Goal: Transaction & Acquisition: Purchase product/service

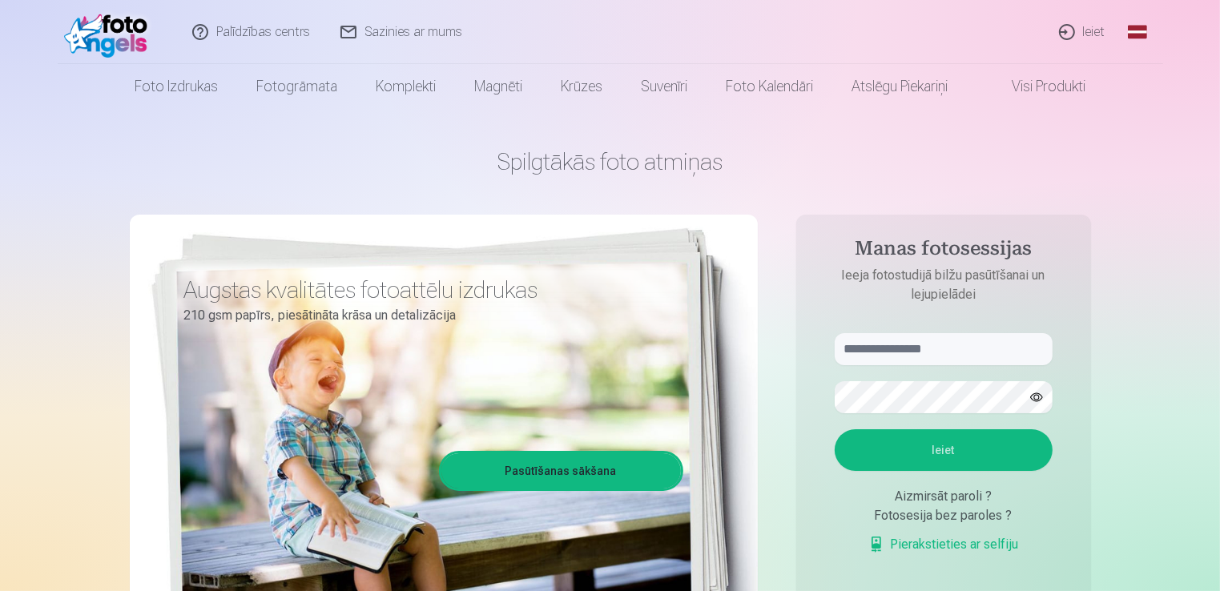
click at [1095, 27] on link "Ieiet" at bounding box center [1082, 32] width 77 height 64
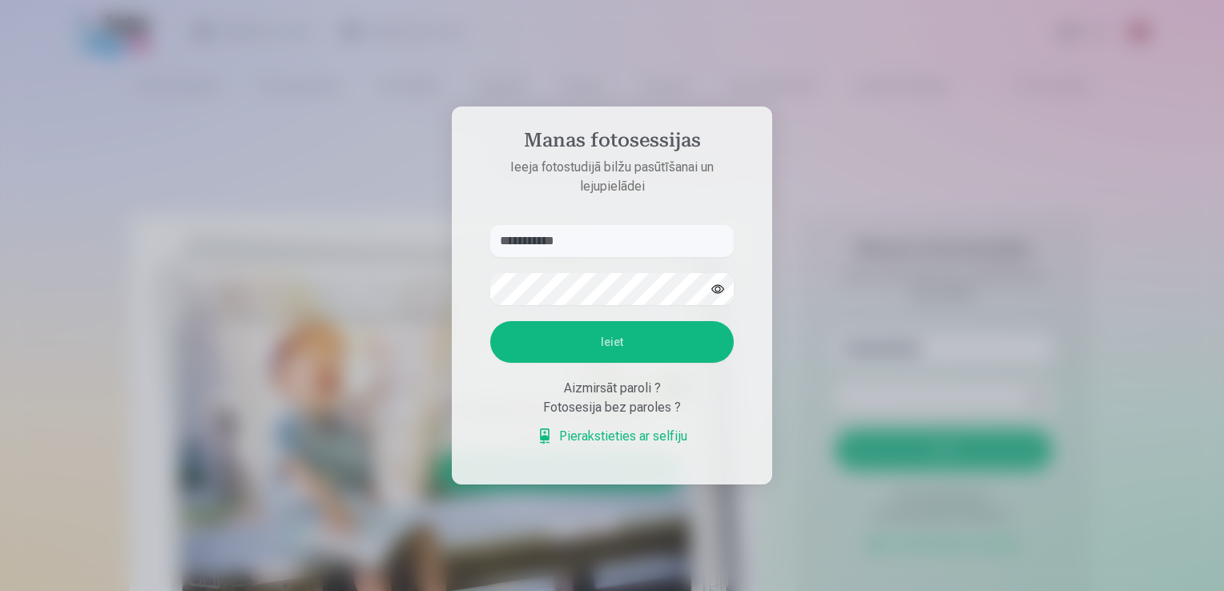
type input "**********"
click at [598, 326] on button "Ieiet" at bounding box center [611, 342] width 243 height 42
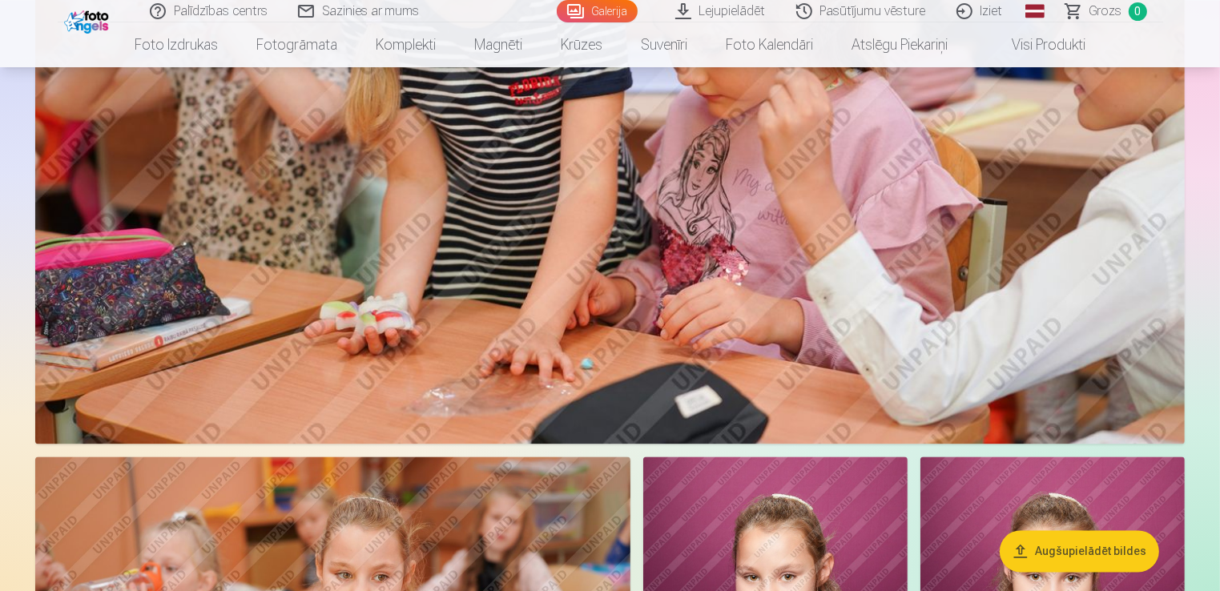
scroll to position [2922, 0]
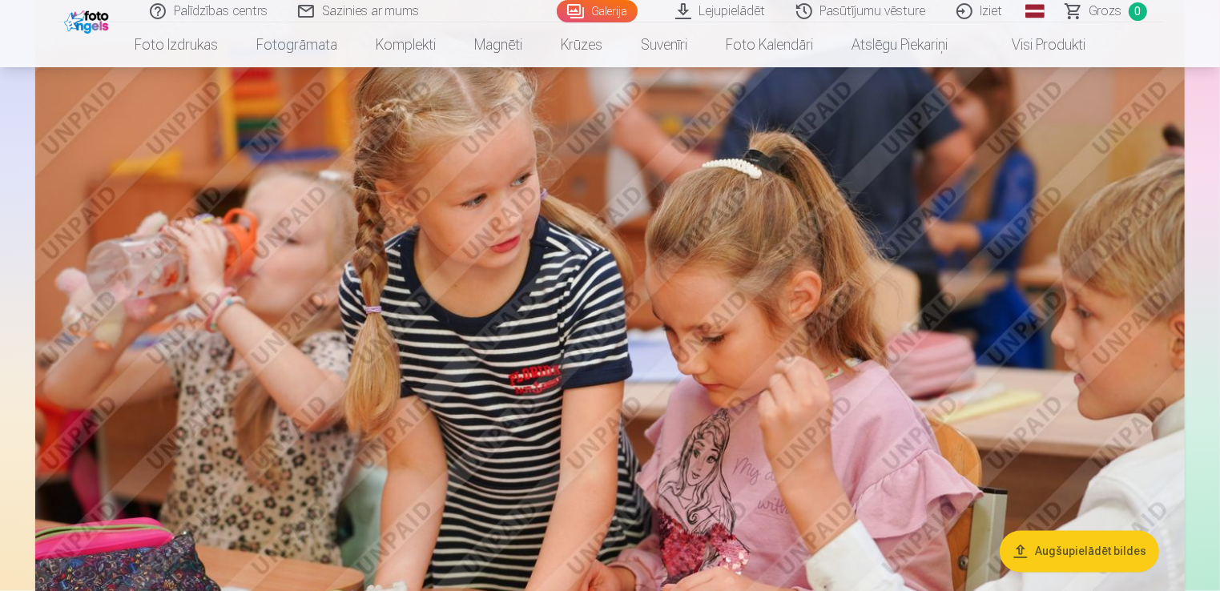
drag, startPoint x: 1201, startPoint y: 191, endPoint x: 1202, endPoint y: 82, distance: 108.9
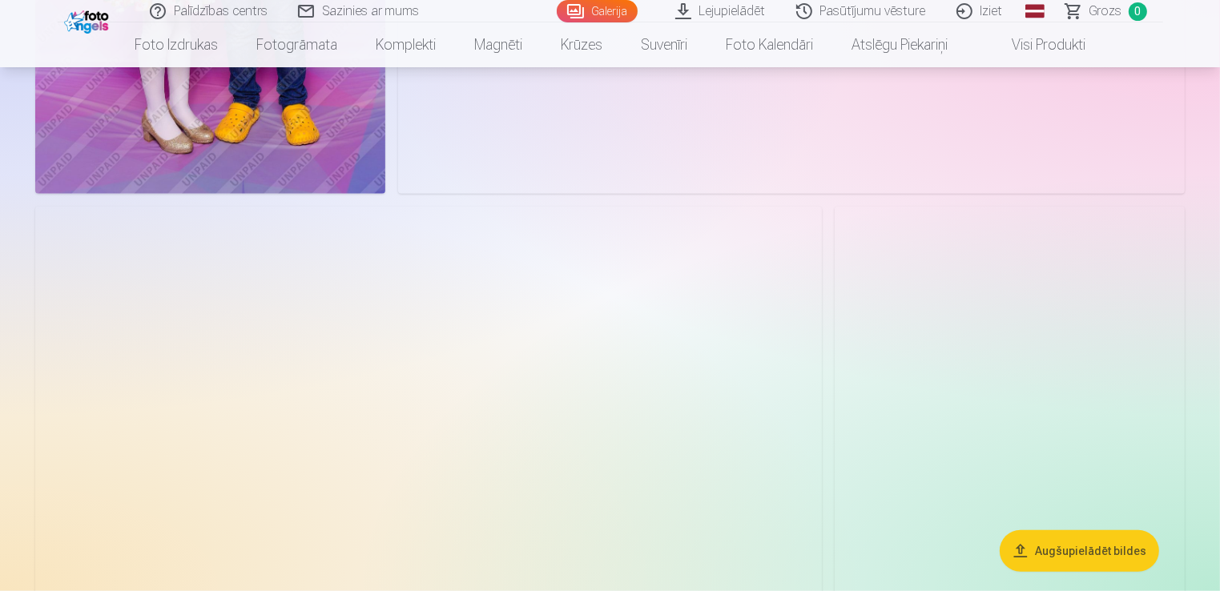
scroll to position [1272, 0]
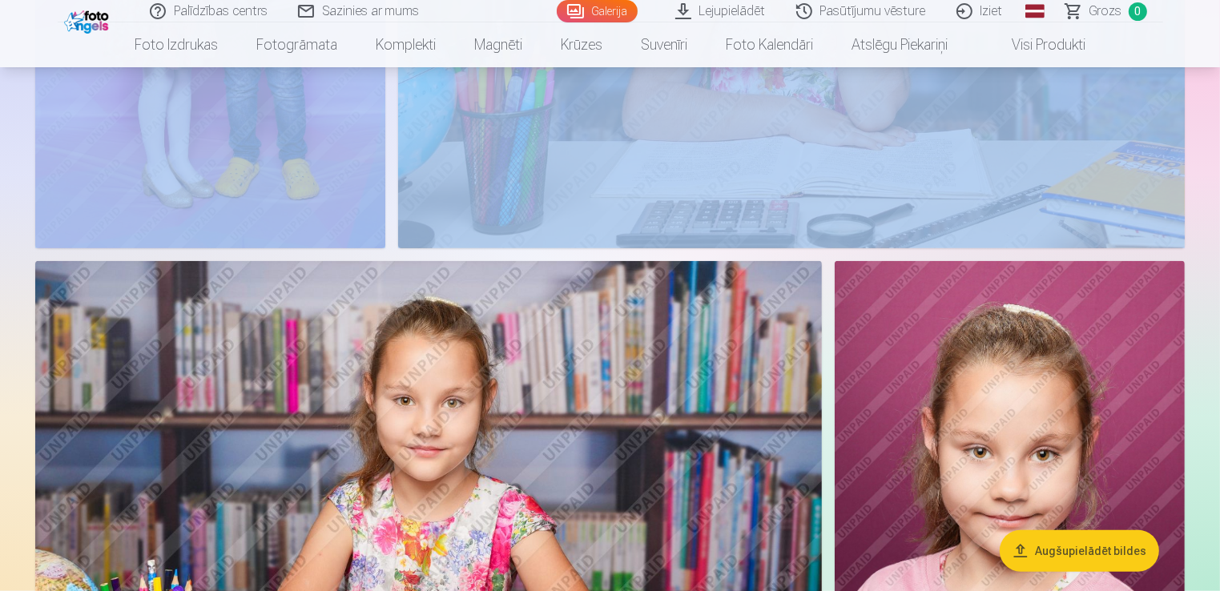
drag, startPoint x: 1219, startPoint y: 95, endPoint x: 1219, endPoint y: 61, distance: 34.4
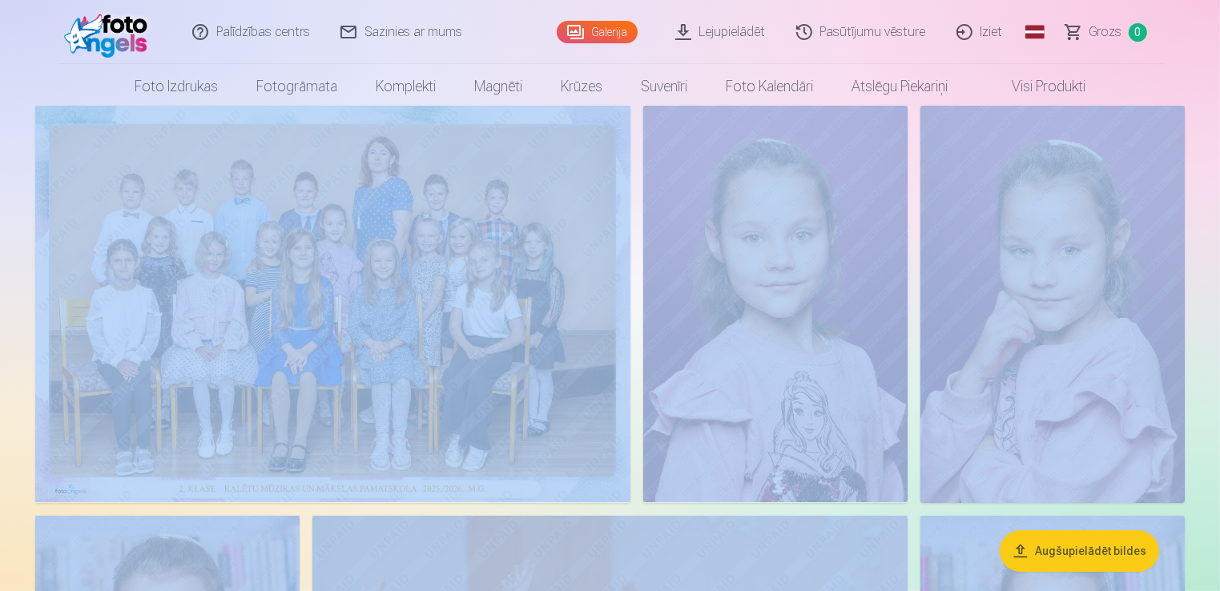
scroll to position [0, 0]
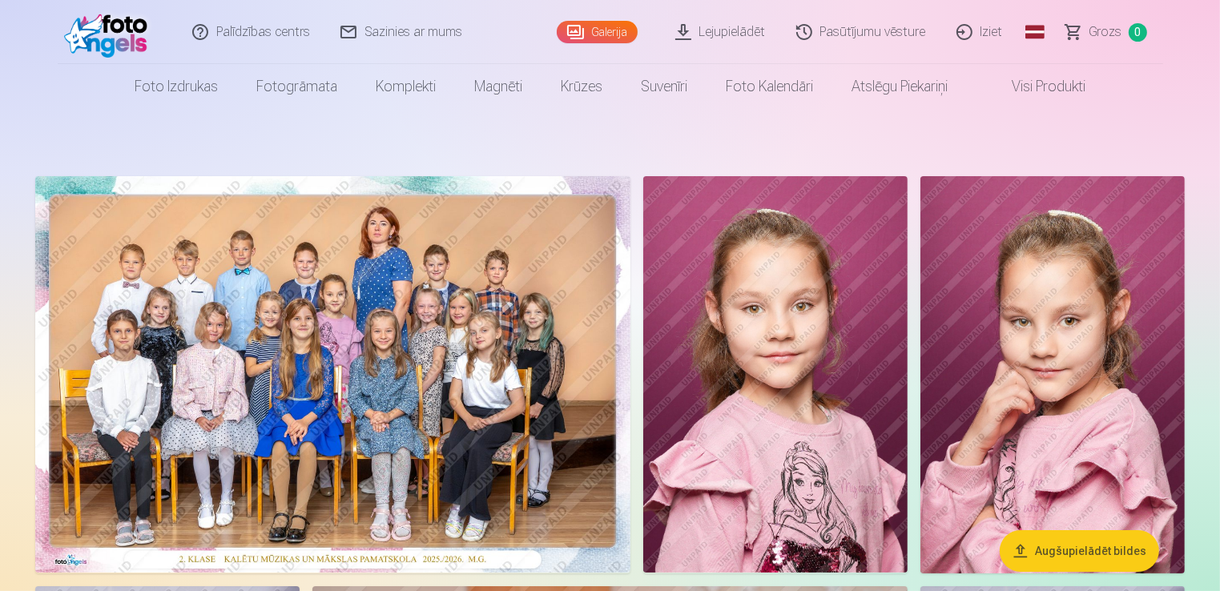
click at [1217, 64] on nav "Foto izdrukas Augstas kvalitātes fotoattēlu izdrukas 210 gsm papīrs, piesātināt…" at bounding box center [610, 86] width 1220 height 45
click at [1100, 26] on span "Grozs" at bounding box center [1105, 31] width 33 height 19
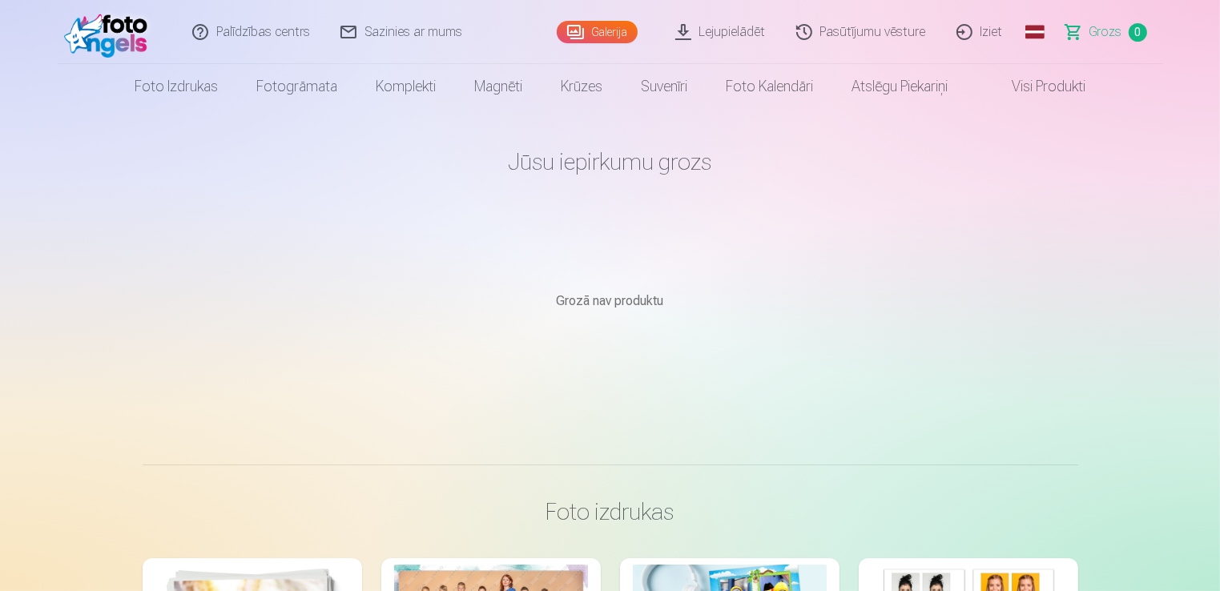
click at [626, 33] on link "Galerija" at bounding box center [597, 32] width 81 height 22
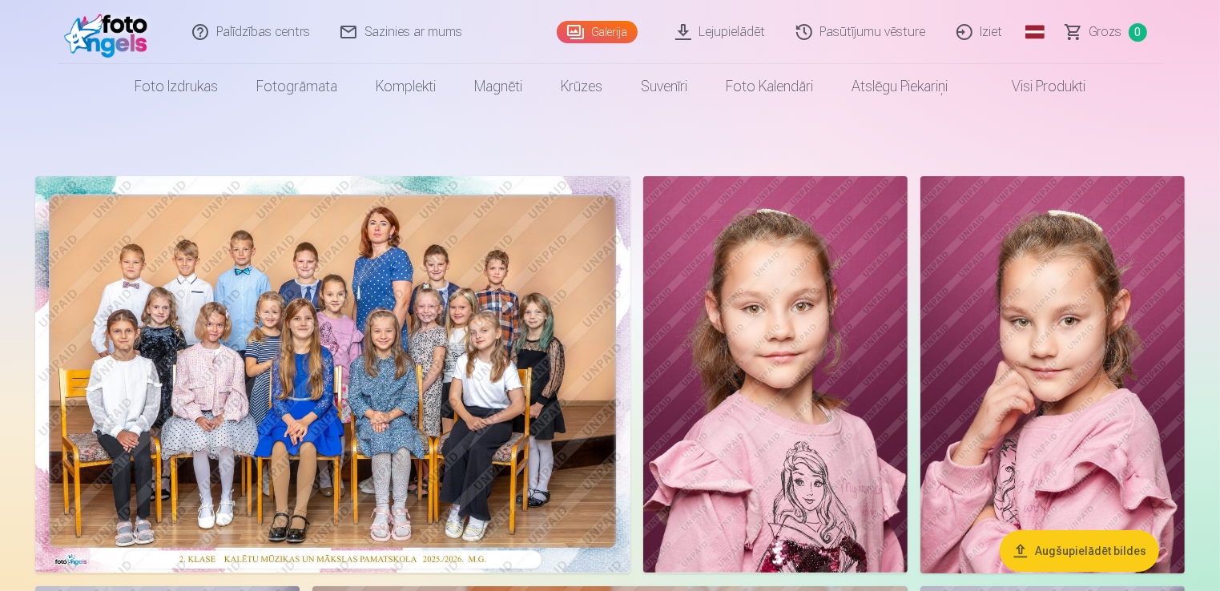
click at [477, 268] on img at bounding box center [332, 374] width 595 height 396
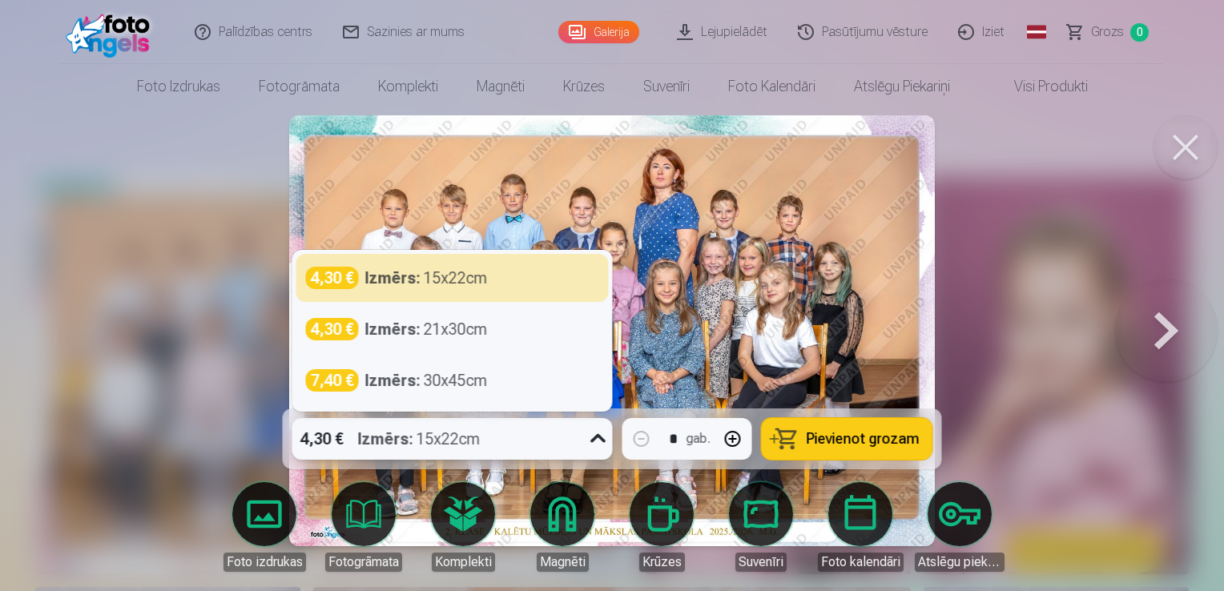
click at [593, 437] on icon at bounding box center [598, 439] width 26 height 26
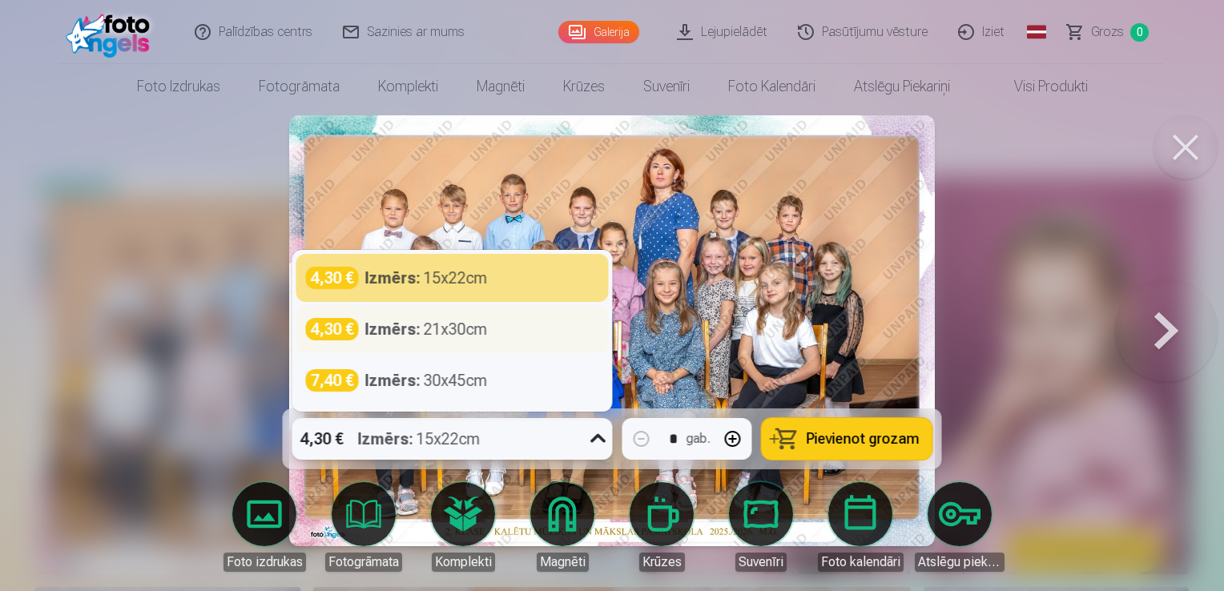
click at [506, 323] on div "4,30 € Izmērs : 21x30cm" at bounding box center [452, 329] width 293 height 22
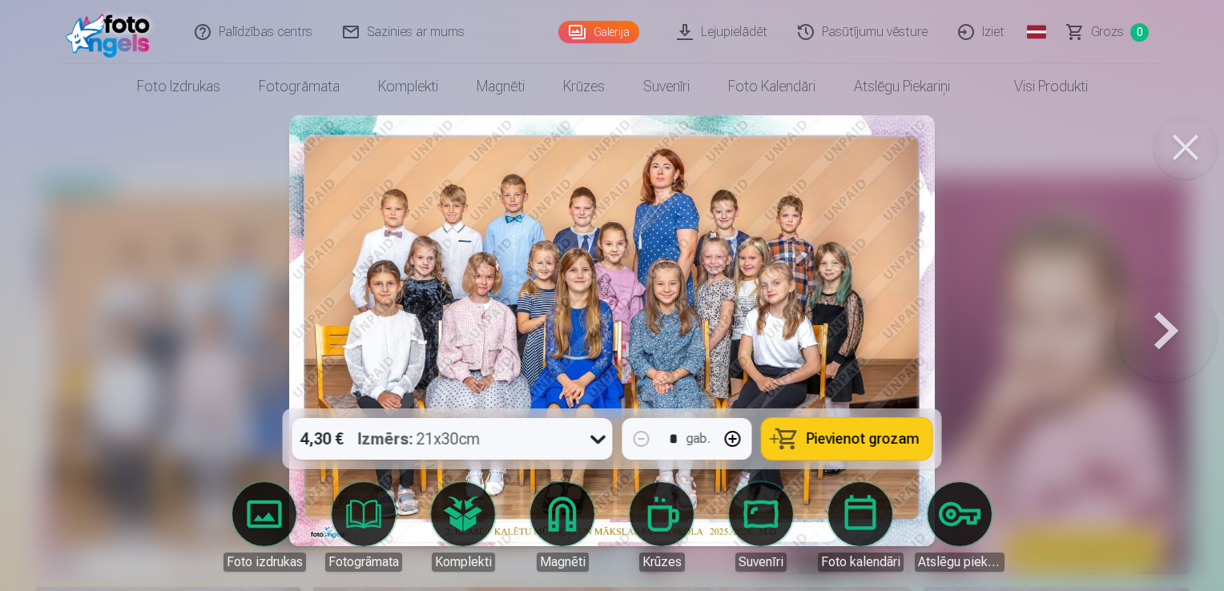
click at [811, 440] on span "Pievienot grozam" at bounding box center [863, 439] width 113 height 14
click at [1163, 320] on button at bounding box center [1166, 330] width 103 height 123
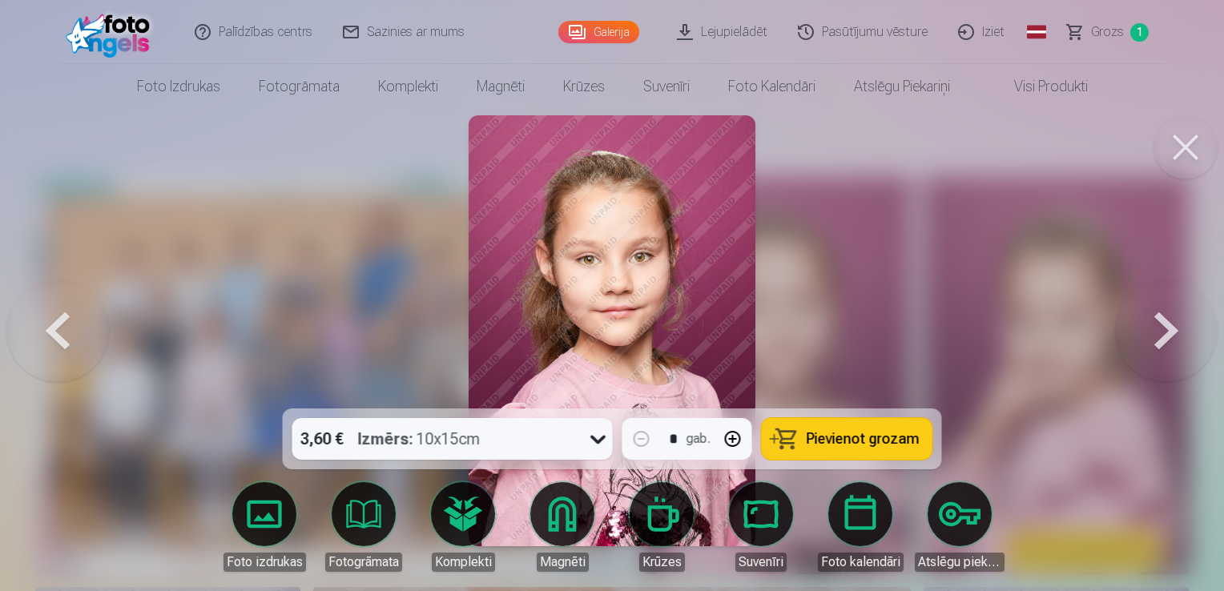
click at [1169, 332] on button at bounding box center [1166, 330] width 103 height 123
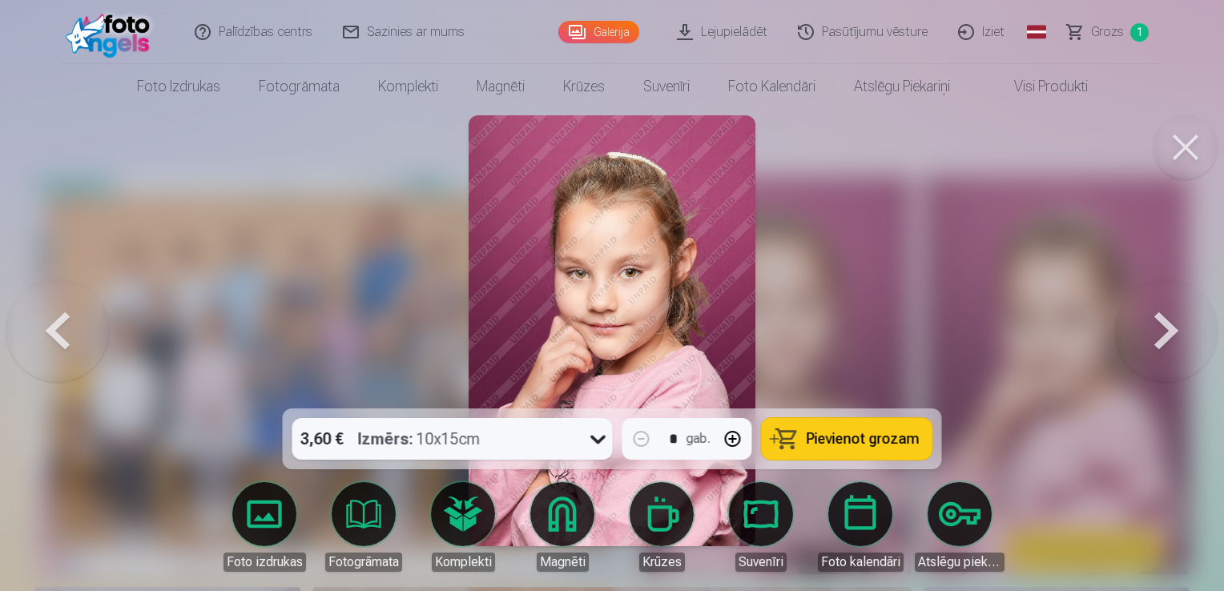
click at [1168, 334] on button at bounding box center [1166, 330] width 103 height 123
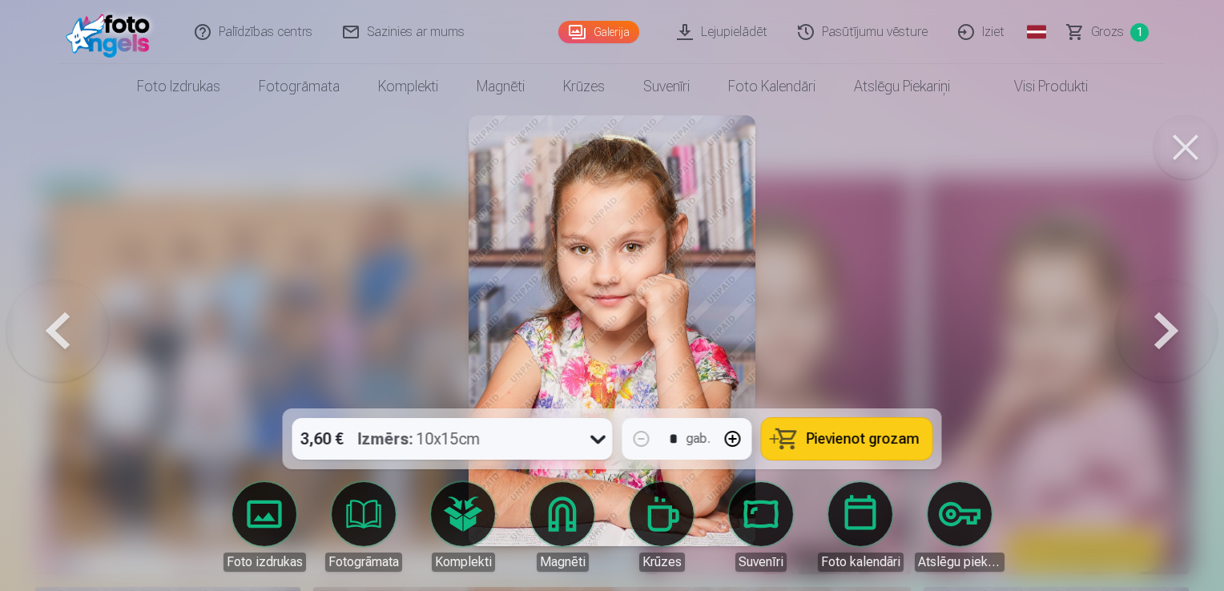
click at [1160, 328] on button at bounding box center [1166, 330] width 103 height 123
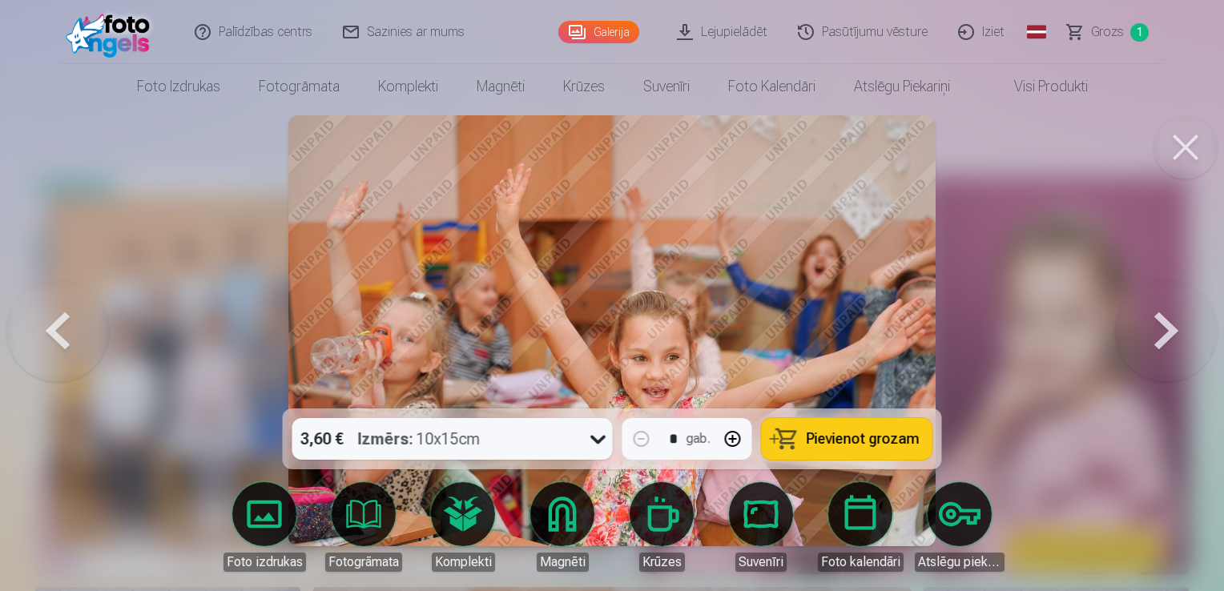
click at [1160, 328] on button at bounding box center [1166, 330] width 103 height 123
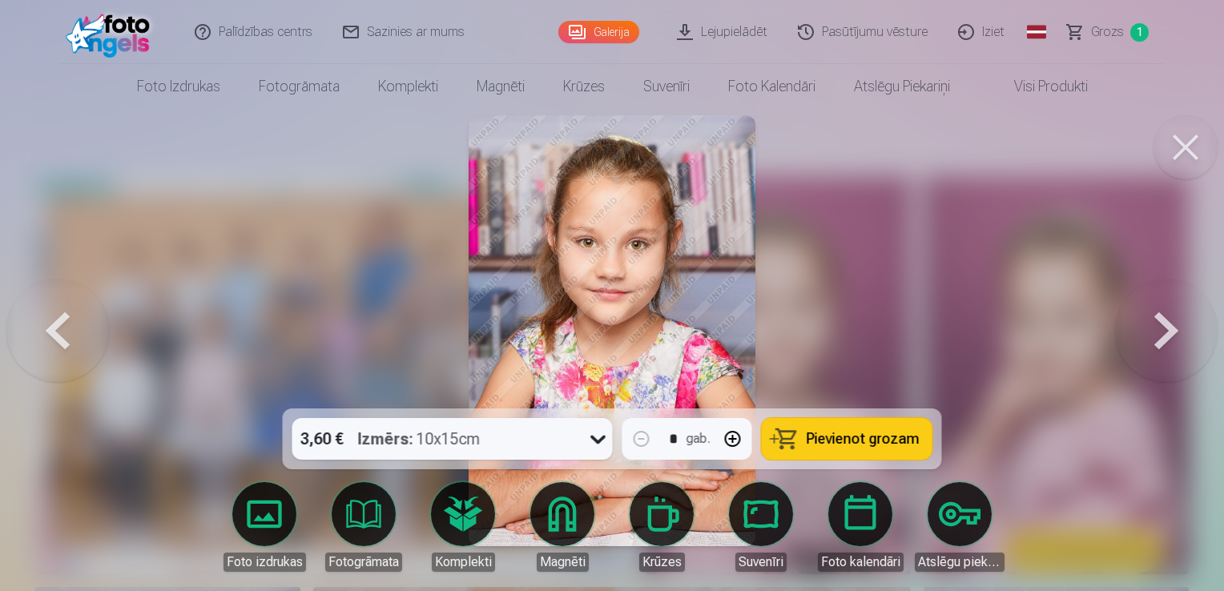
click at [1160, 328] on button at bounding box center [1166, 330] width 103 height 123
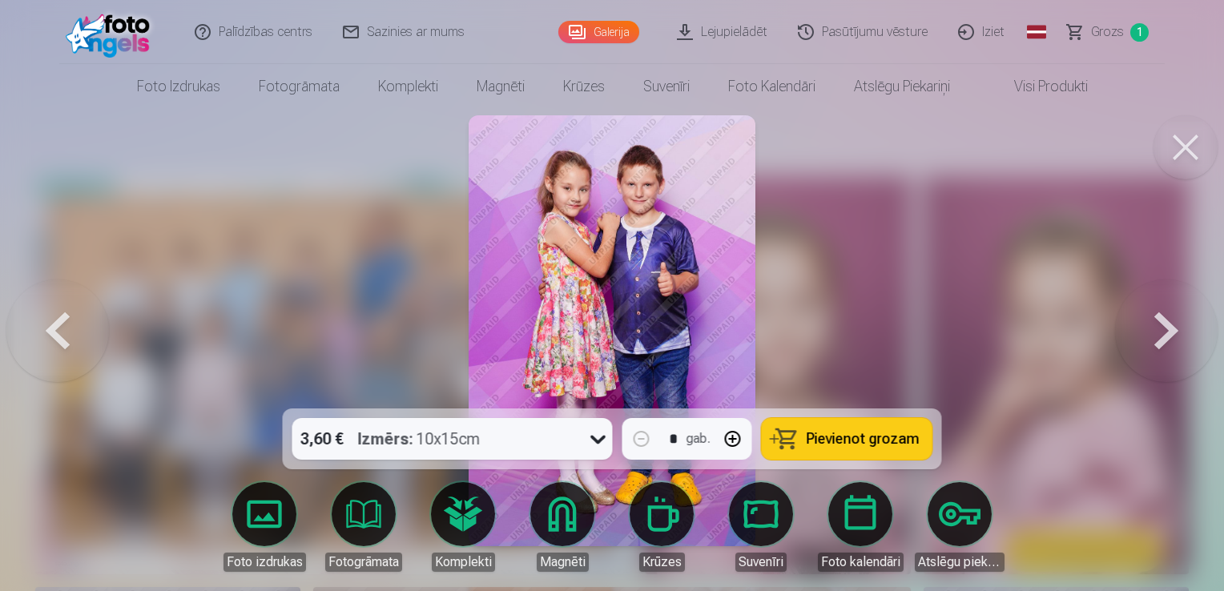
click at [831, 425] on button "Pievienot grozam" at bounding box center [847, 439] width 171 height 42
click at [1162, 323] on button at bounding box center [1166, 330] width 103 height 123
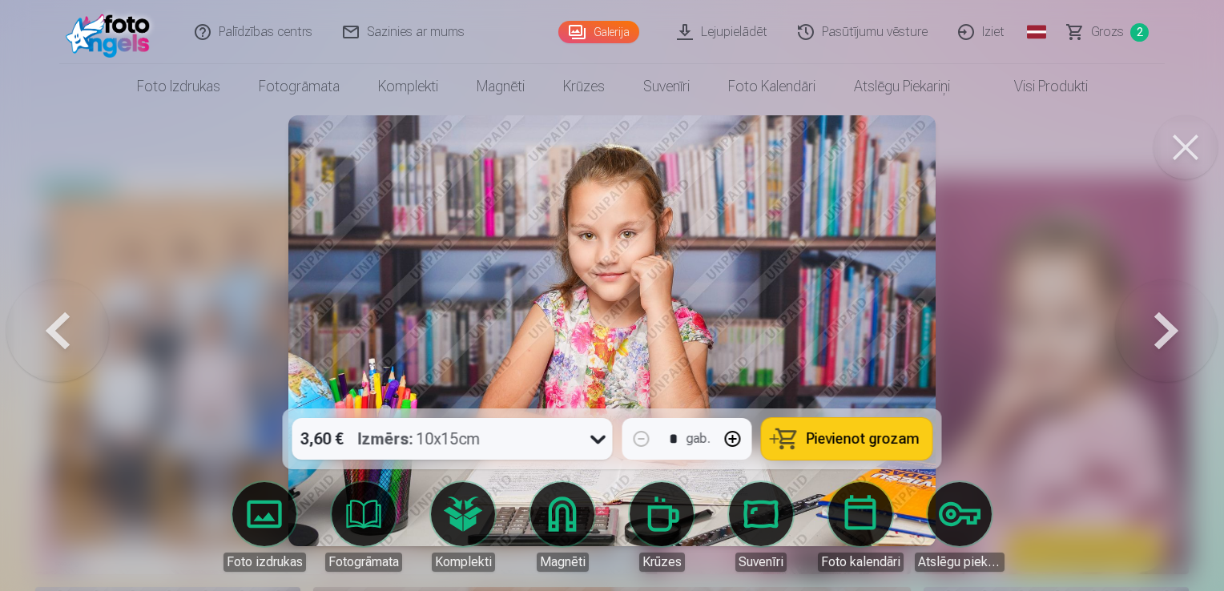
click at [1162, 323] on button at bounding box center [1166, 330] width 103 height 123
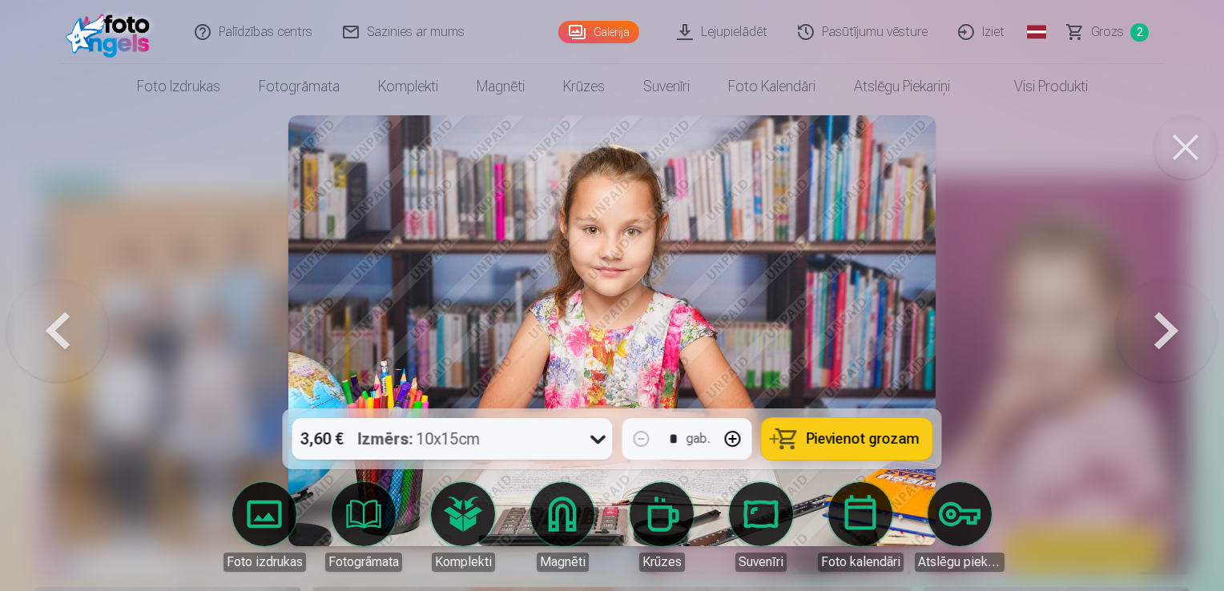
click at [1162, 323] on button at bounding box center [1166, 330] width 103 height 123
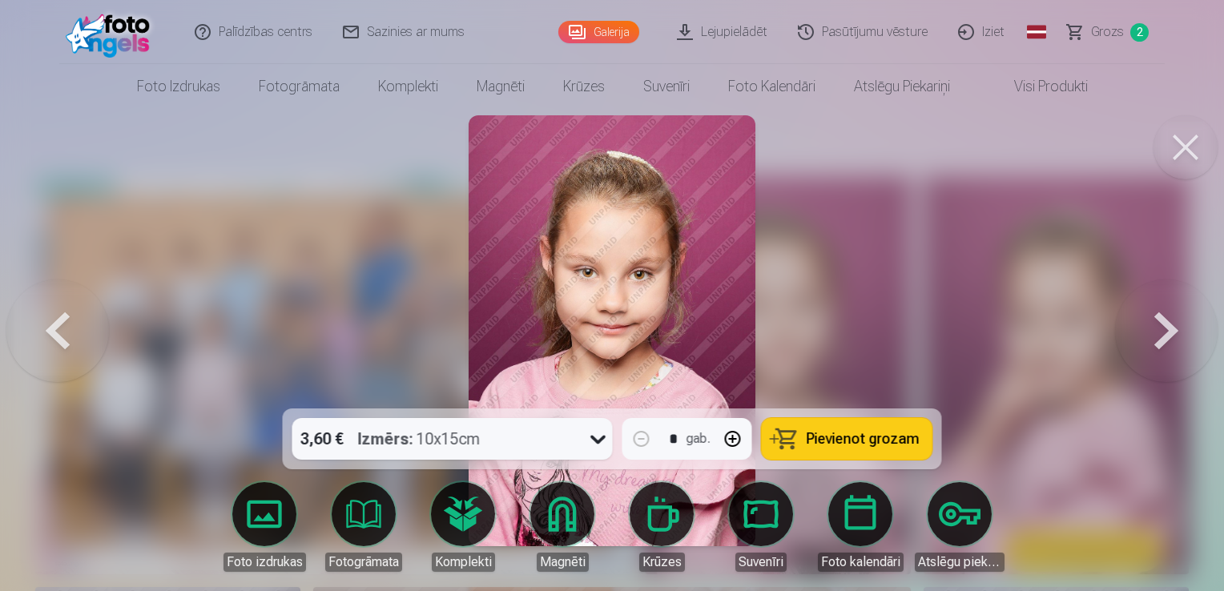
click at [1162, 323] on button at bounding box center [1166, 330] width 103 height 123
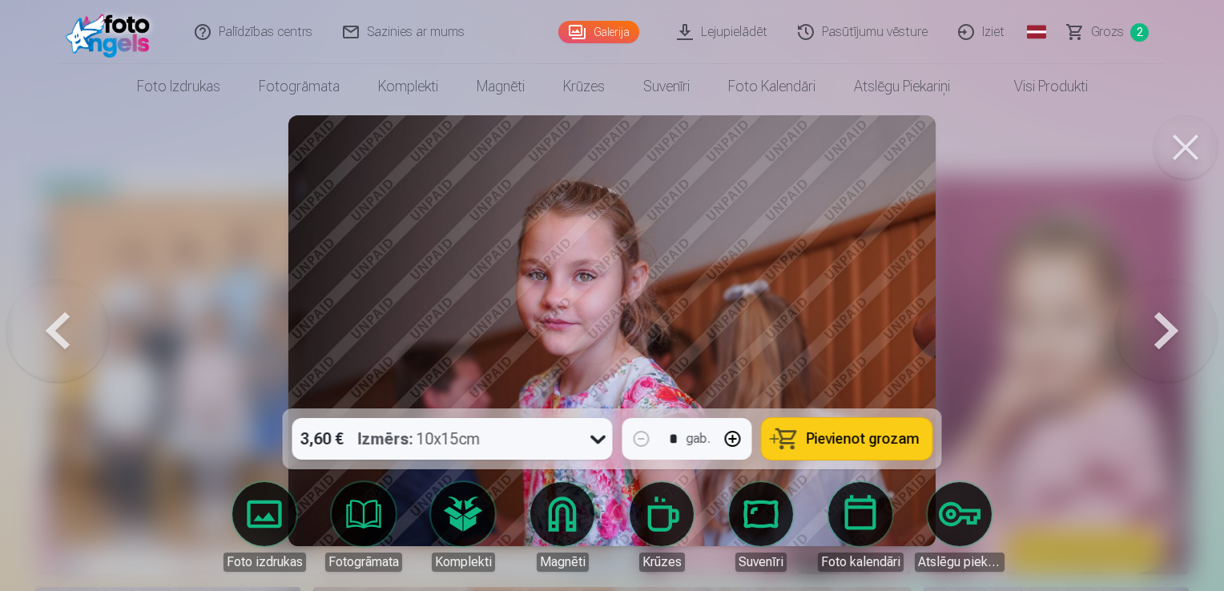
click at [1162, 323] on button at bounding box center [1166, 330] width 103 height 123
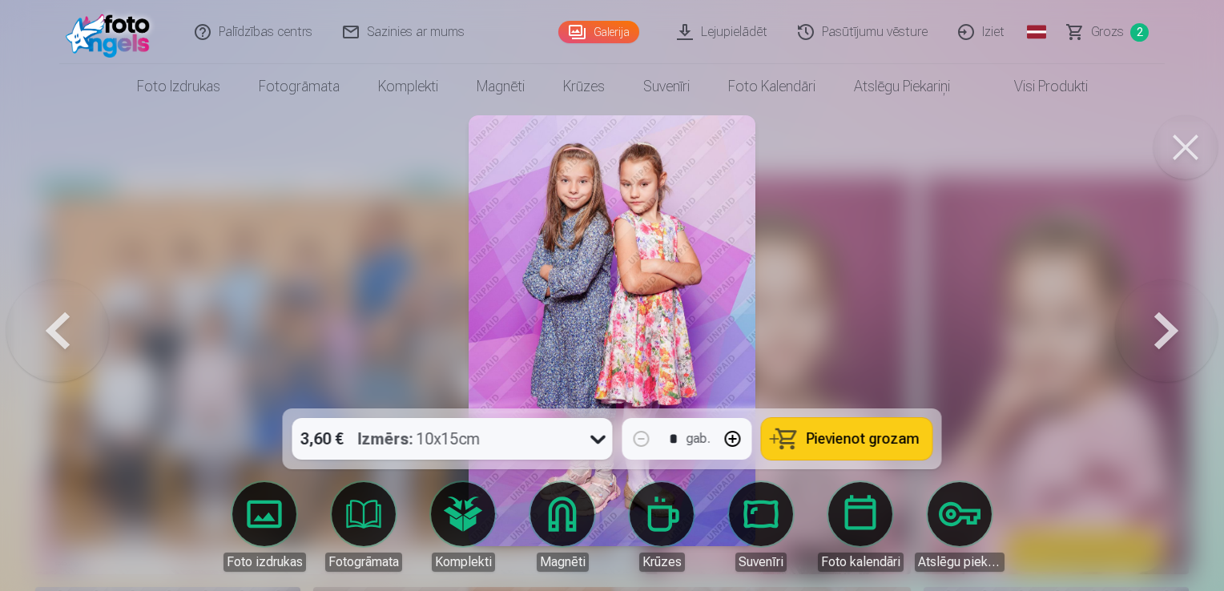
click at [1162, 323] on button at bounding box center [1166, 330] width 103 height 123
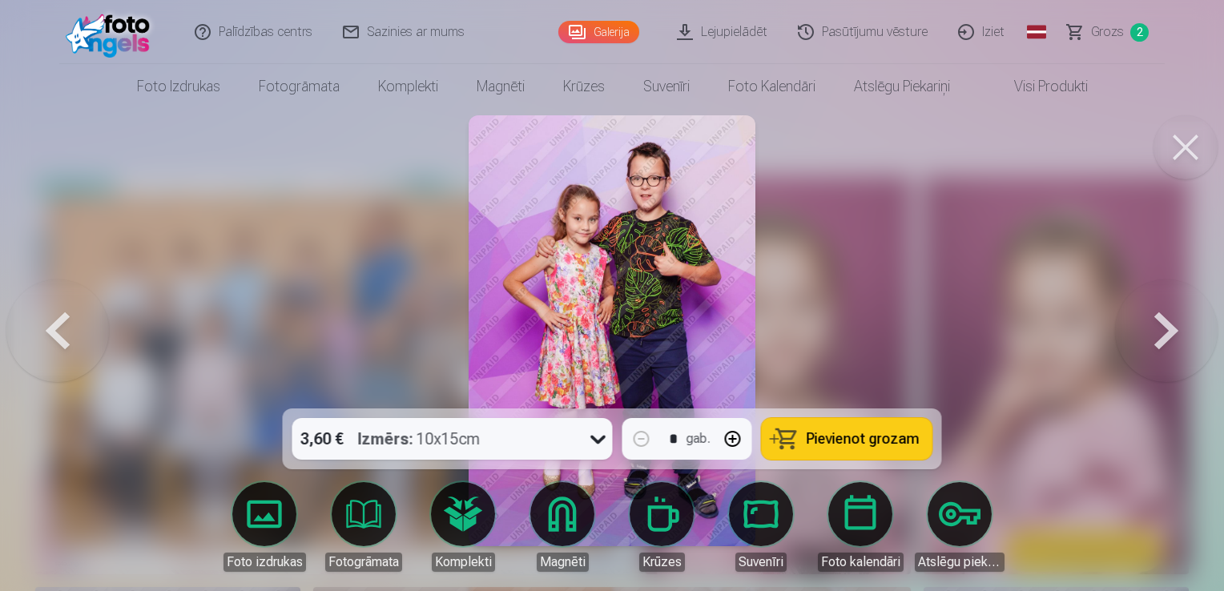
click at [823, 437] on span "Pievienot grozam" at bounding box center [863, 439] width 113 height 14
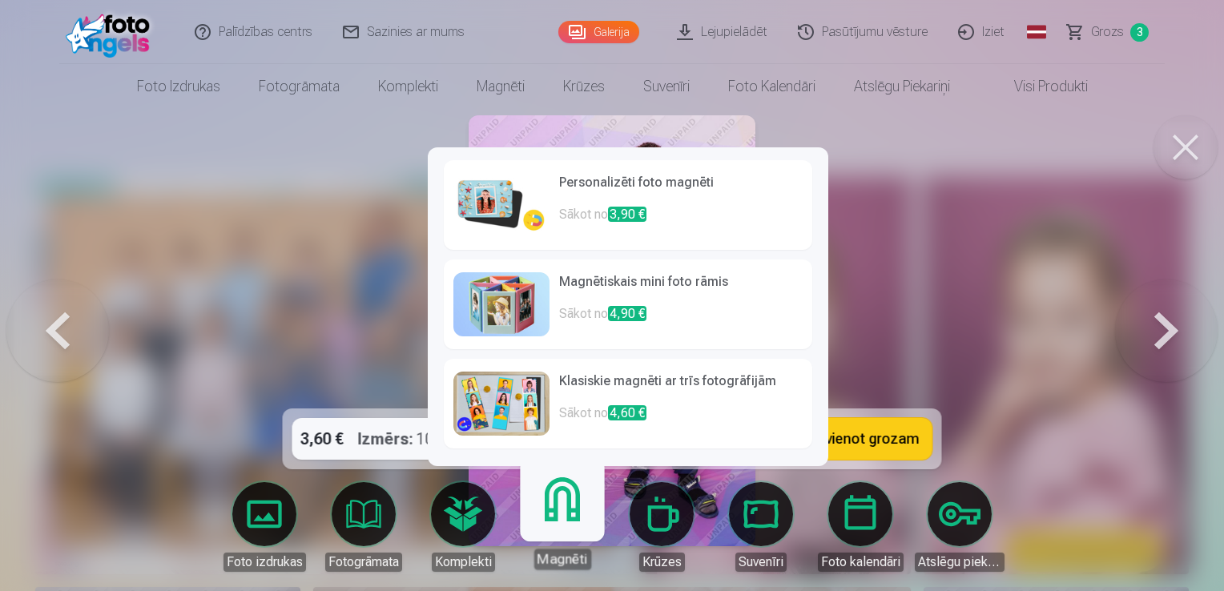
click at [617, 216] on span "3,90 €" at bounding box center [627, 214] width 38 height 15
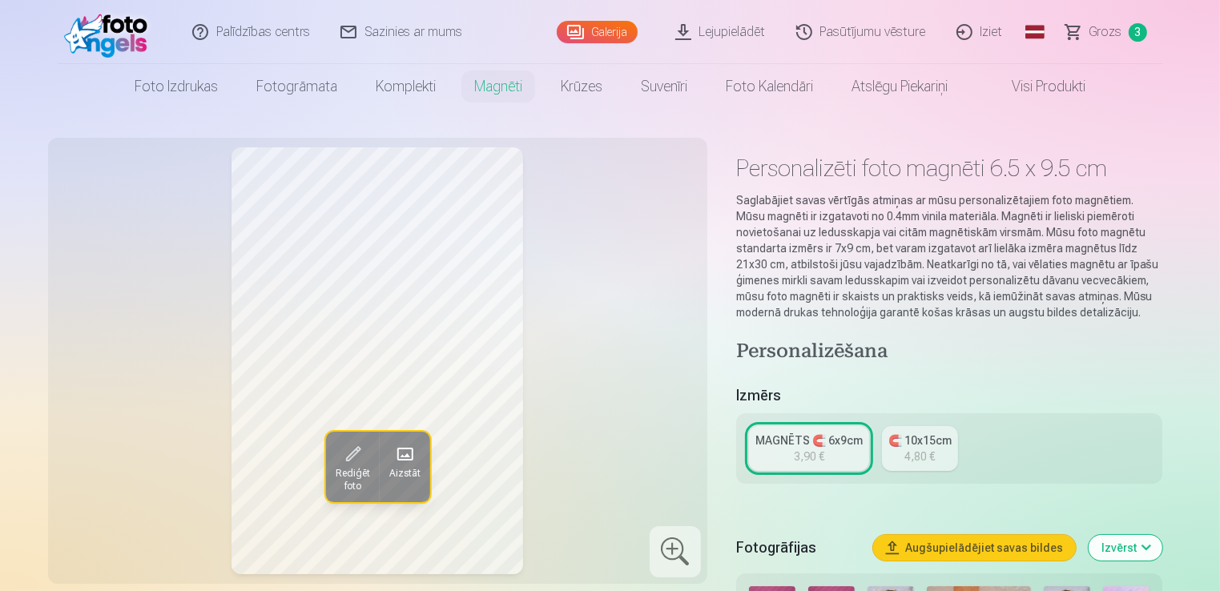
click at [926, 441] on div "🧲 10x15cm" at bounding box center [919, 441] width 63 height 16
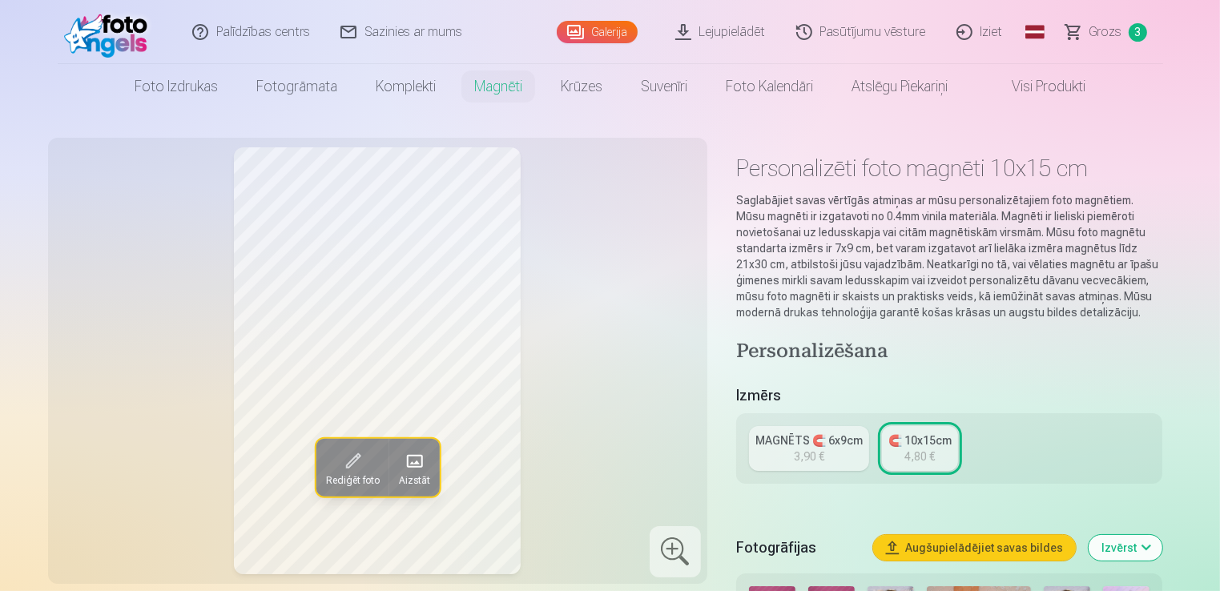
click at [1131, 545] on button "Izvērst" at bounding box center [1125, 548] width 74 height 26
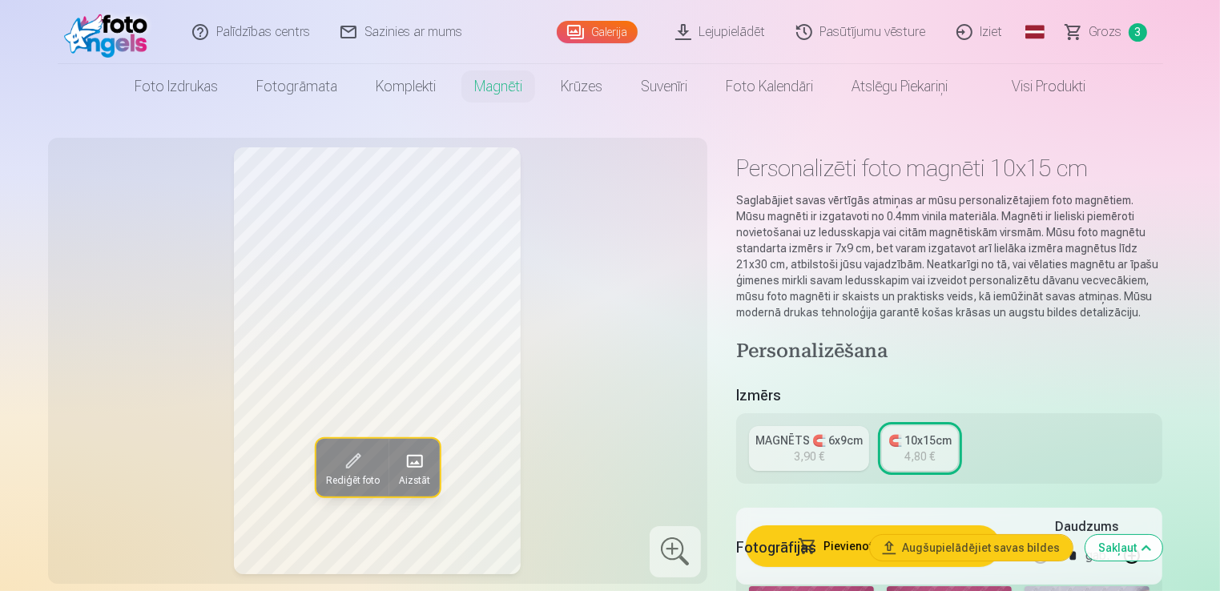
click at [1144, 549] on button "Sakļaut" at bounding box center [1123, 548] width 77 height 26
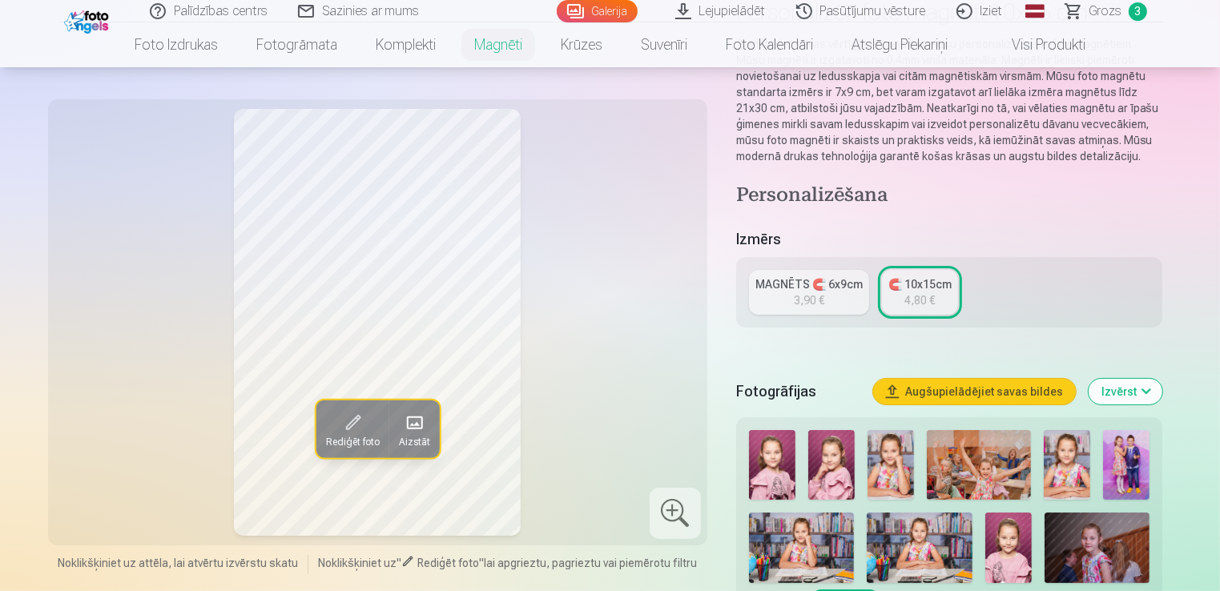
scroll to position [47, 0]
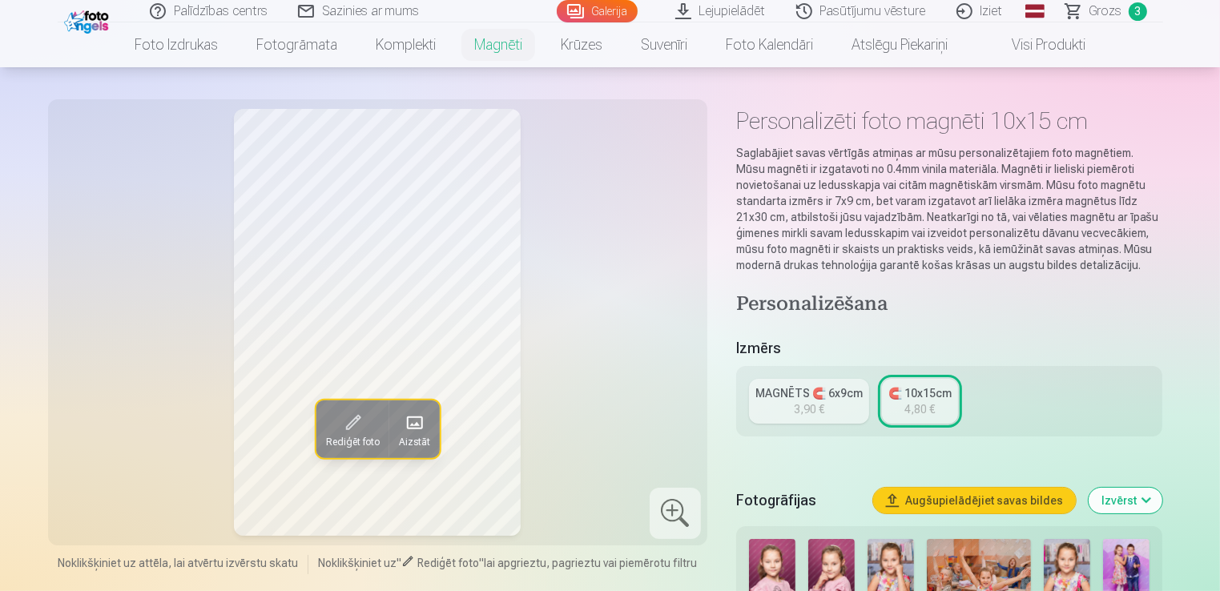
click at [586, 380] on div "Rediģēt foto Aizstāt" at bounding box center [378, 322] width 640 height 427
click at [582, 243] on div "Rediģēt foto Aizstāt" at bounding box center [378, 322] width 640 height 427
click at [914, 388] on div "🧲 10x15cm" at bounding box center [919, 393] width 63 height 16
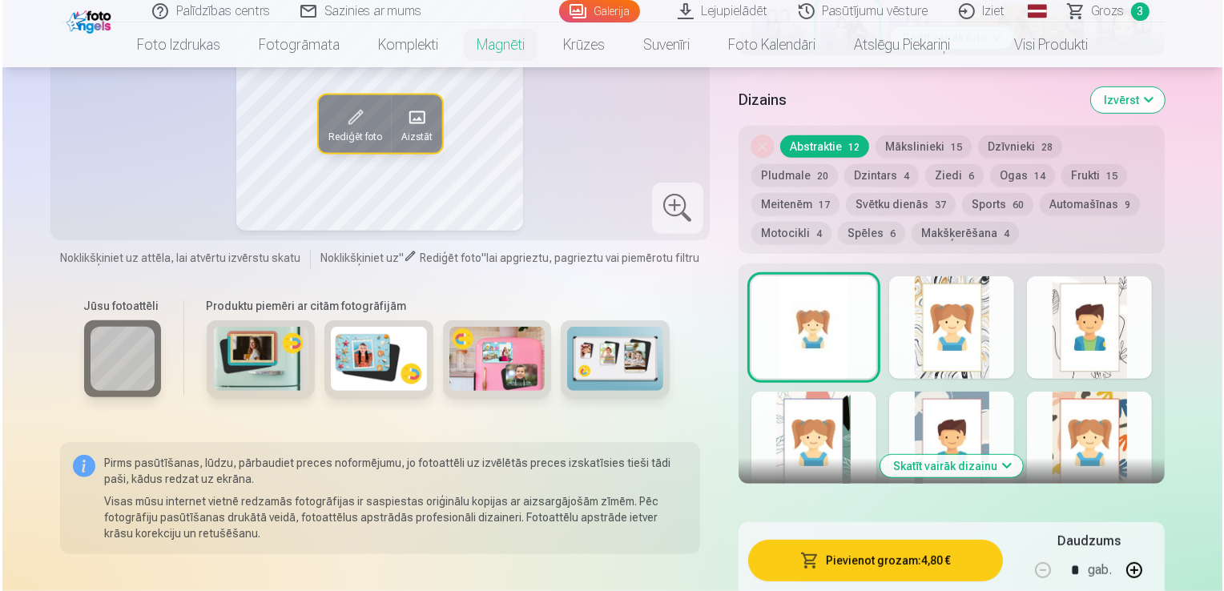
scroll to position [769, 0]
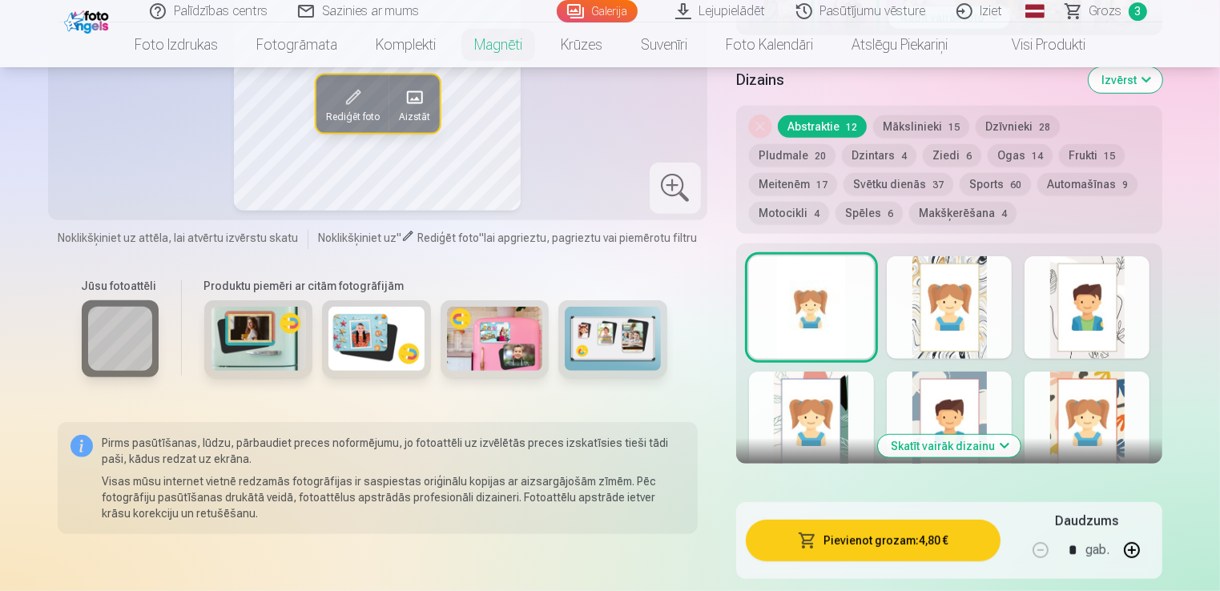
click at [865, 534] on button "Pievienot grozam : 4,80 €" at bounding box center [873, 541] width 255 height 42
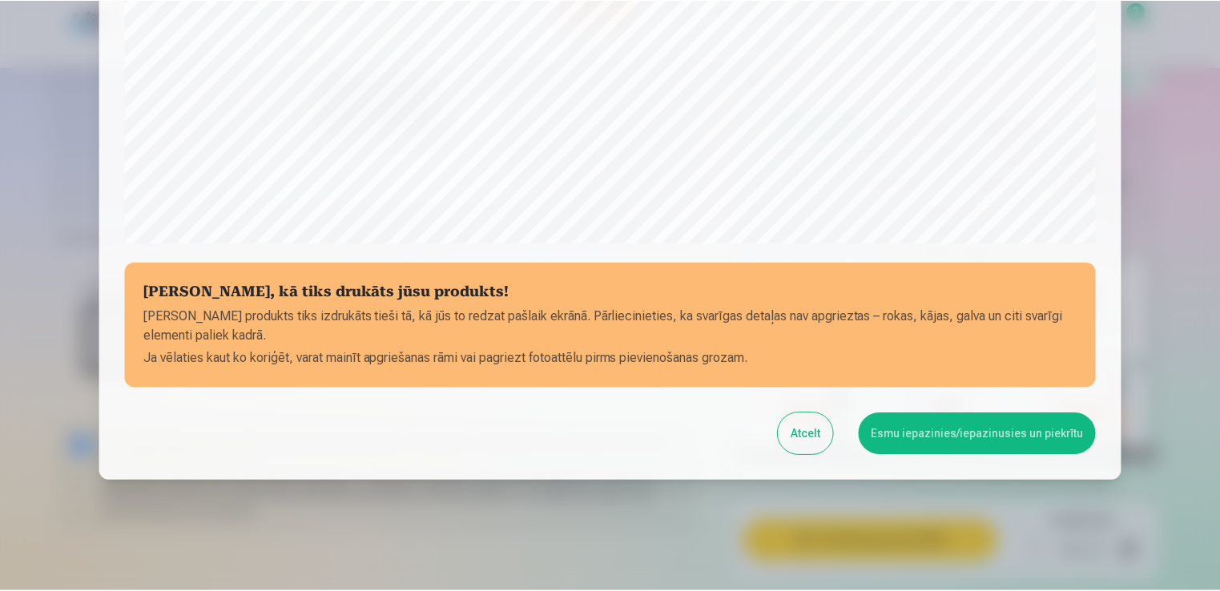
scroll to position [561, 0]
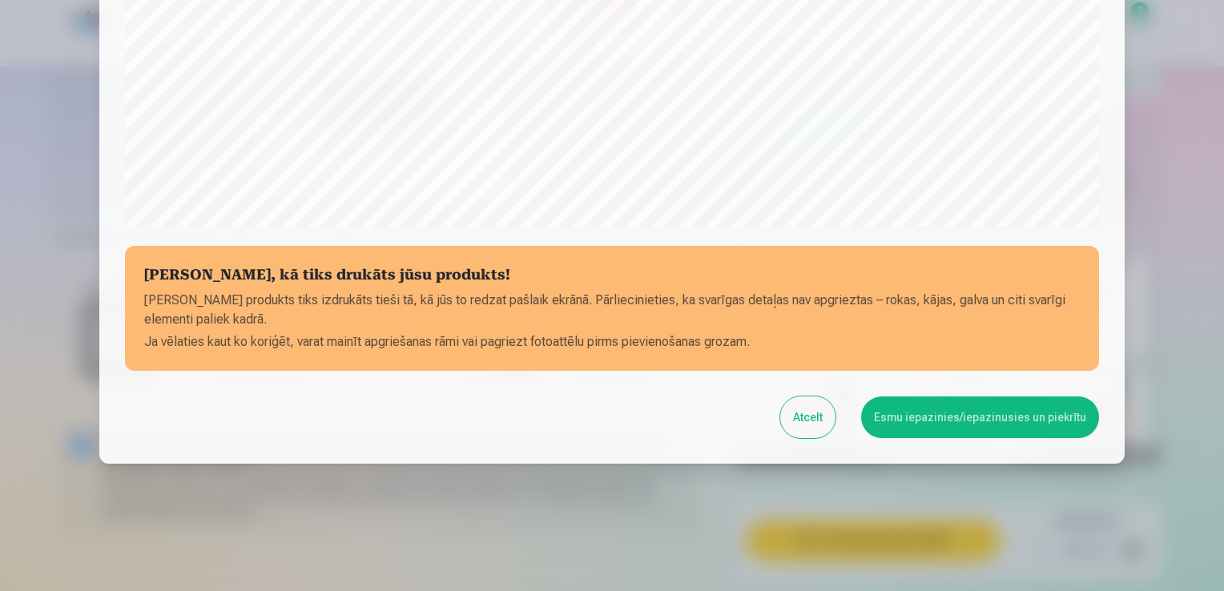
click at [948, 426] on button "Esmu iepazinies/iepazinusies un piekrītu" at bounding box center [980, 417] width 238 height 42
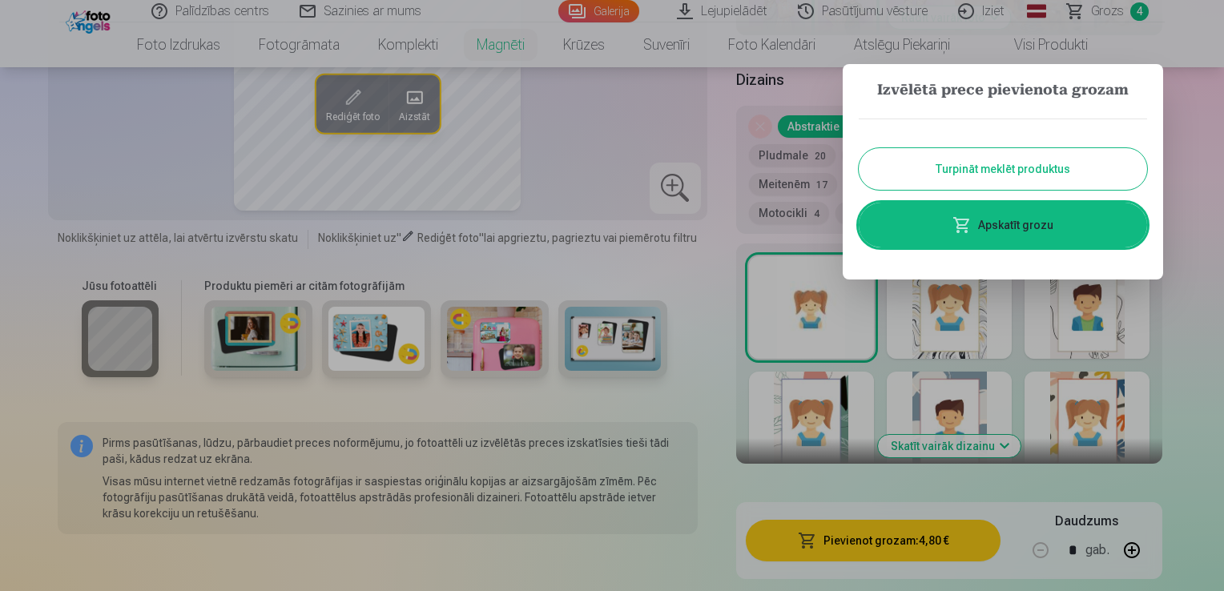
click at [1024, 227] on link "Apskatīt grozu" at bounding box center [1003, 225] width 288 height 45
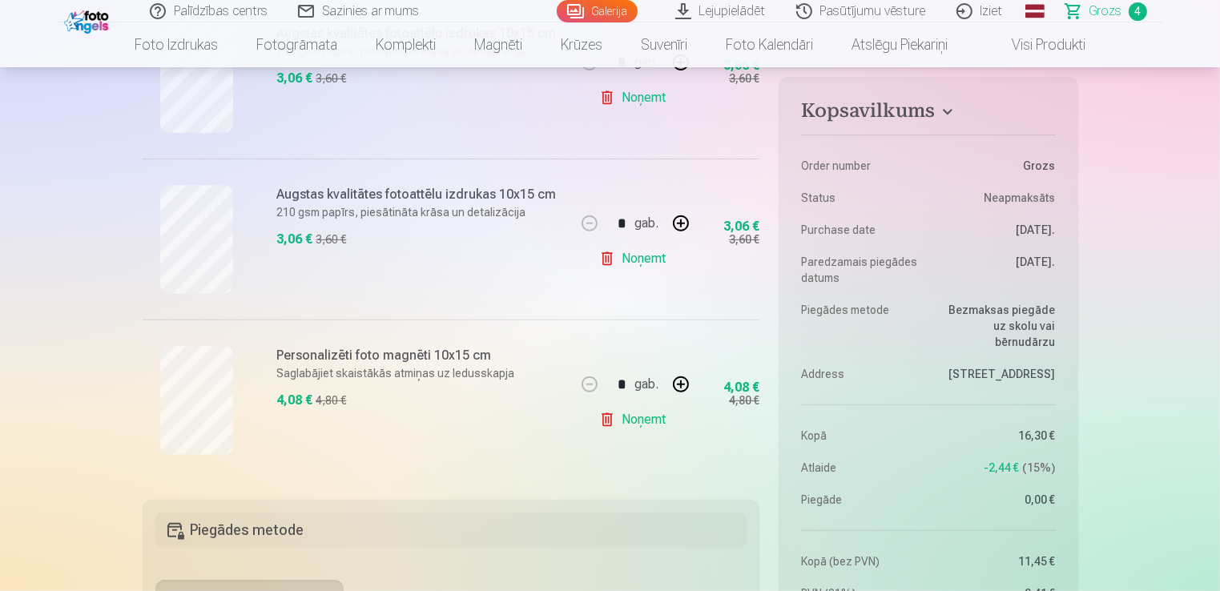
scroll to position [577, 0]
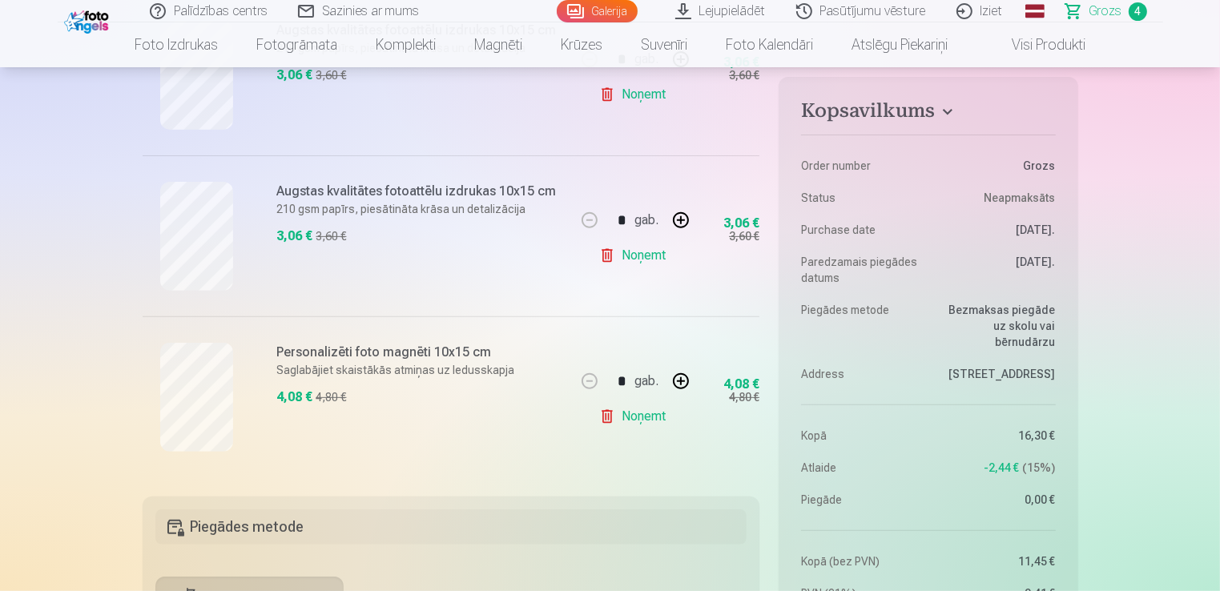
click at [644, 415] on link "Noņemt" at bounding box center [635, 416] width 73 height 32
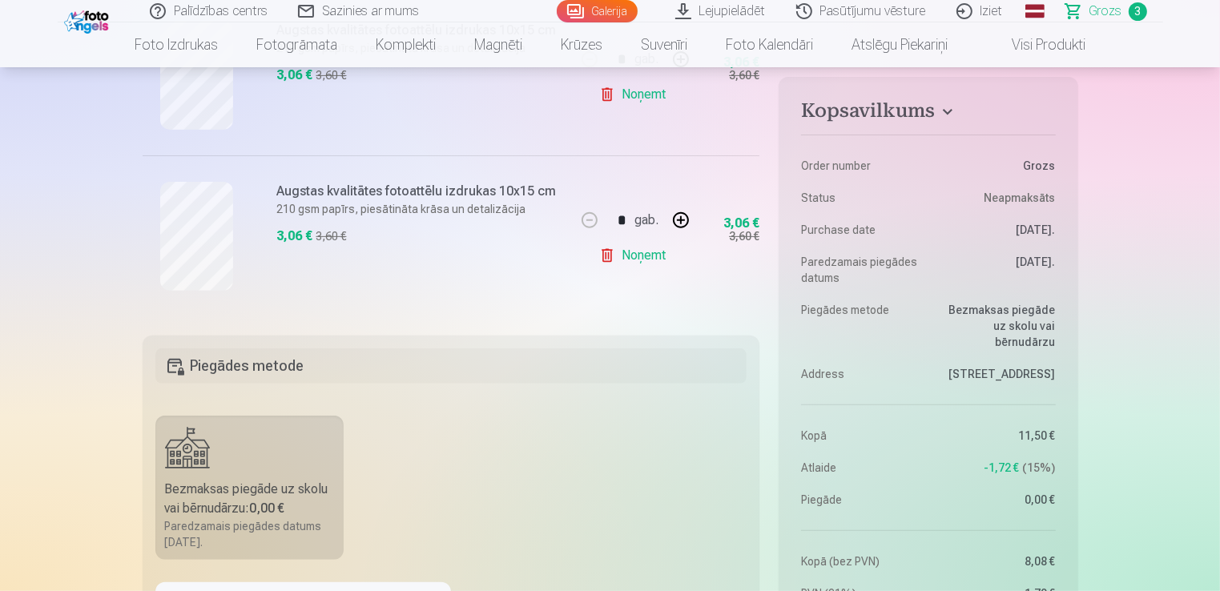
click at [598, 11] on link "Galerija" at bounding box center [597, 11] width 81 height 22
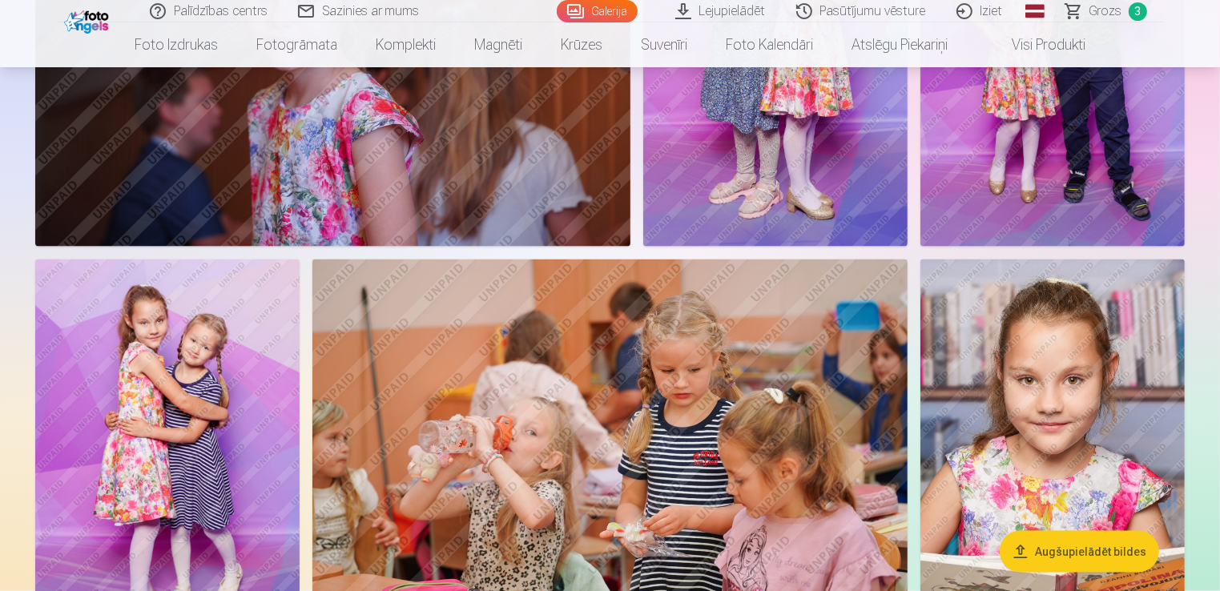
scroll to position [2243, 0]
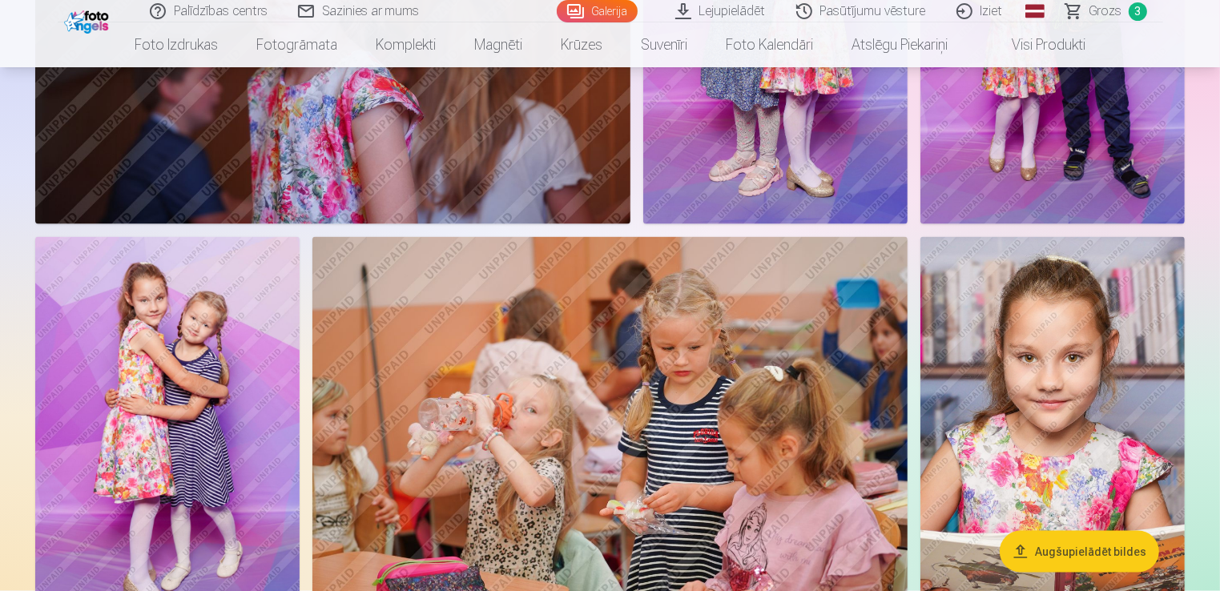
click at [215, 309] on img at bounding box center [167, 435] width 264 height 396
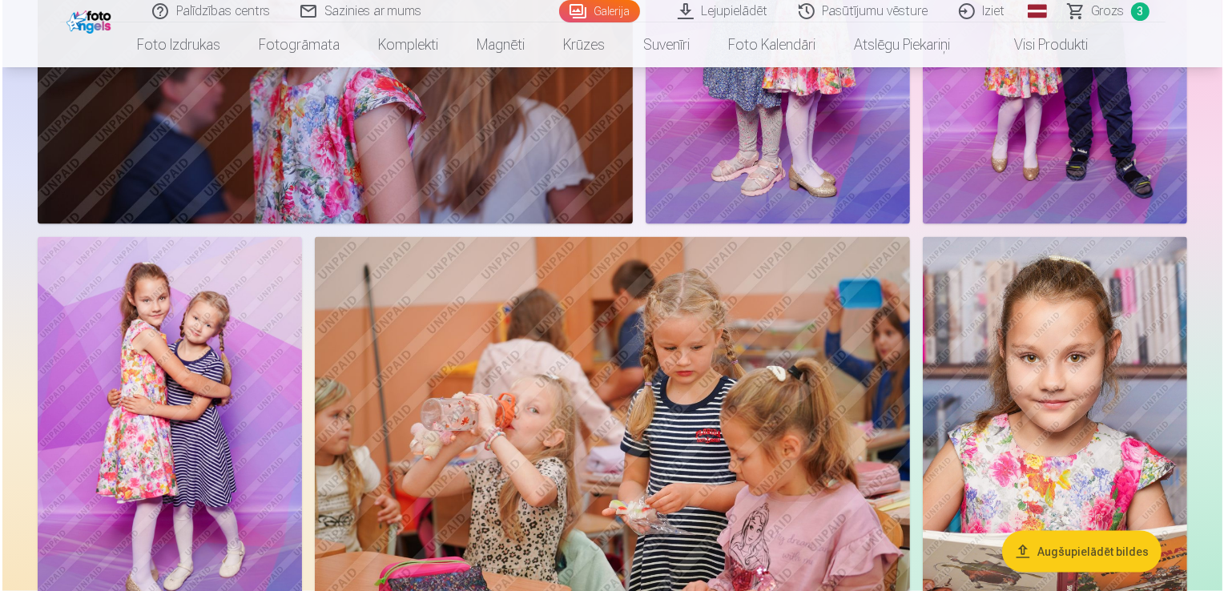
scroll to position [2249, 0]
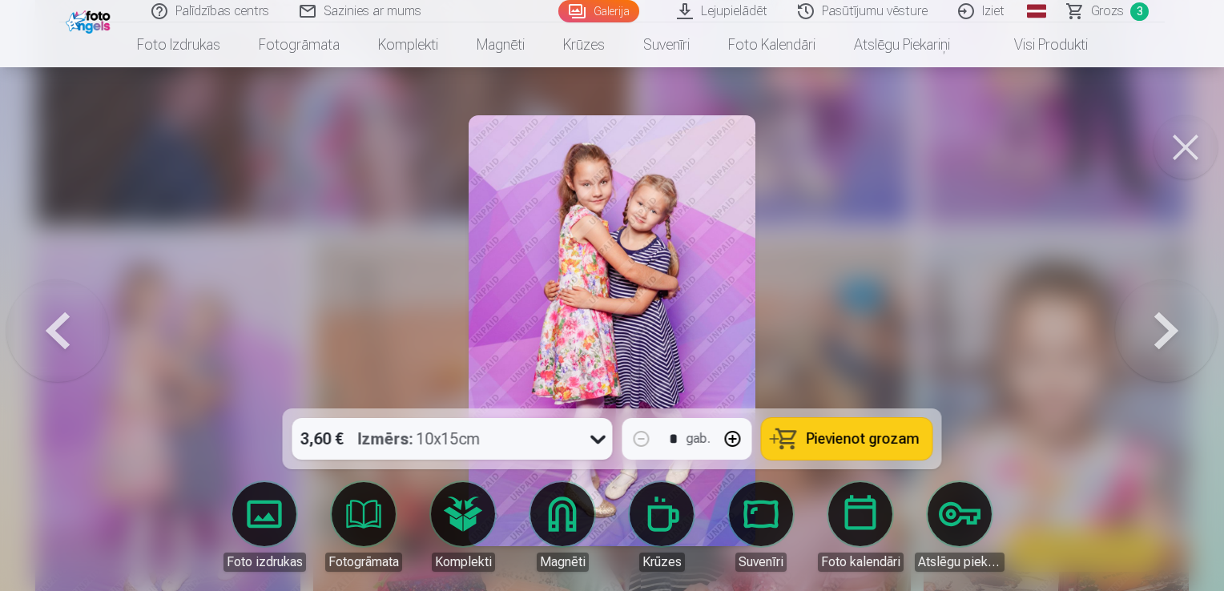
click at [830, 438] on span "Pievienot grozam" at bounding box center [863, 439] width 113 height 14
click at [1161, 323] on button at bounding box center [1166, 330] width 103 height 123
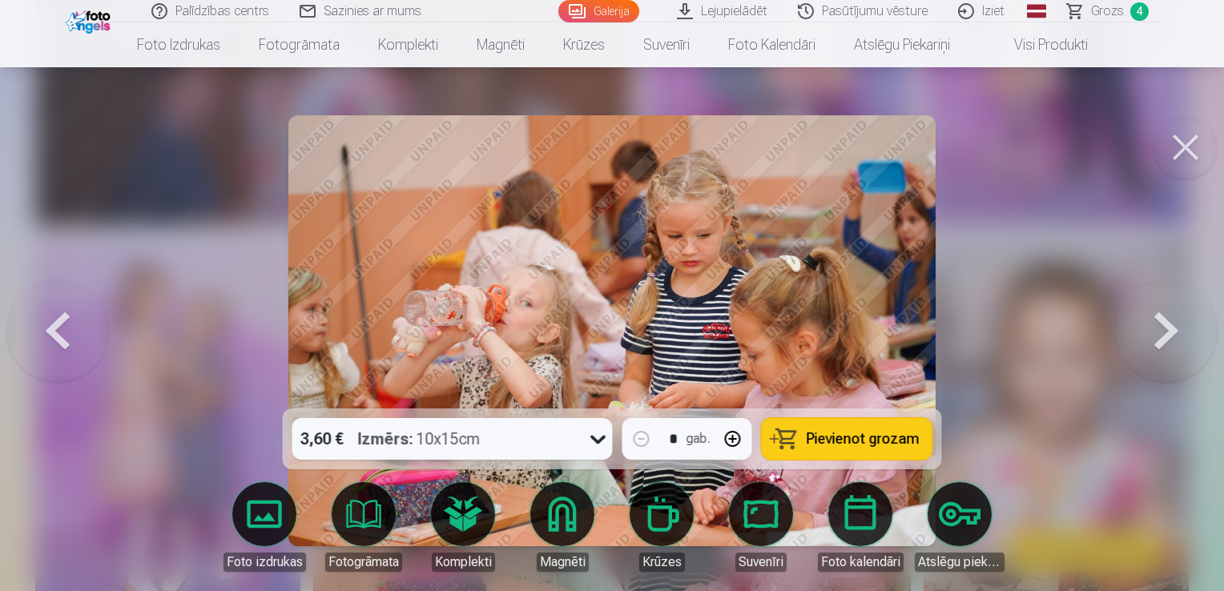
click at [1161, 323] on button at bounding box center [1166, 330] width 103 height 123
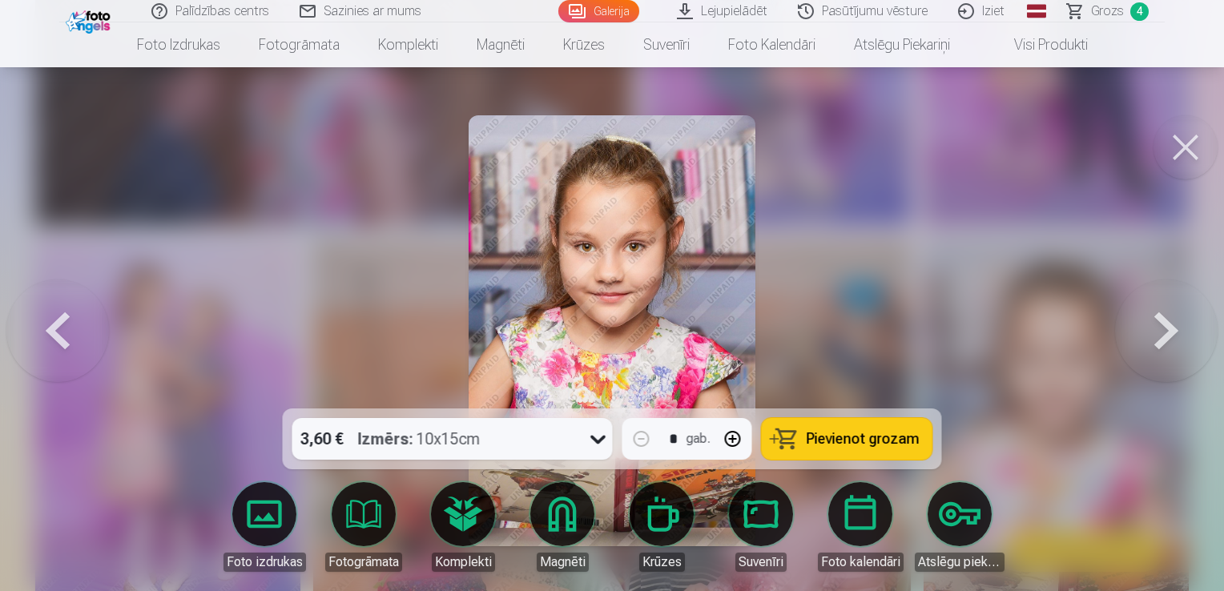
click at [1169, 327] on button at bounding box center [1166, 330] width 103 height 123
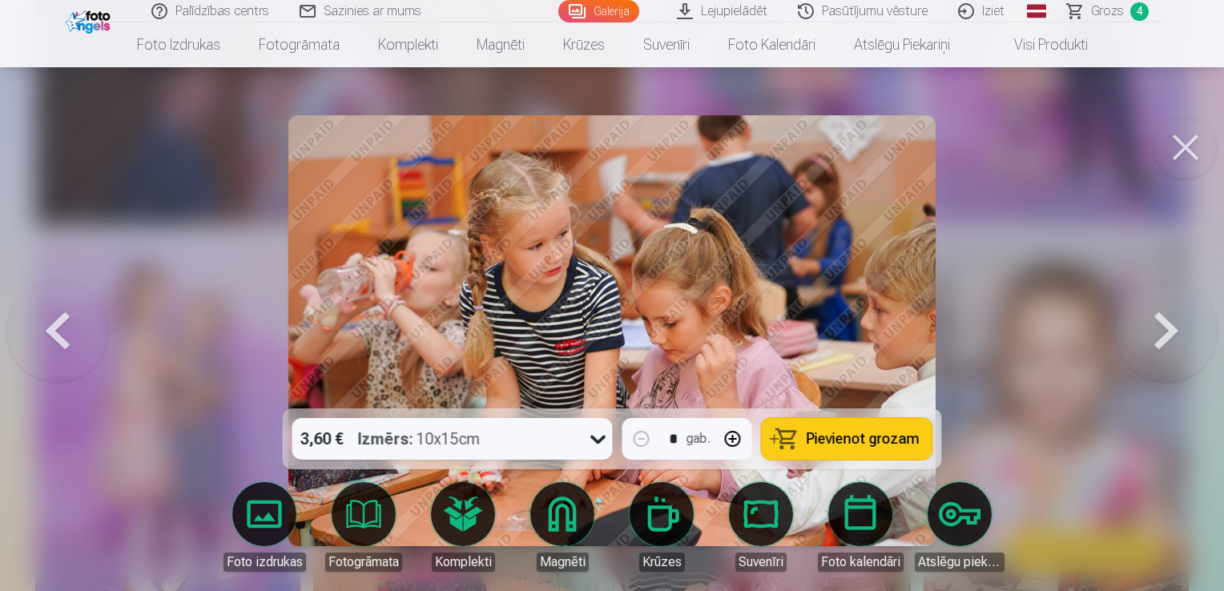
click at [1169, 327] on button at bounding box center [1166, 330] width 103 height 123
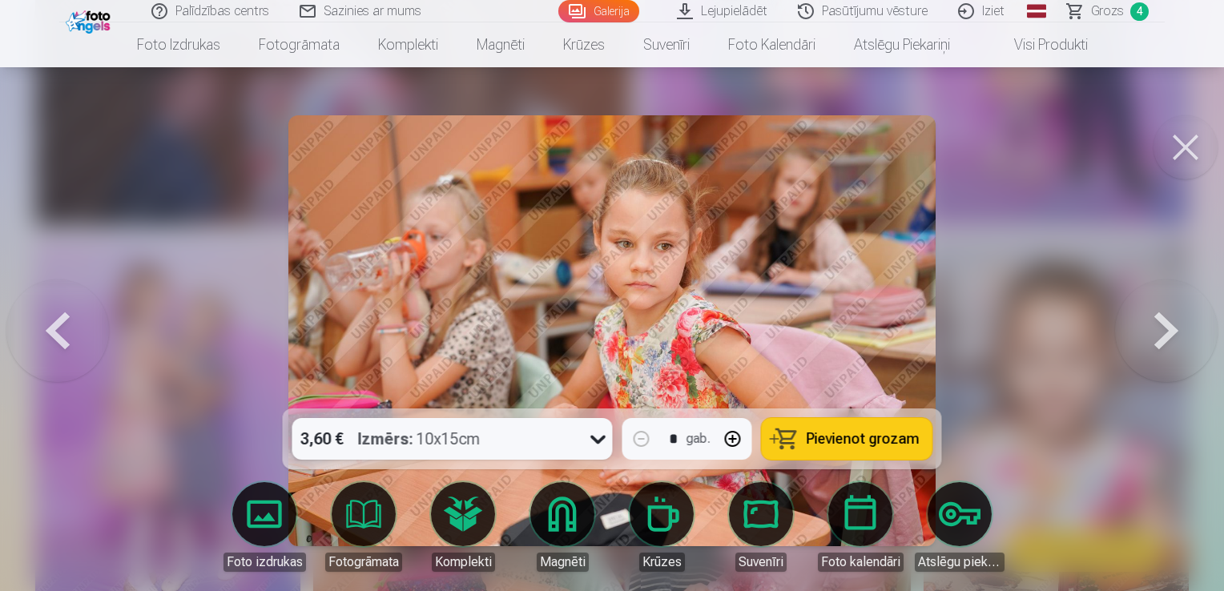
click at [1169, 327] on button at bounding box center [1166, 330] width 103 height 123
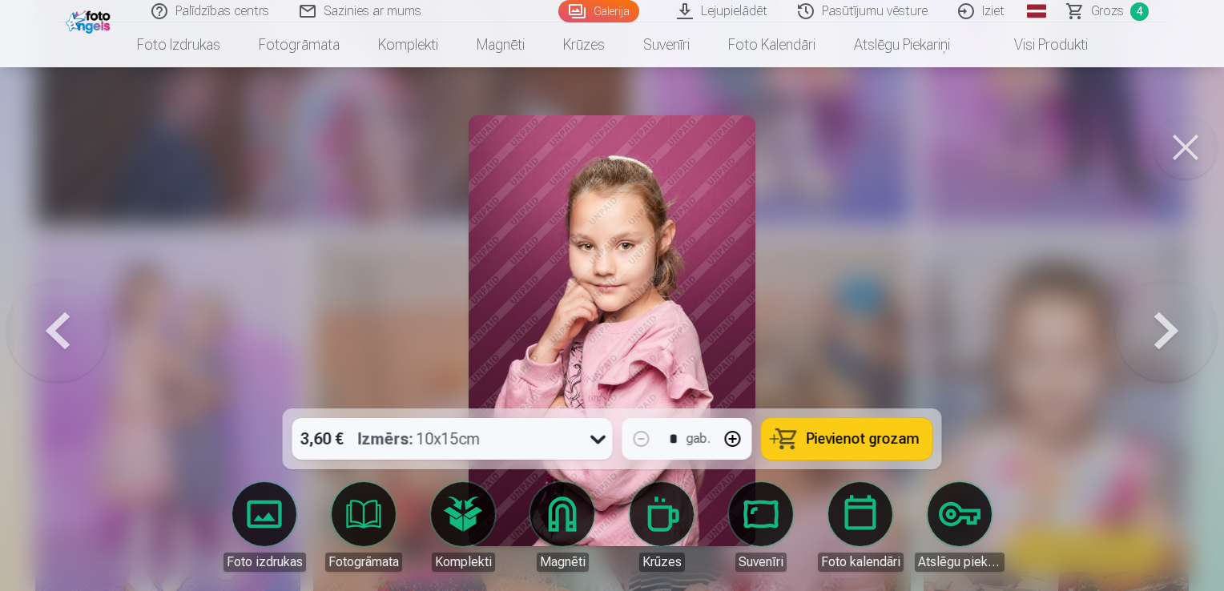
click at [1169, 327] on button at bounding box center [1166, 330] width 103 height 123
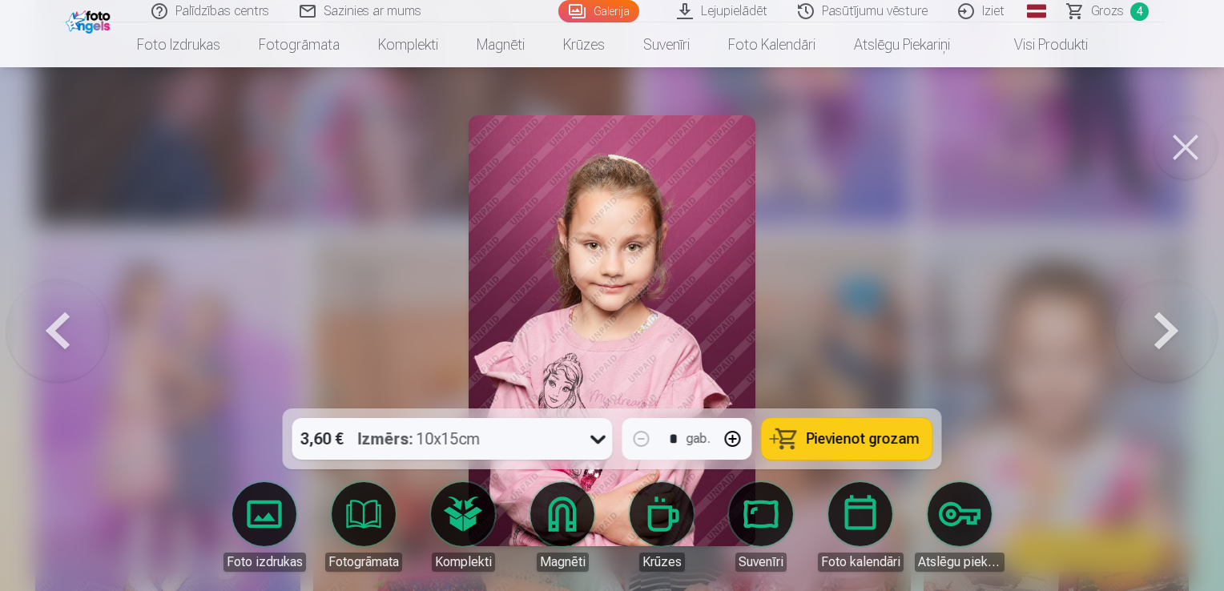
click at [1169, 327] on button at bounding box center [1166, 330] width 103 height 123
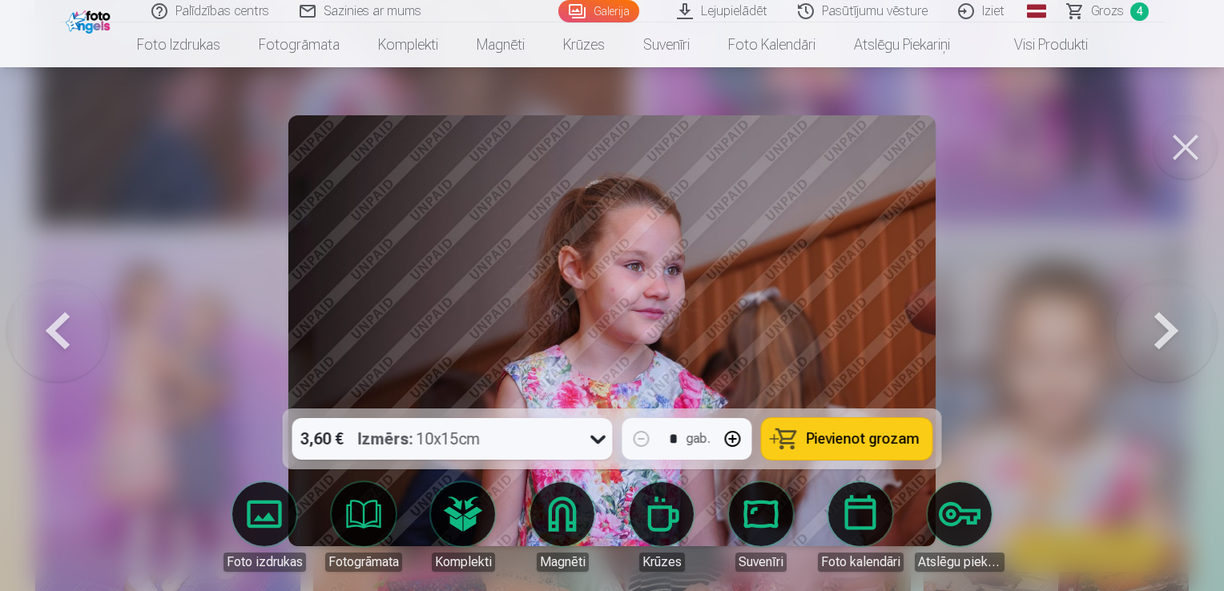
click at [1169, 327] on button at bounding box center [1166, 330] width 103 height 123
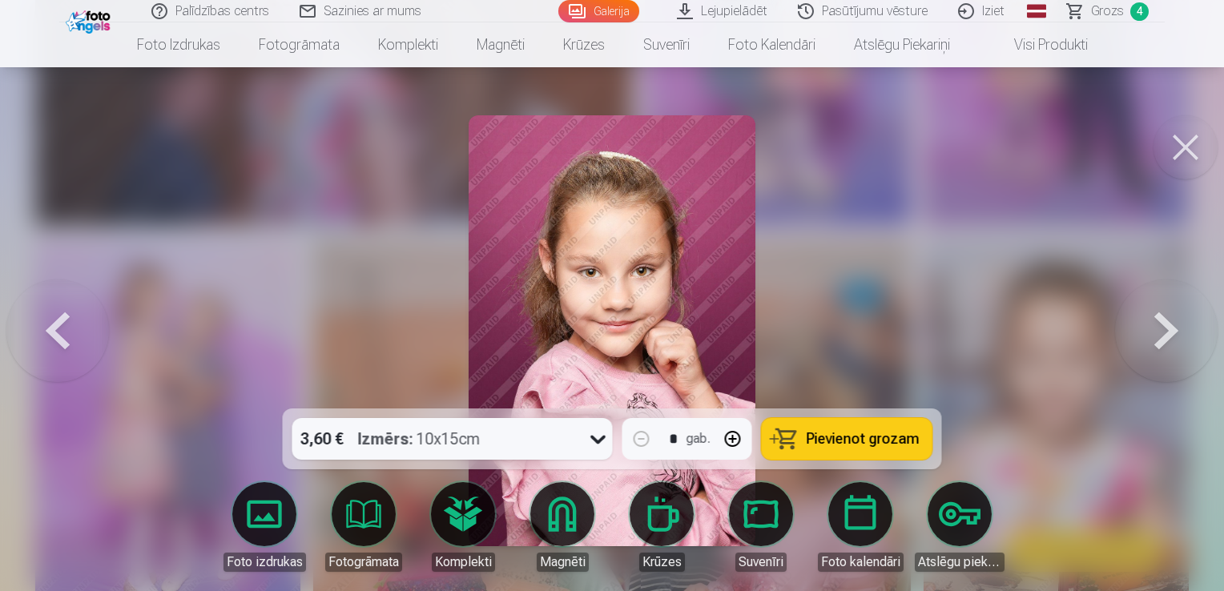
click at [1169, 327] on button at bounding box center [1166, 330] width 103 height 123
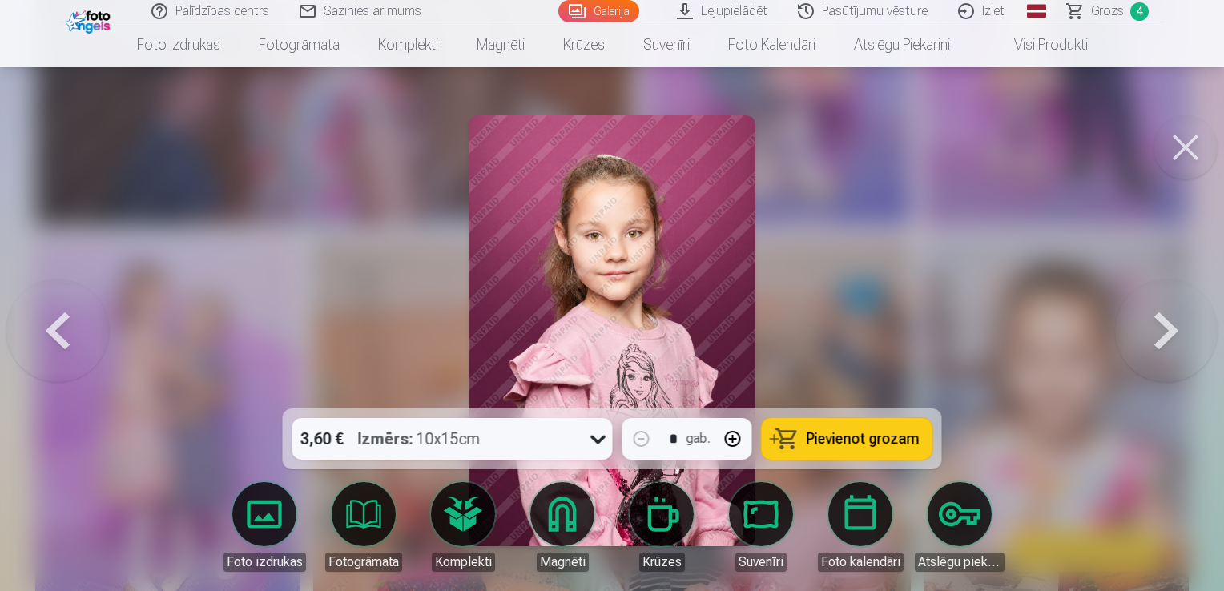
click at [1169, 327] on button at bounding box center [1166, 330] width 103 height 123
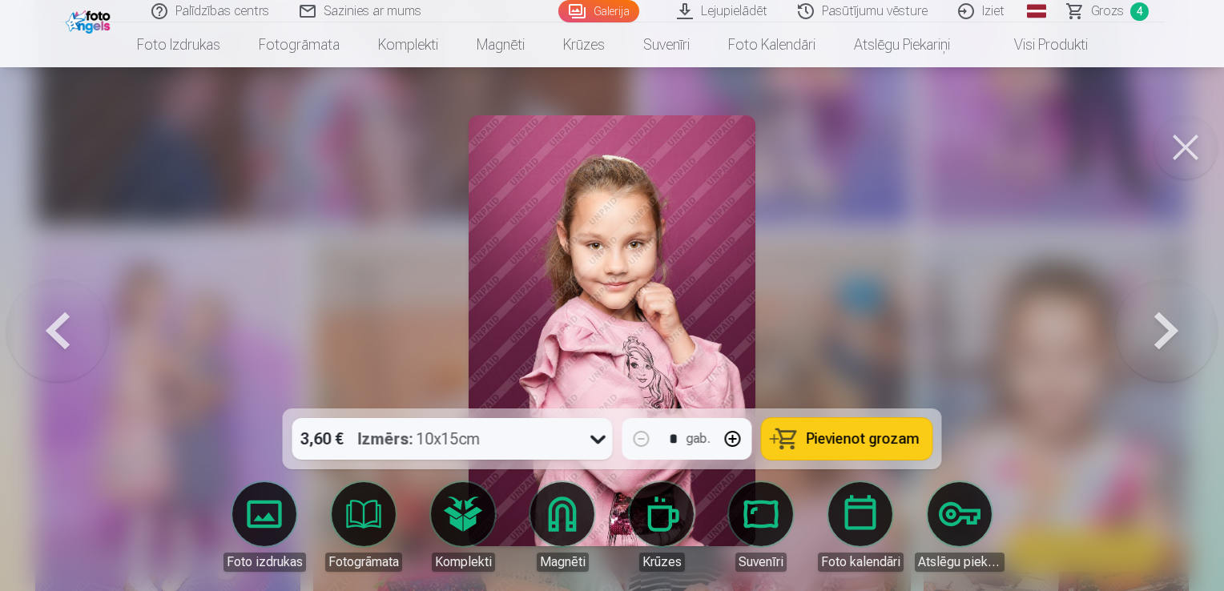
click at [1169, 327] on button at bounding box center [1166, 330] width 103 height 123
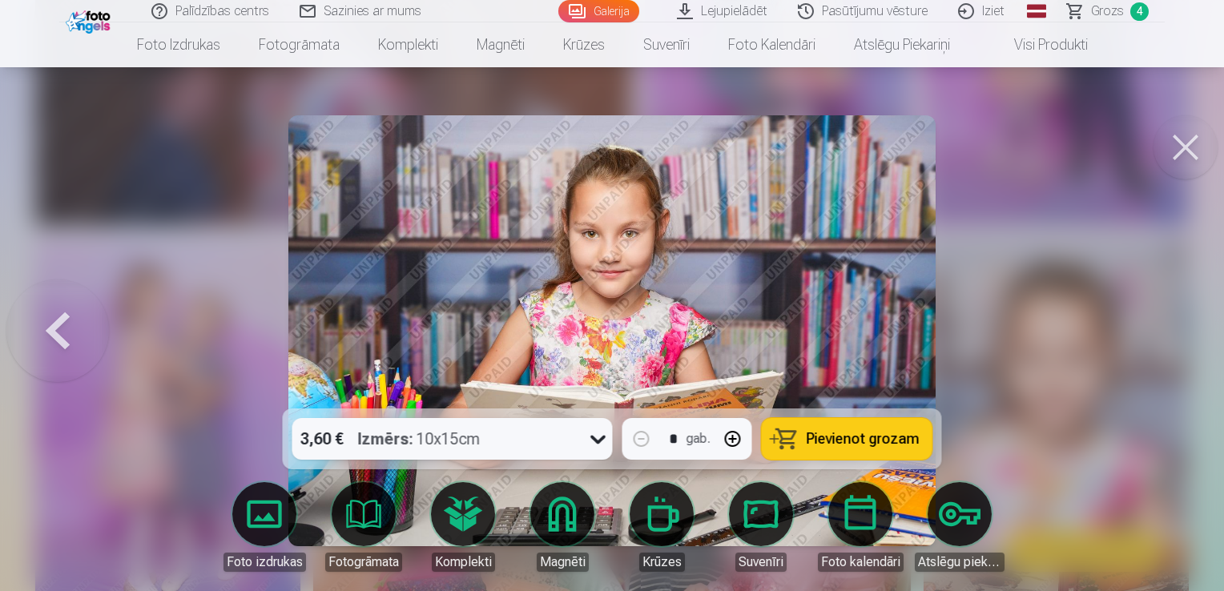
click at [1169, 327] on div at bounding box center [612, 295] width 1224 height 591
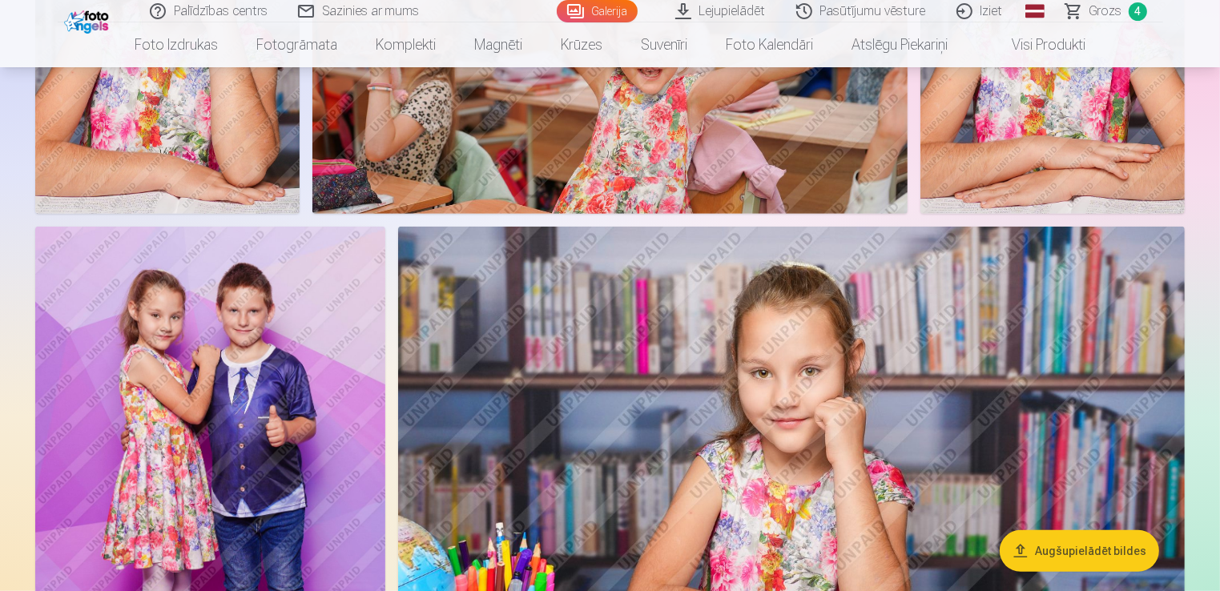
scroll to position [801, 0]
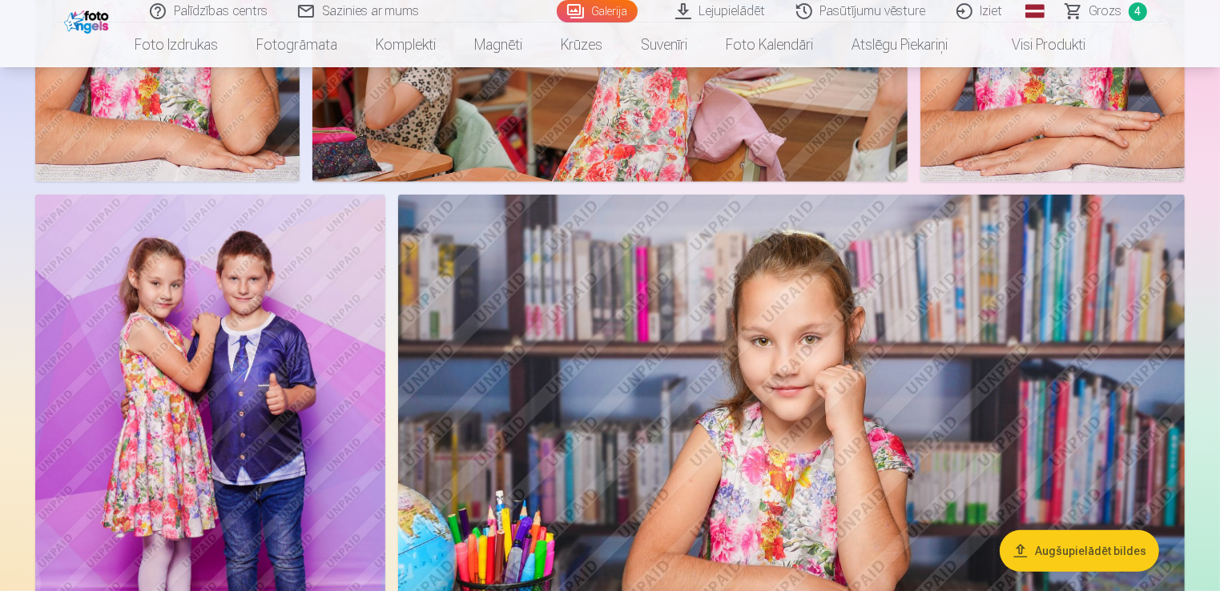
click at [1099, 296] on img at bounding box center [791, 457] width 787 height 525
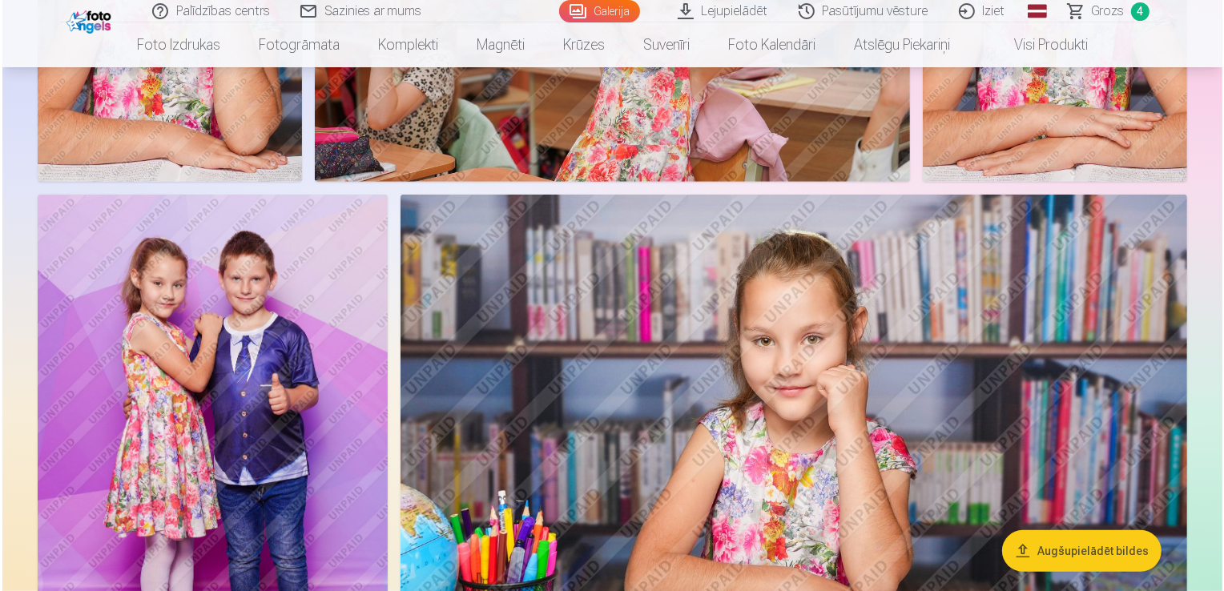
scroll to position [802, 0]
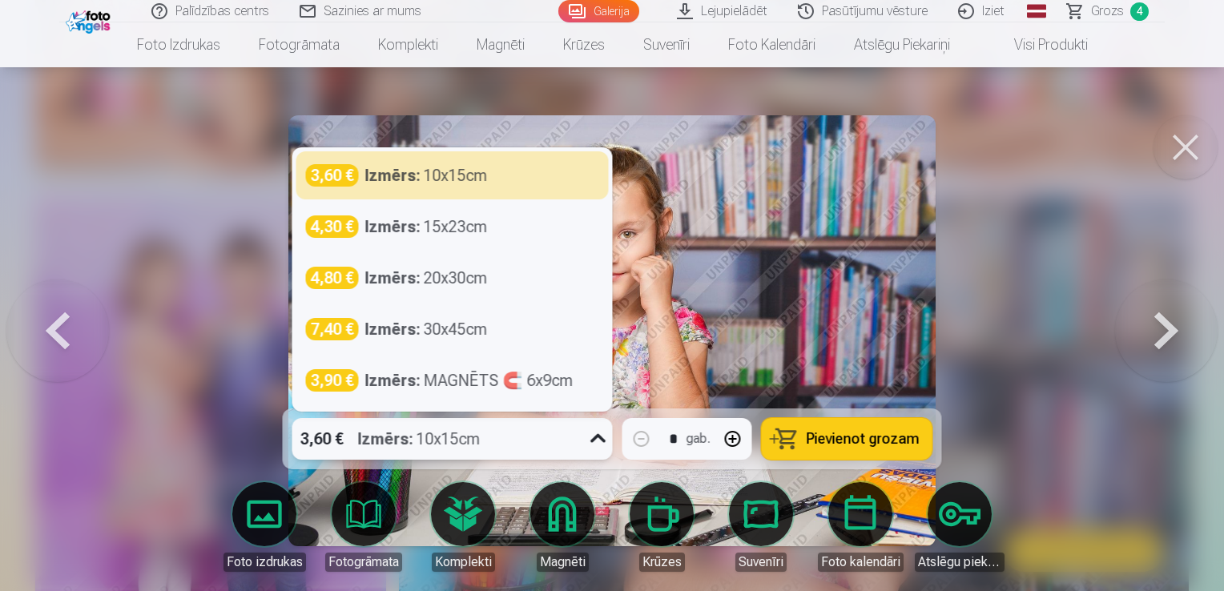
click at [596, 441] on icon at bounding box center [598, 439] width 26 height 26
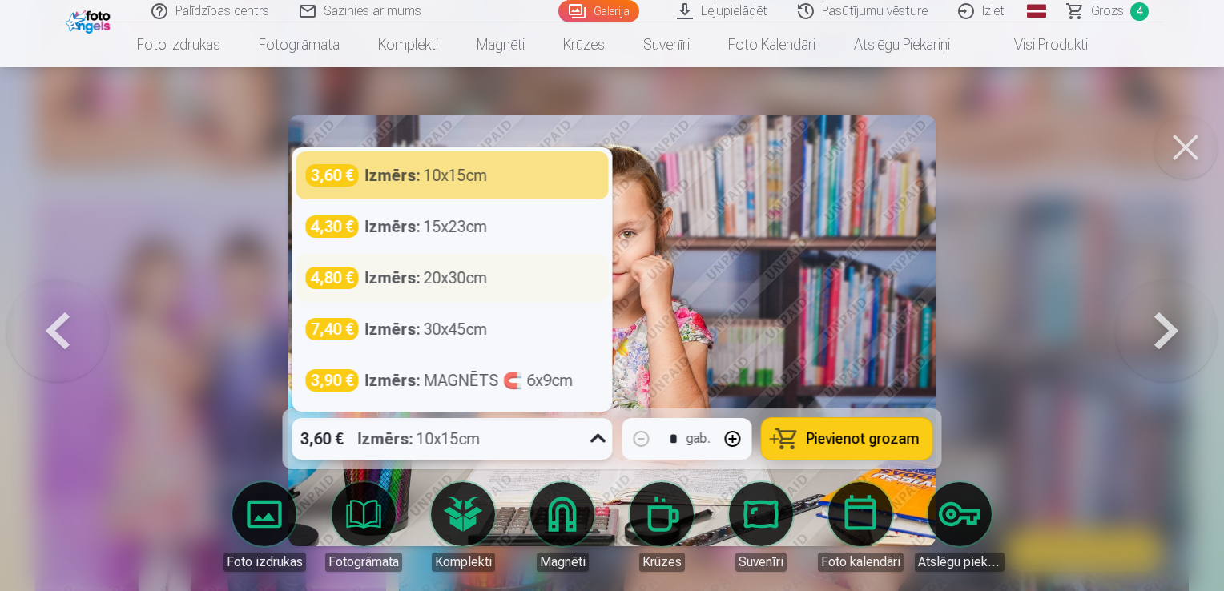
click at [454, 273] on div "Izmērs : 20x30cm" at bounding box center [426, 278] width 123 height 22
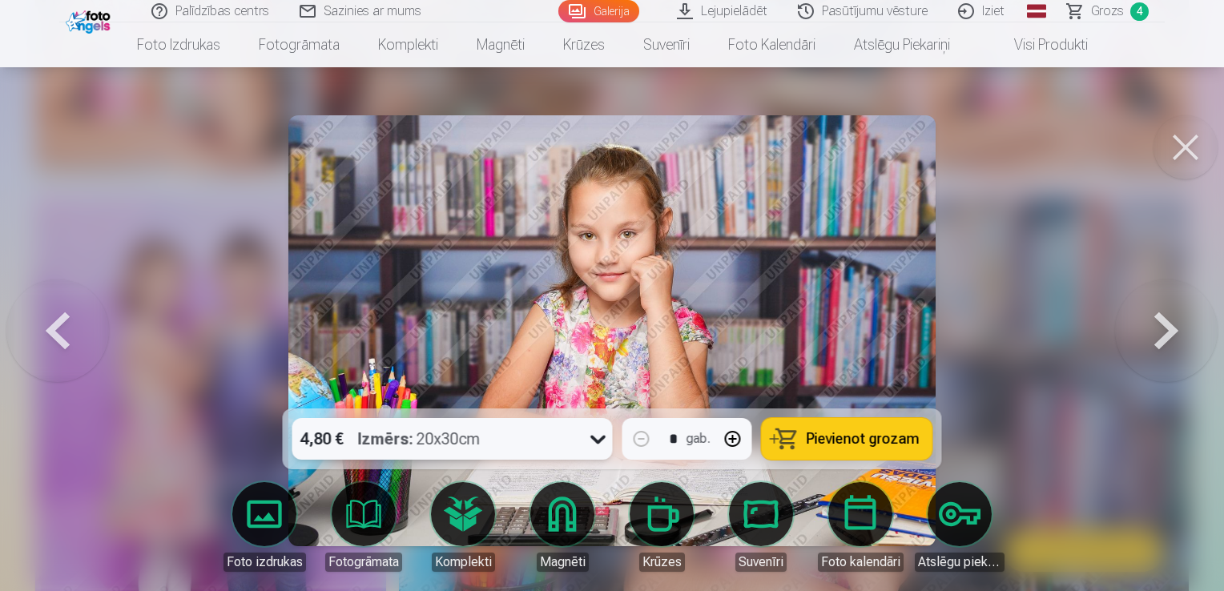
click at [831, 421] on button "Pievienot grozam" at bounding box center [847, 439] width 171 height 42
click at [1125, 14] on link "Grozs 5" at bounding box center [1108, 11] width 112 height 22
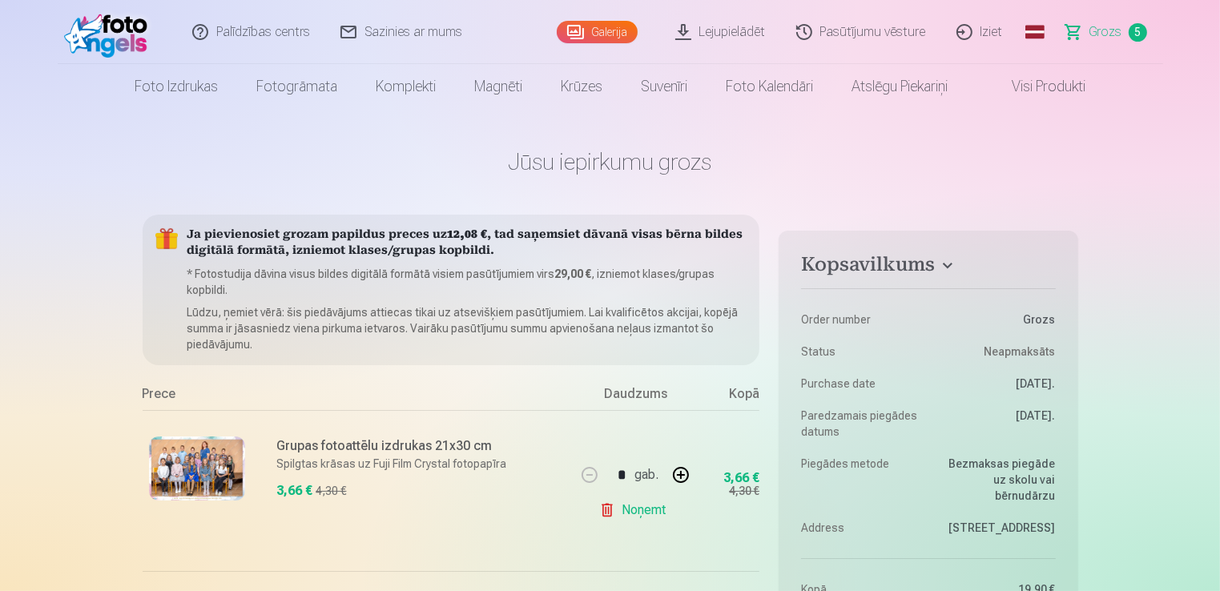
click at [626, 30] on link "Galerija" at bounding box center [597, 32] width 81 height 22
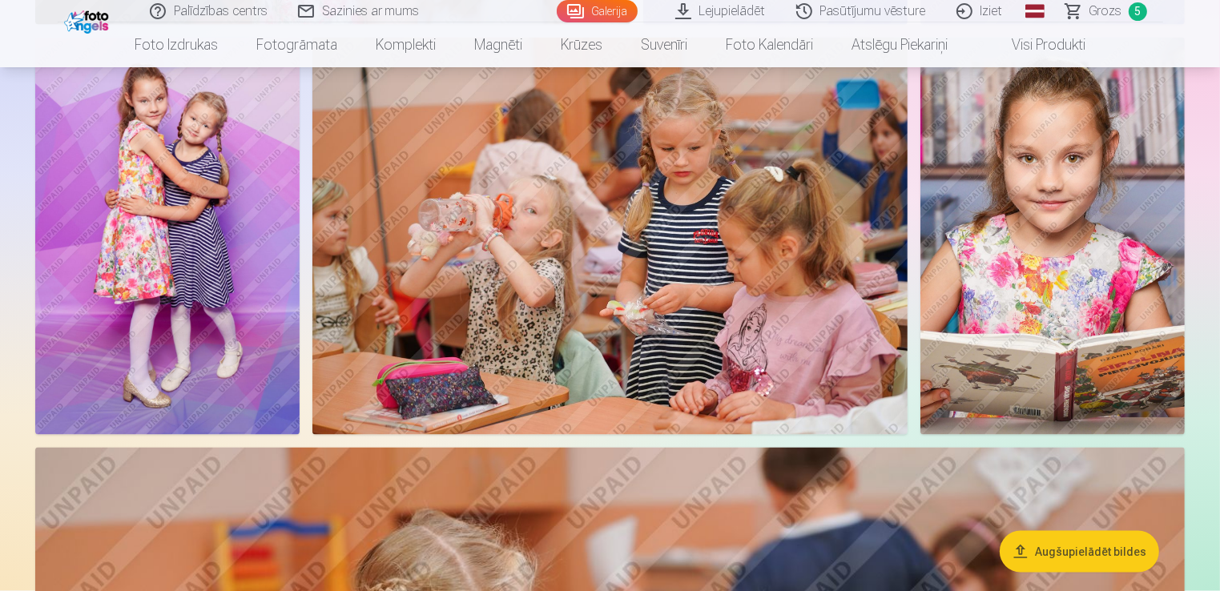
scroll to position [2467, 0]
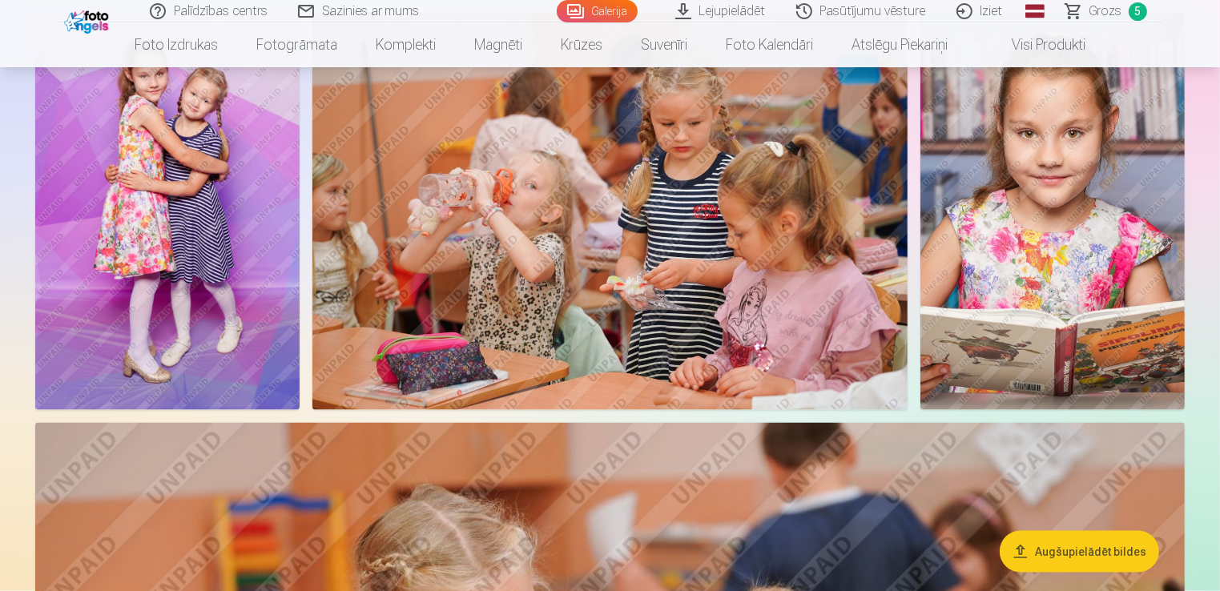
click at [1092, 207] on img at bounding box center [1052, 211] width 264 height 396
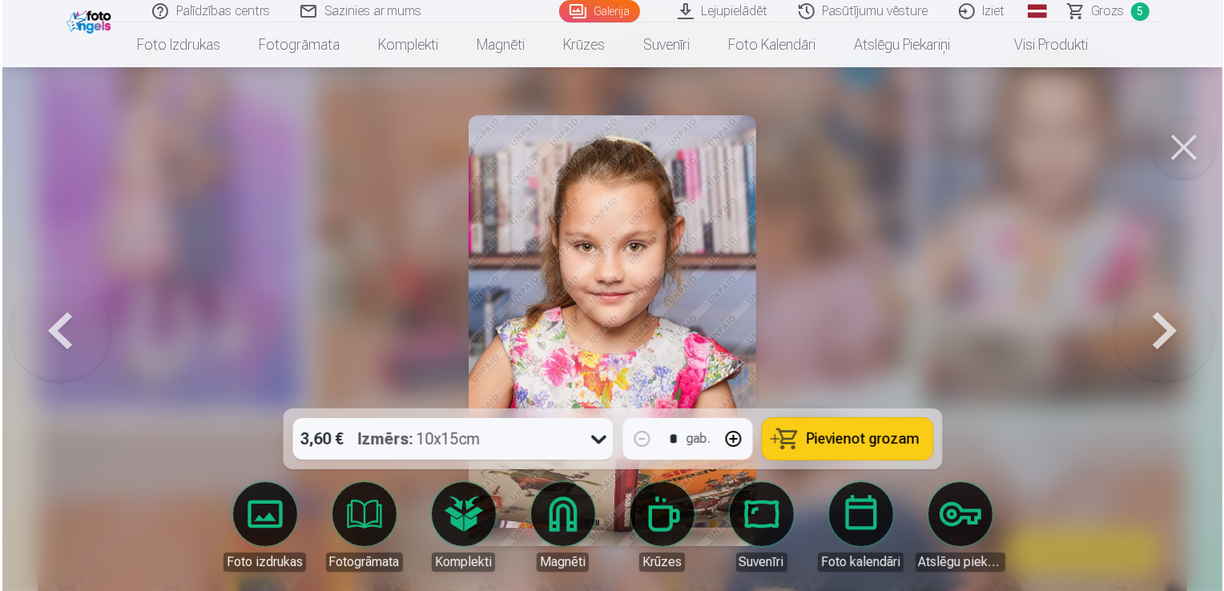
scroll to position [2473, 0]
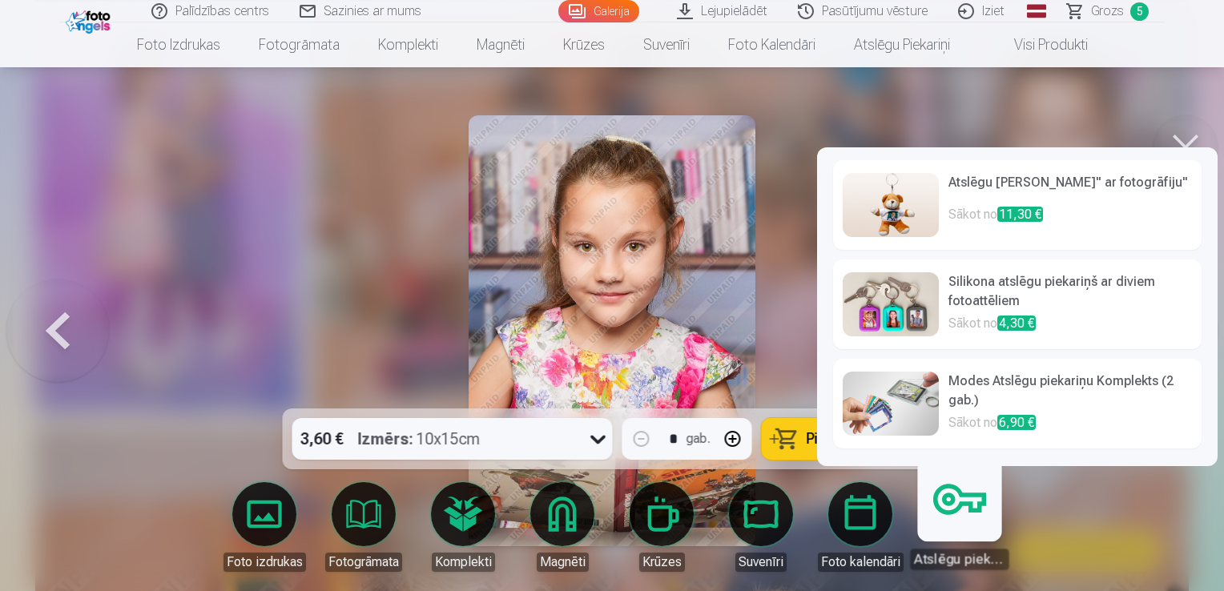
click at [964, 504] on link "Atslēgu piekariņi" at bounding box center [959, 520] width 99 height 99
click at [951, 279] on link "Silikona atslēgu piekariņš ar diviem fotoattēliem Sākot no 4,30 €" at bounding box center [1017, 305] width 368 height 90
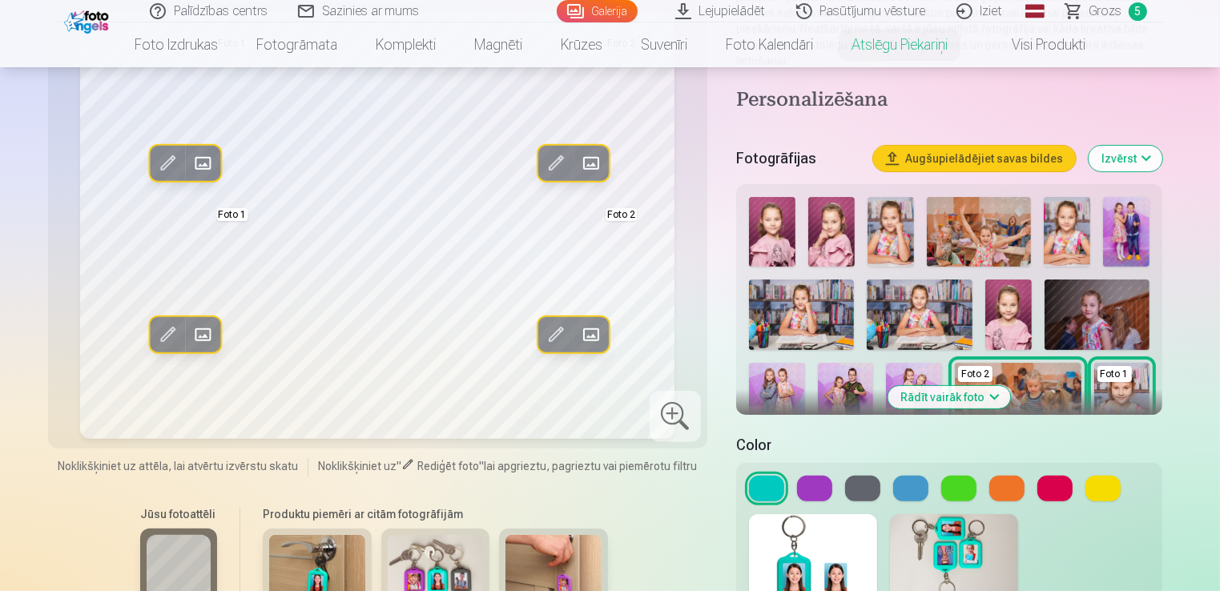
scroll to position [416, 0]
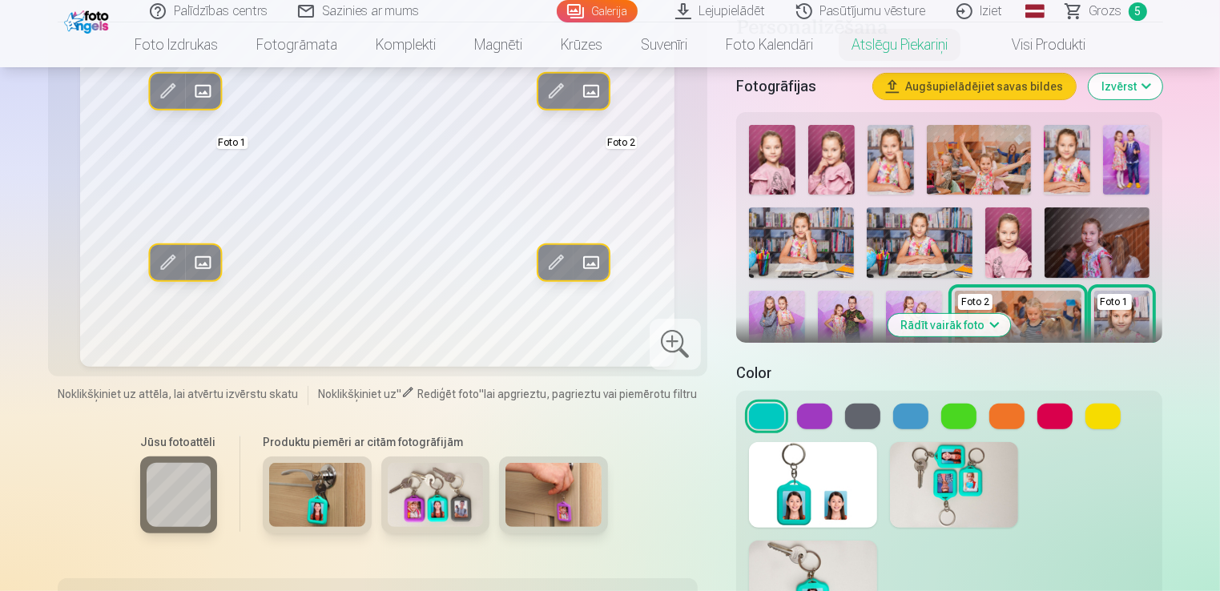
click at [914, 231] on img at bounding box center [919, 242] width 105 height 70
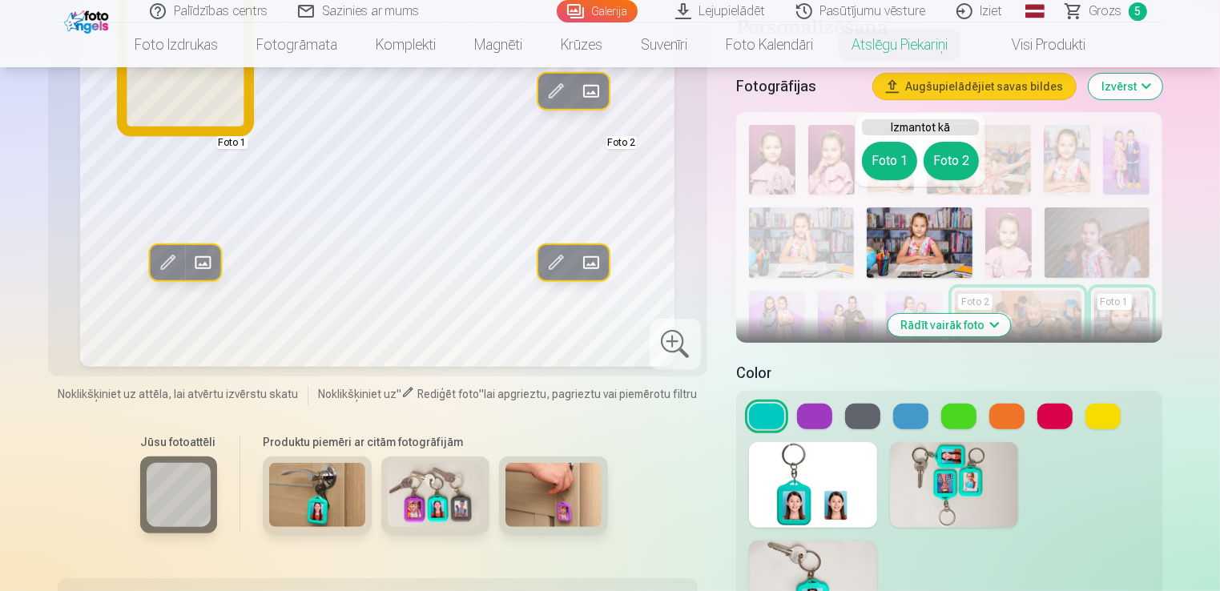
click at [903, 167] on button "Foto 1" at bounding box center [889, 161] width 55 height 38
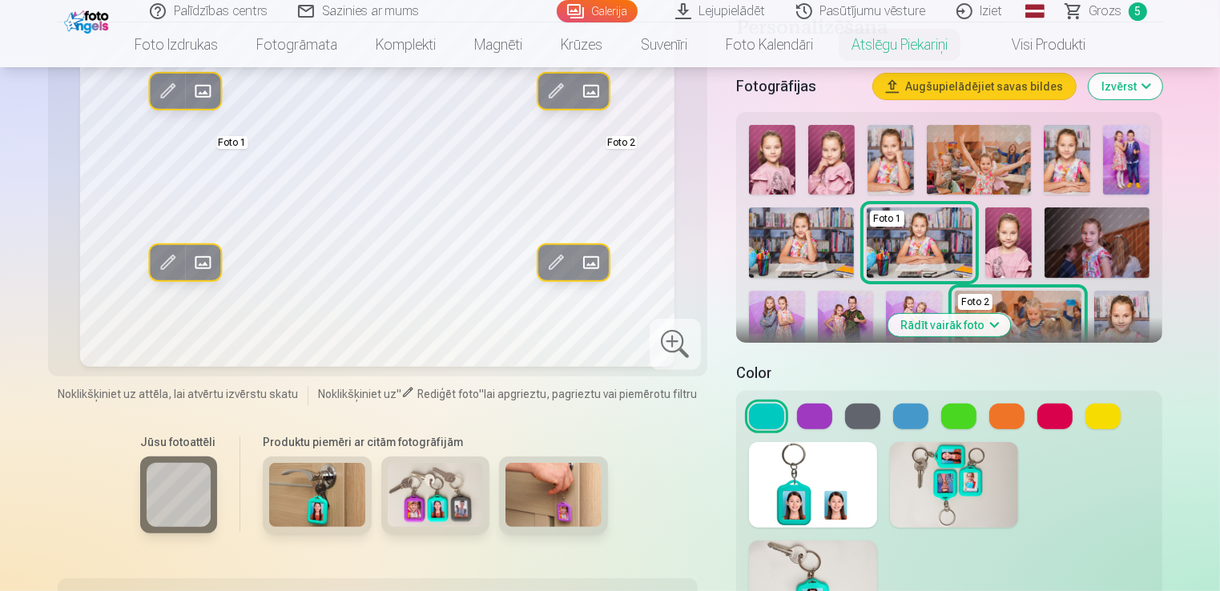
click at [1074, 219] on img at bounding box center [1096, 242] width 105 height 70
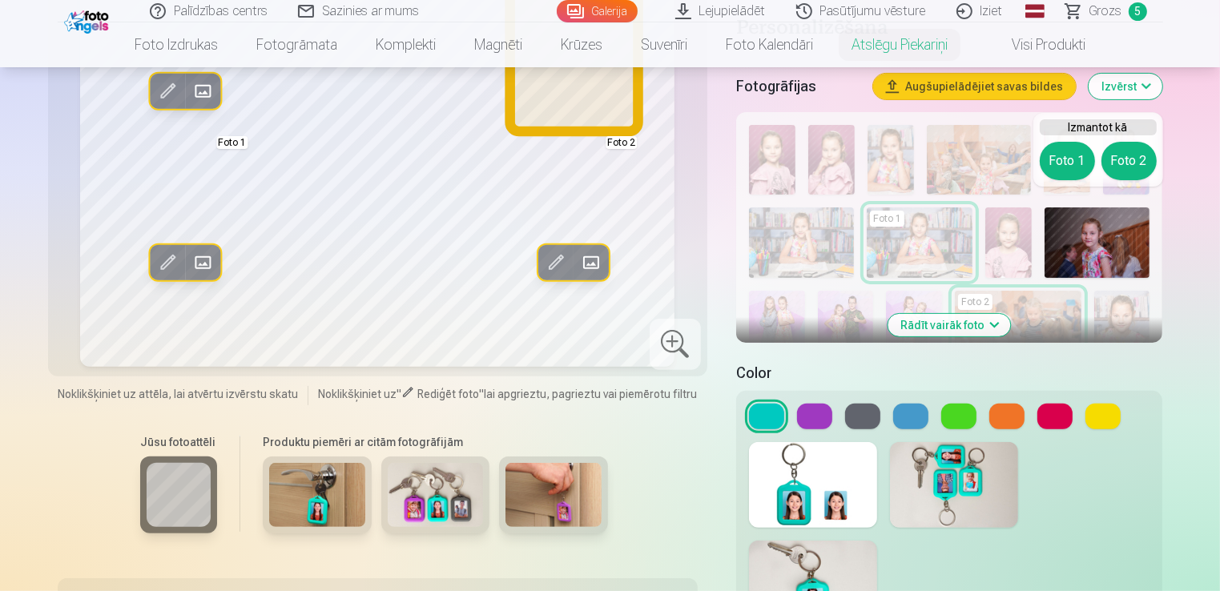
click at [1137, 163] on button "Foto 2" at bounding box center [1128, 161] width 55 height 38
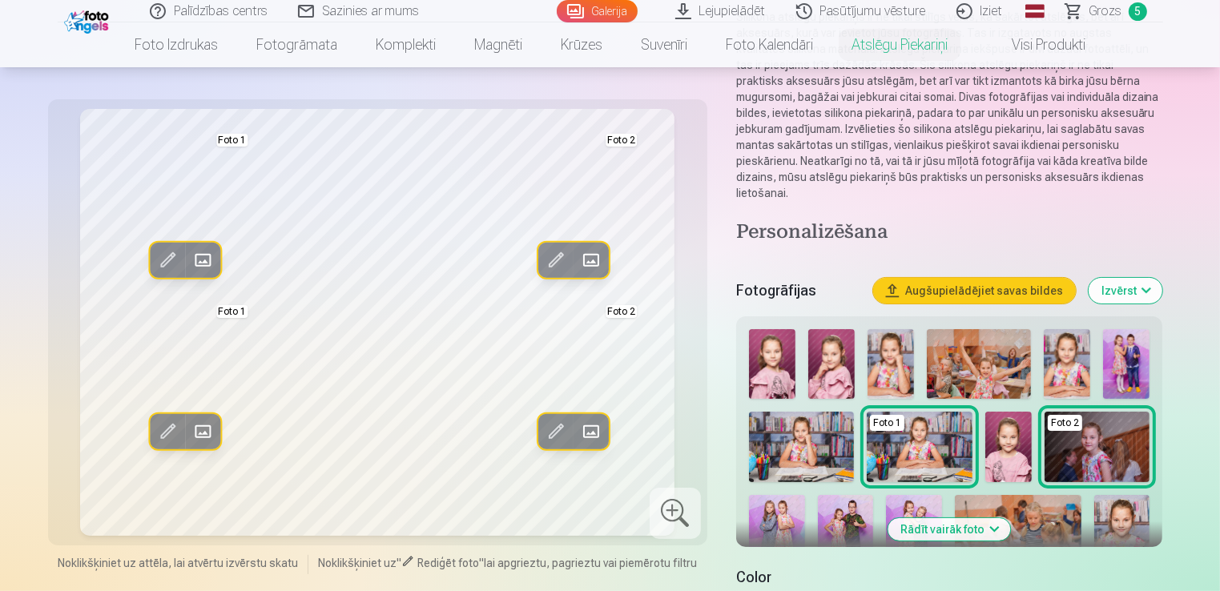
scroll to position [160, 0]
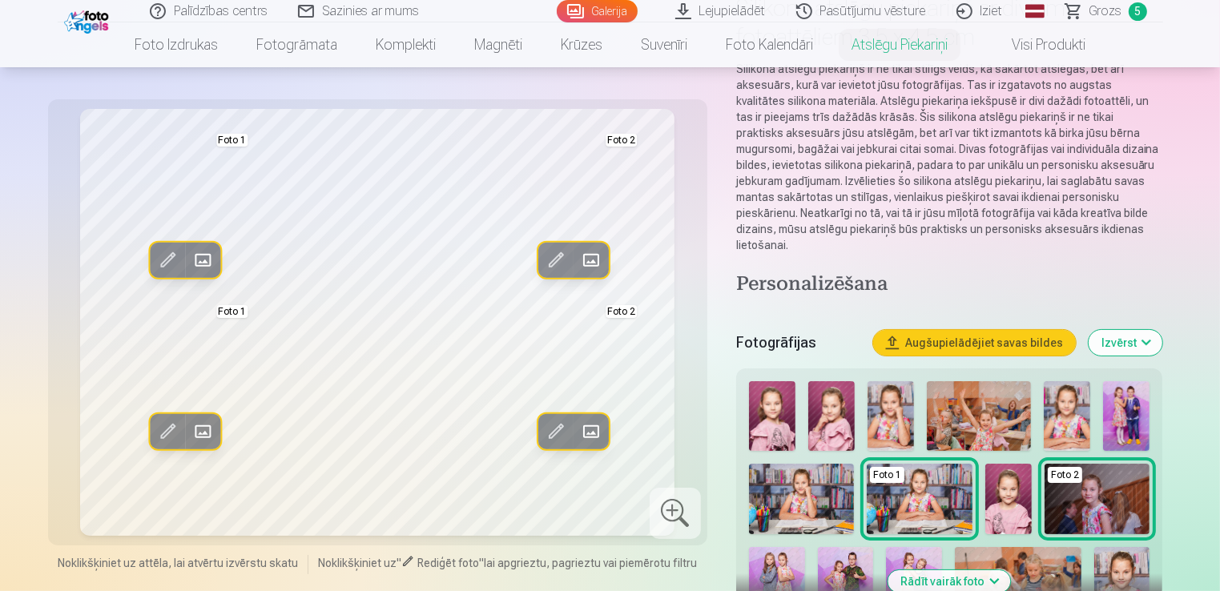
drag, startPoint x: 935, startPoint y: 496, endPoint x: 690, endPoint y: 377, distance: 272.2
click at [690, 377] on div "Rediģēt foto Aizstāt Foto 1 Rediģēt foto Aizstāt Foto 2 Rediģēt foto Aizstāt Fo…" at bounding box center [378, 322] width 640 height 427
click at [903, 469] on img at bounding box center [919, 499] width 105 height 70
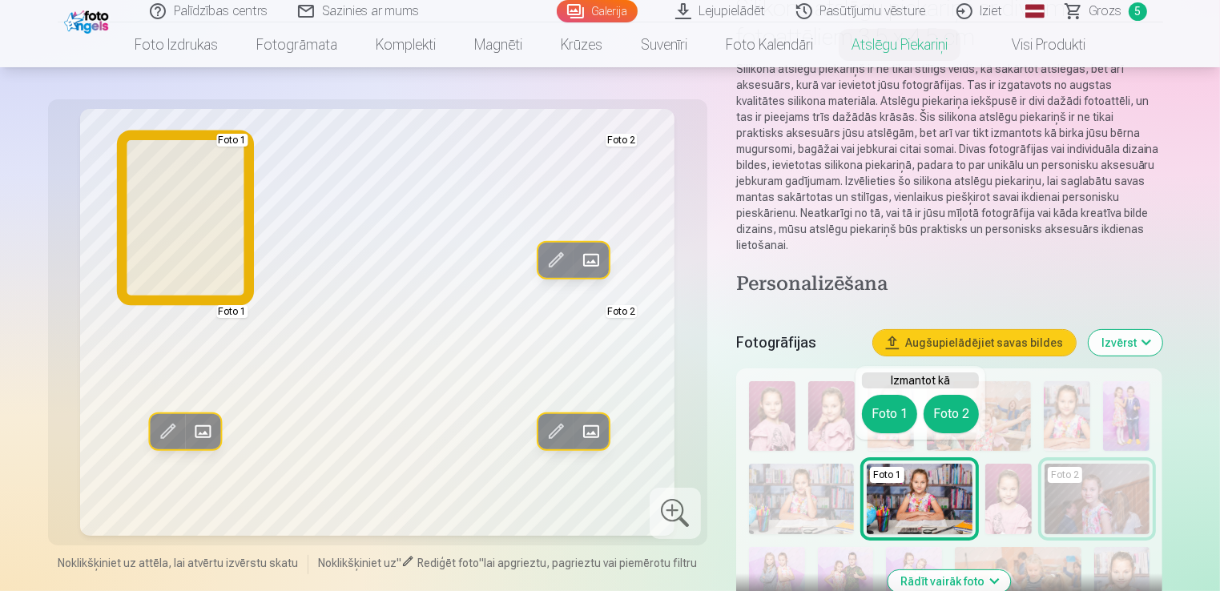
click at [886, 399] on button "Foto 1" at bounding box center [889, 414] width 55 height 38
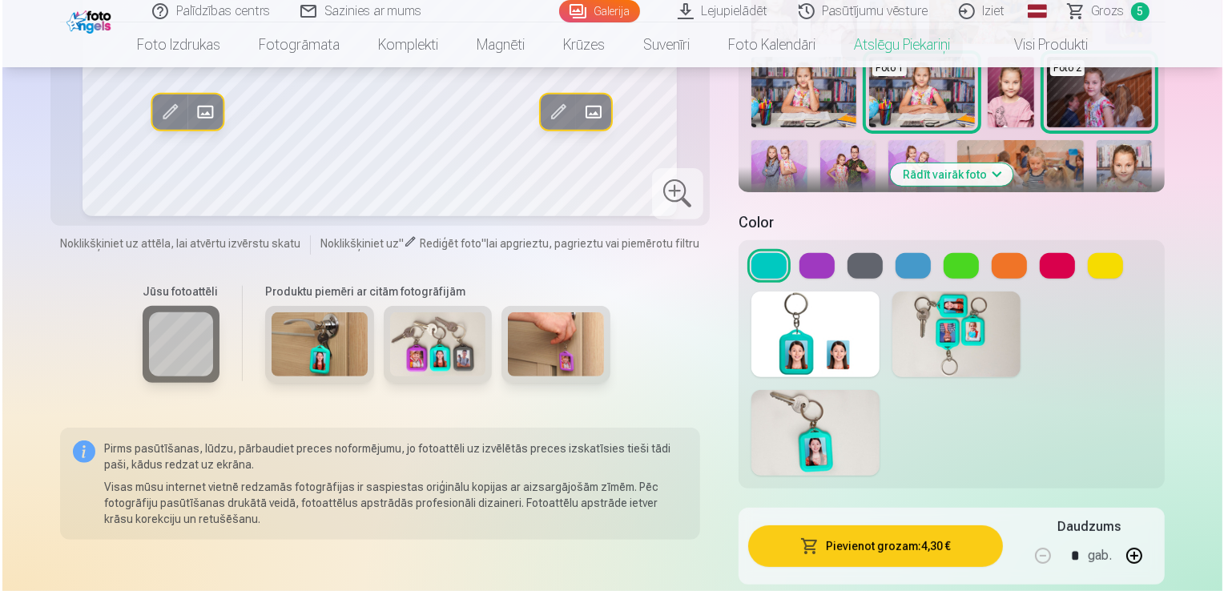
scroll to position [737, 0]
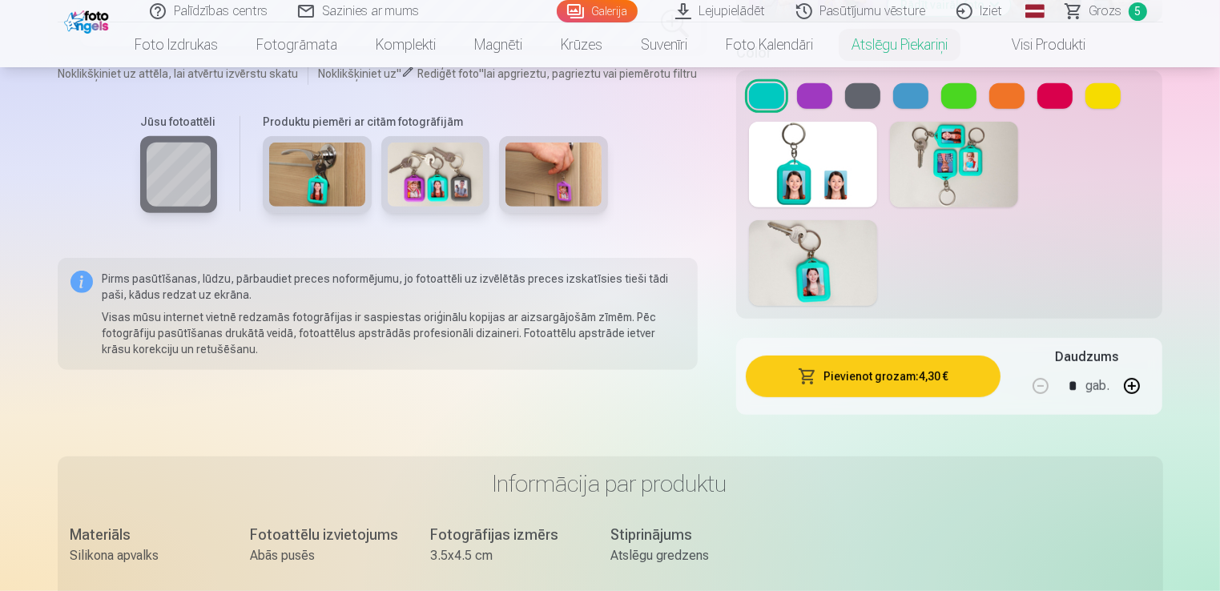
click at [1062, 83] on button at bounding box center [1054, 96] width 35 height 26
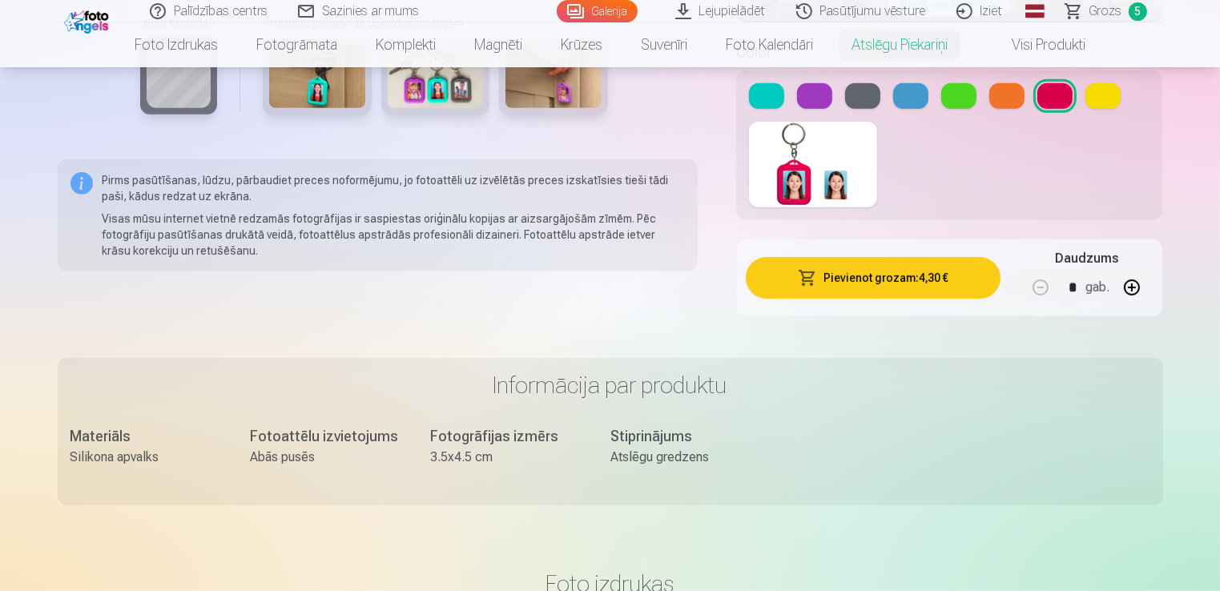
click at [912, 267] on button "Pievienot grozam : 4,30 €" at bounding box center [873, 278] width 255 height 42
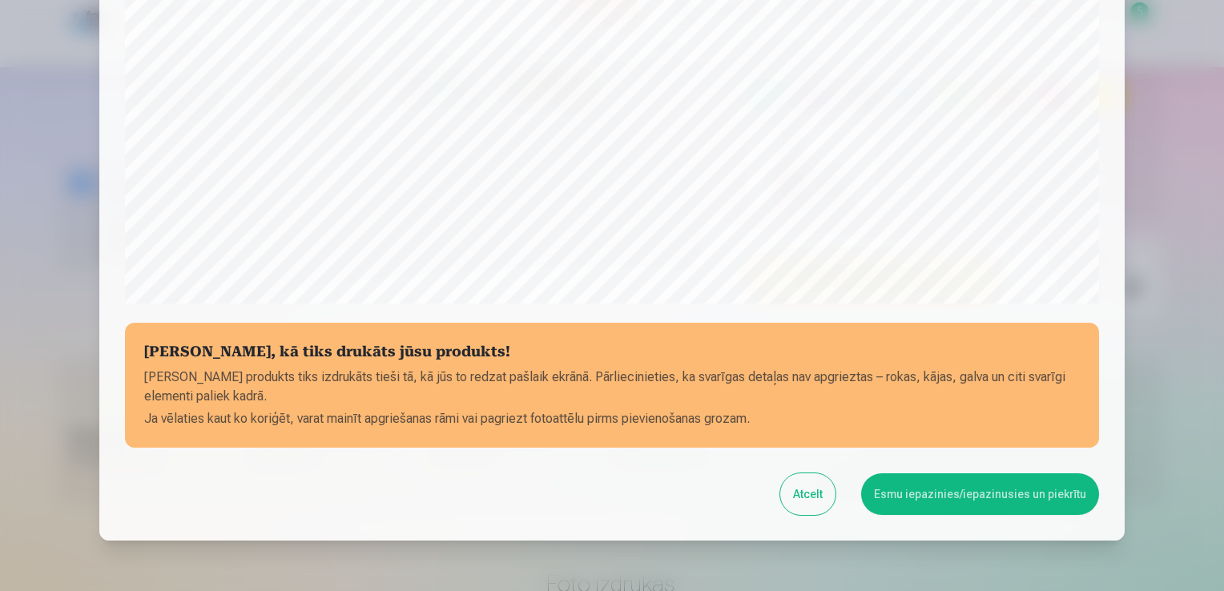
scroll to position [561, 0]
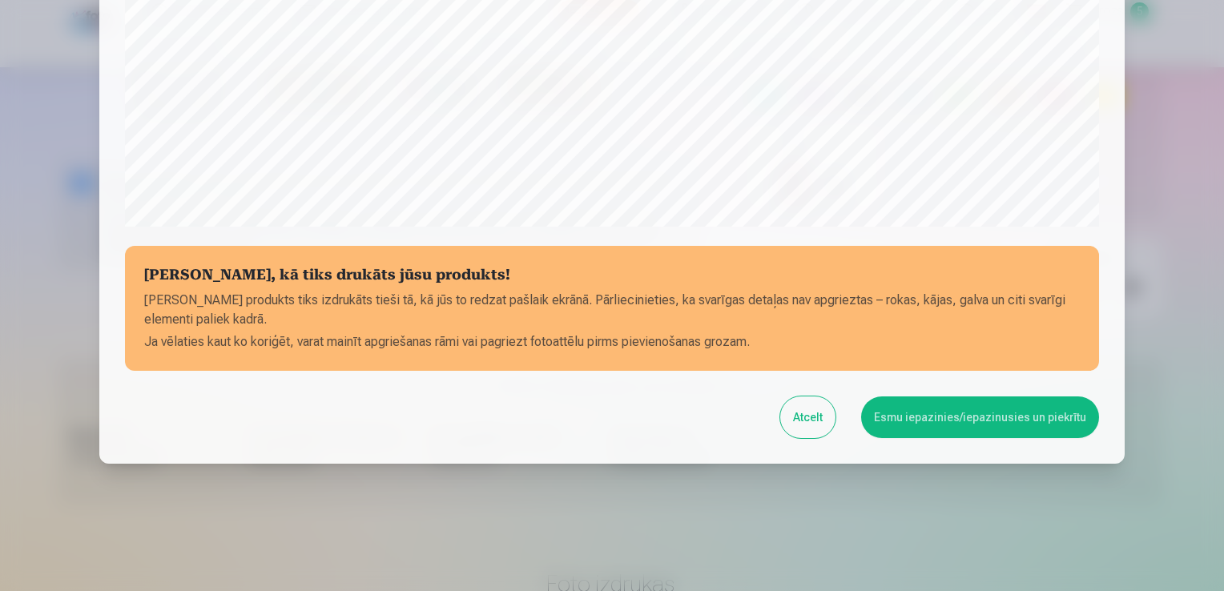
click at [964, 403] on button "Esmu iepazinies/iepazinusies un piekrītu" at bounding box center [980, 417] width 238 height 42
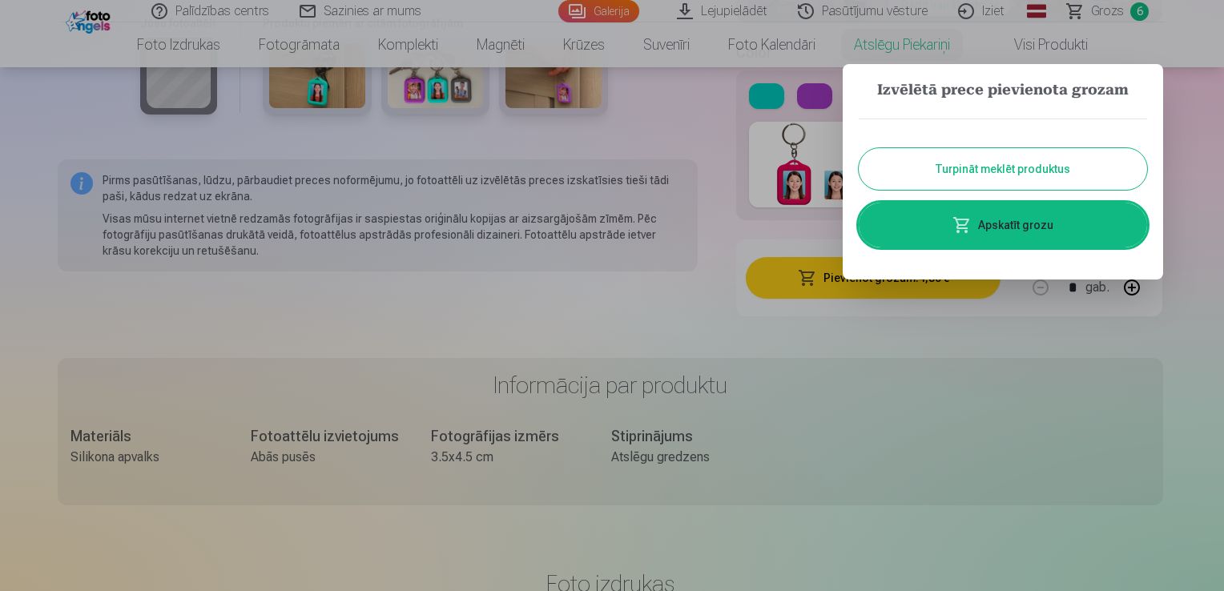
click at [1051, 226] on link "Apskatīt grozu" at bounding box center [1003, 225] width 288 height 45
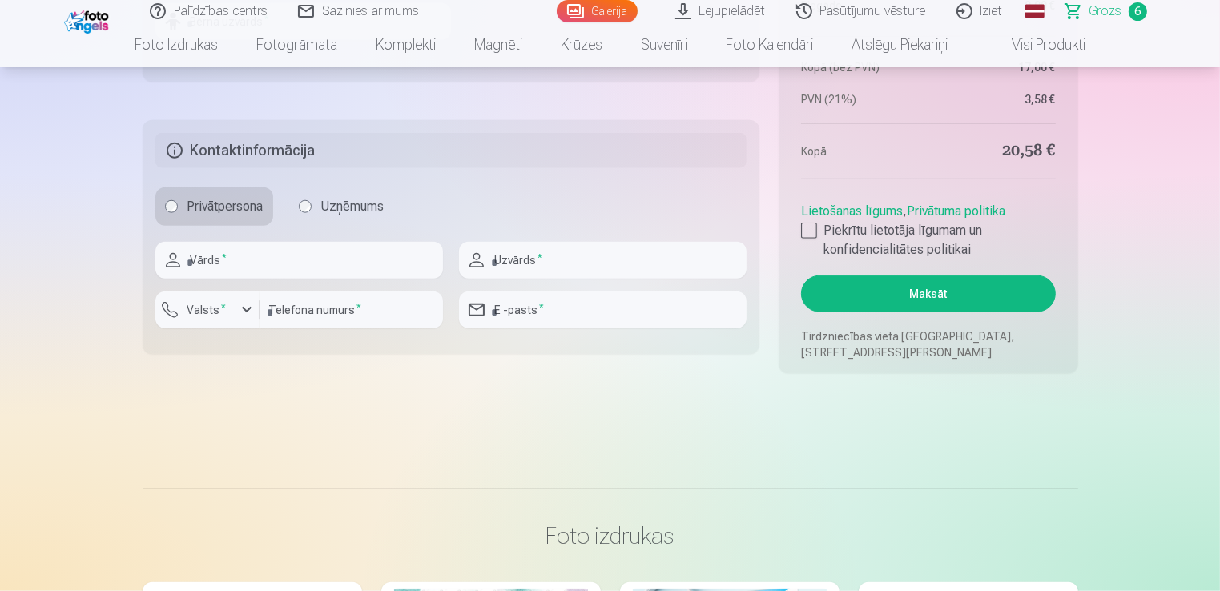
scroll to position [1698, 0]
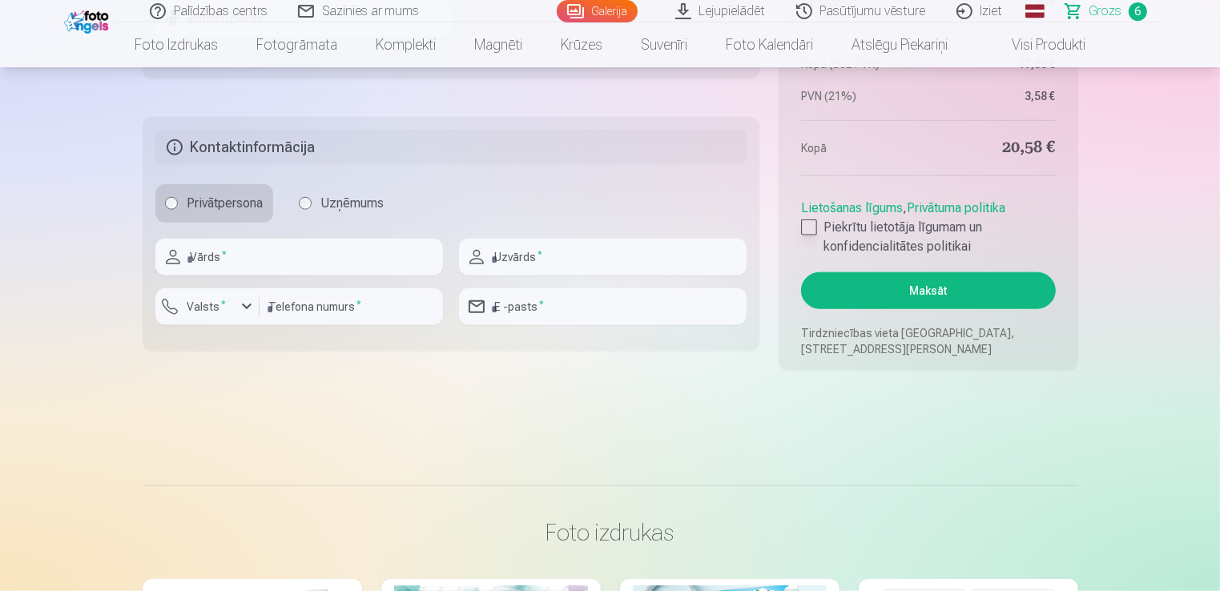
click at [812, 228] on div at bounding box center [809, 227] width 16 height 16
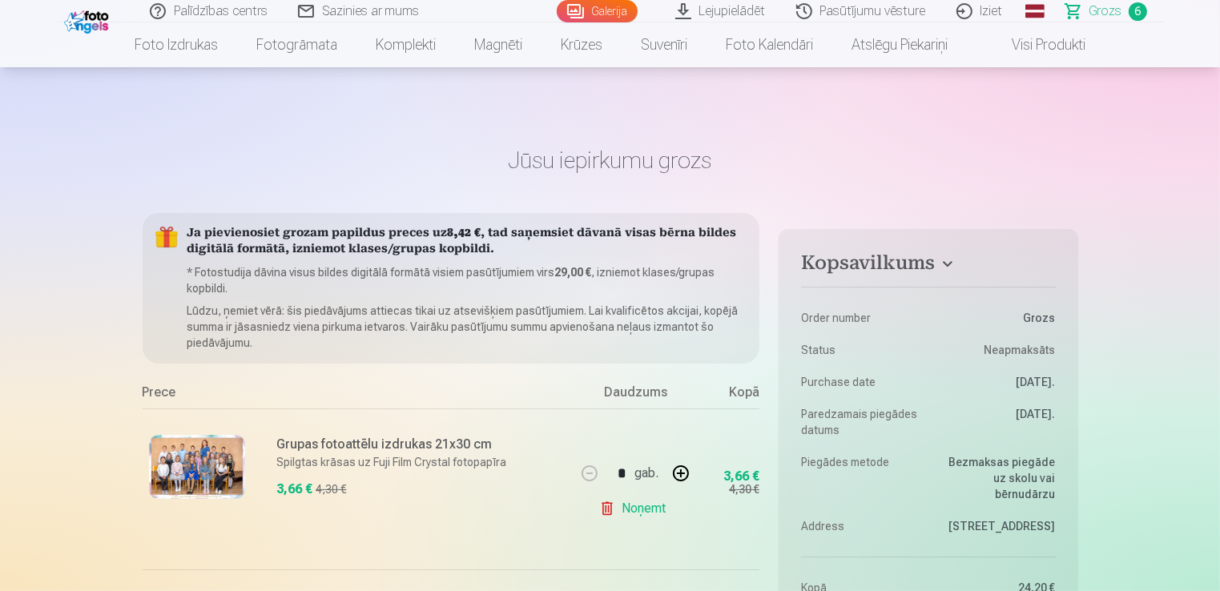
scroll to position [0, 0]
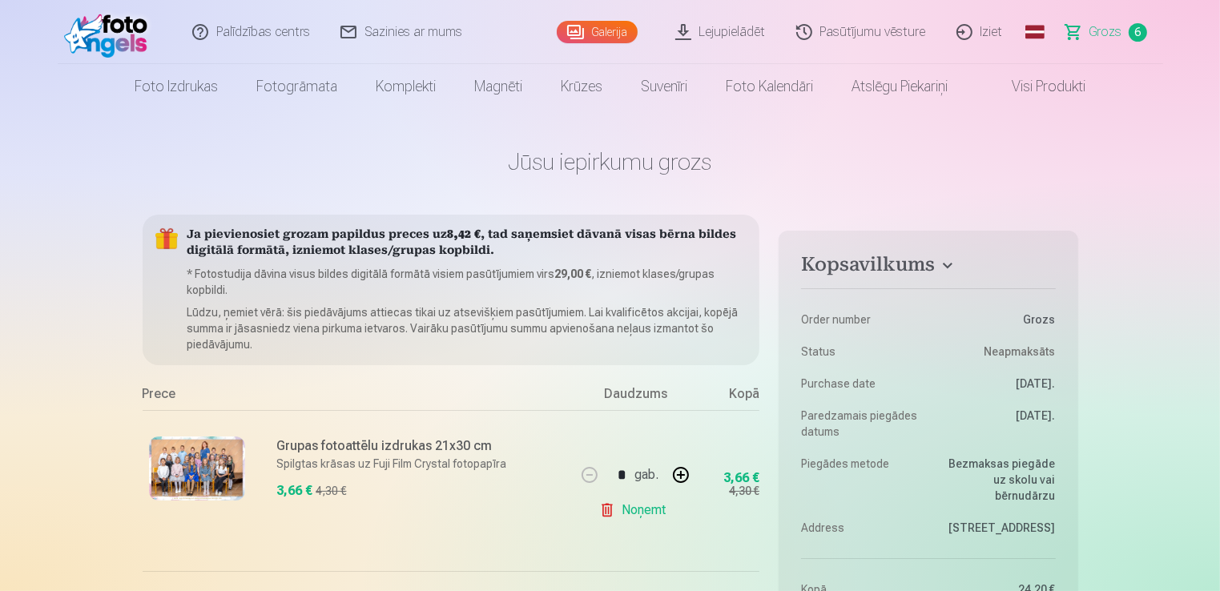
click at [1099, 29] on span "Grozs" at bounding box center [1105, 31] width 33 height 19
click at [606, 22] on link "Galerija" at bounding box center [597, 32] width 81 height 22
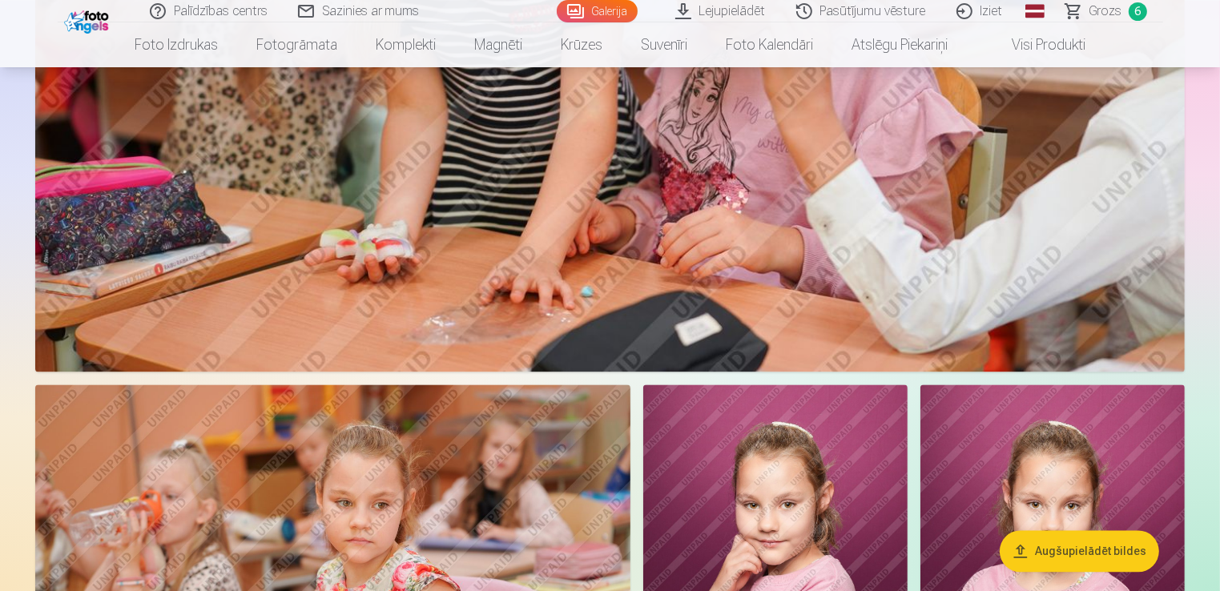
scroll to position [3300, 0]
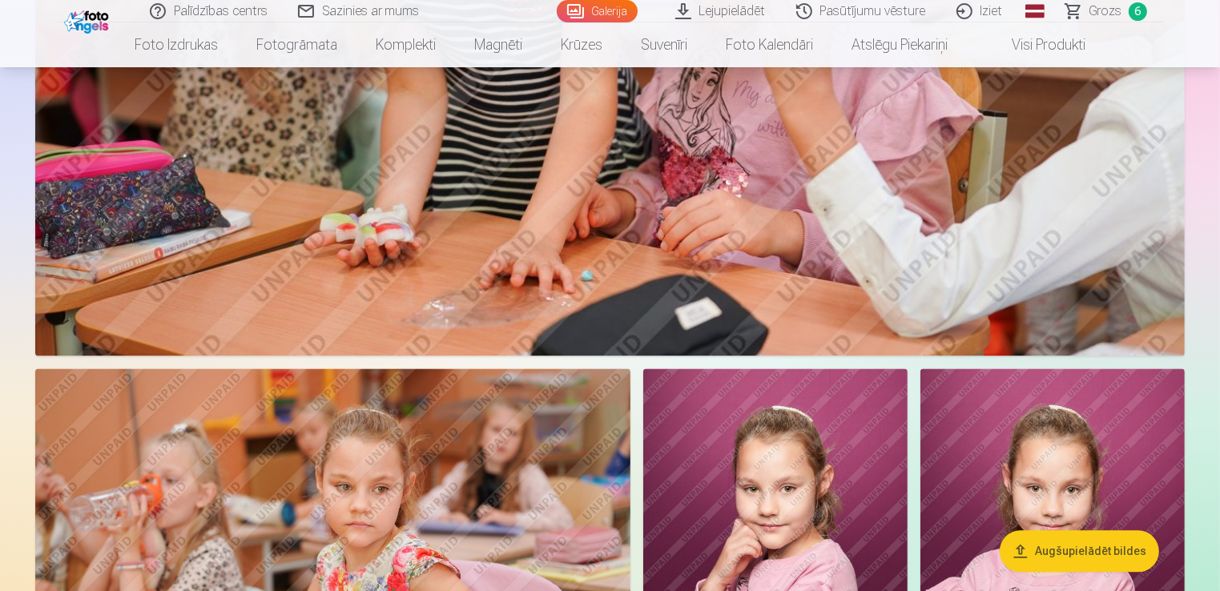
click at [737, 440] on img at bounding box center [775, 566] width 264 height 396
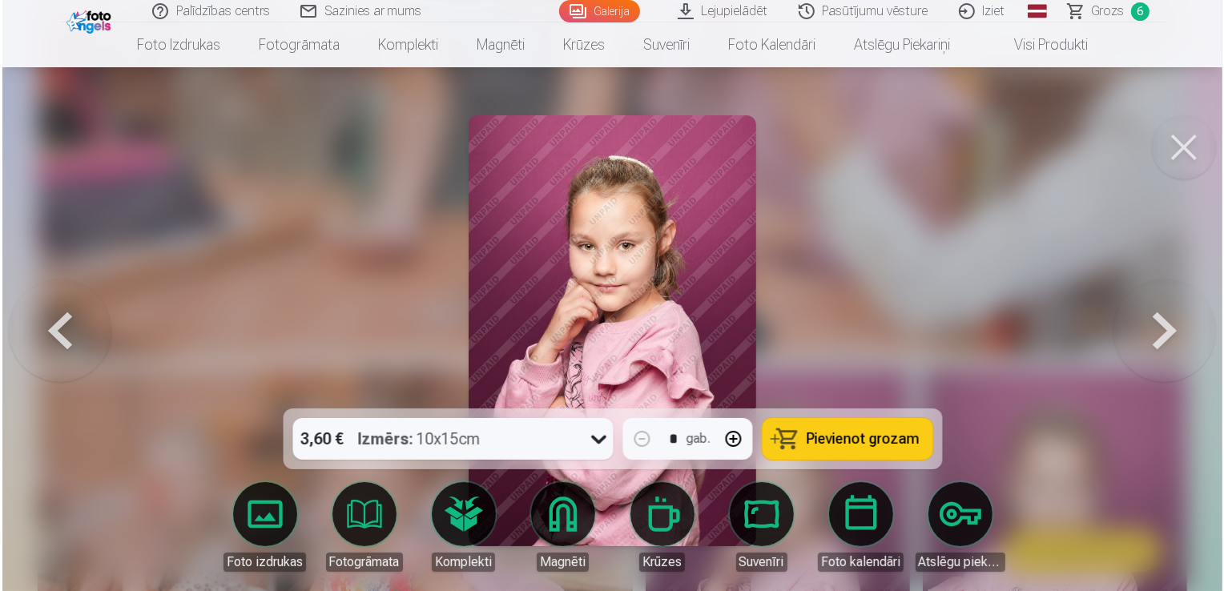
scroll to position [3309, 0]
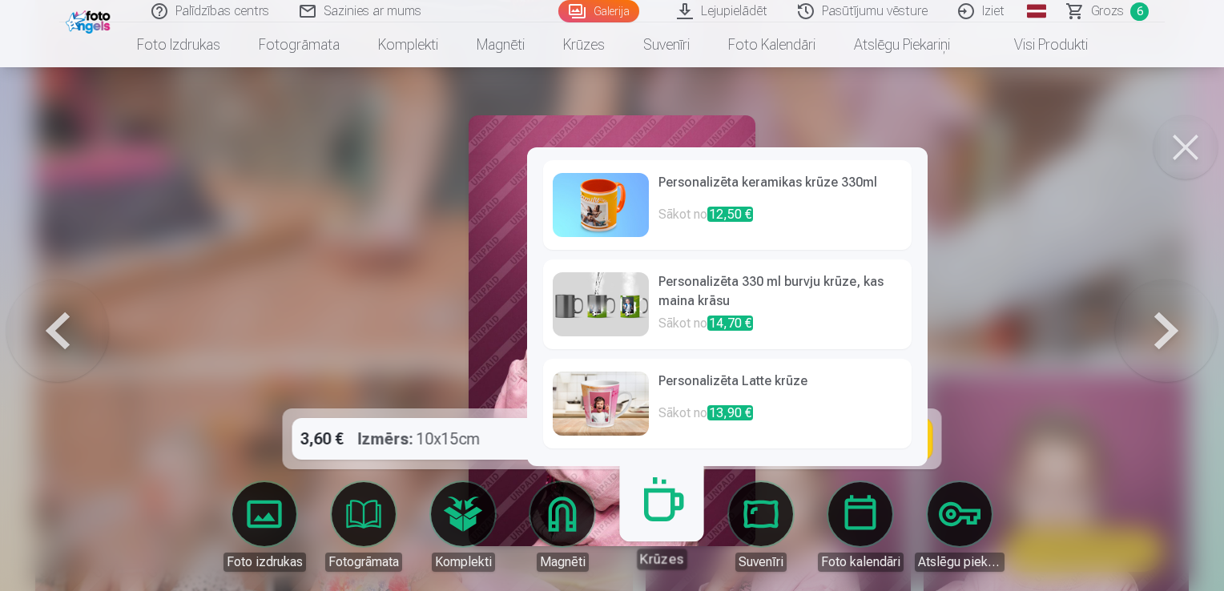
click at [650, 516] on link "Krūzes" at bounding box center [661, 520] width 99 height 99
click at [651, 194] on link "Personalizēta keramikas krūze 330ml Sākot no 12,50 €" at bounding box center [727, 205] width 368 height 90
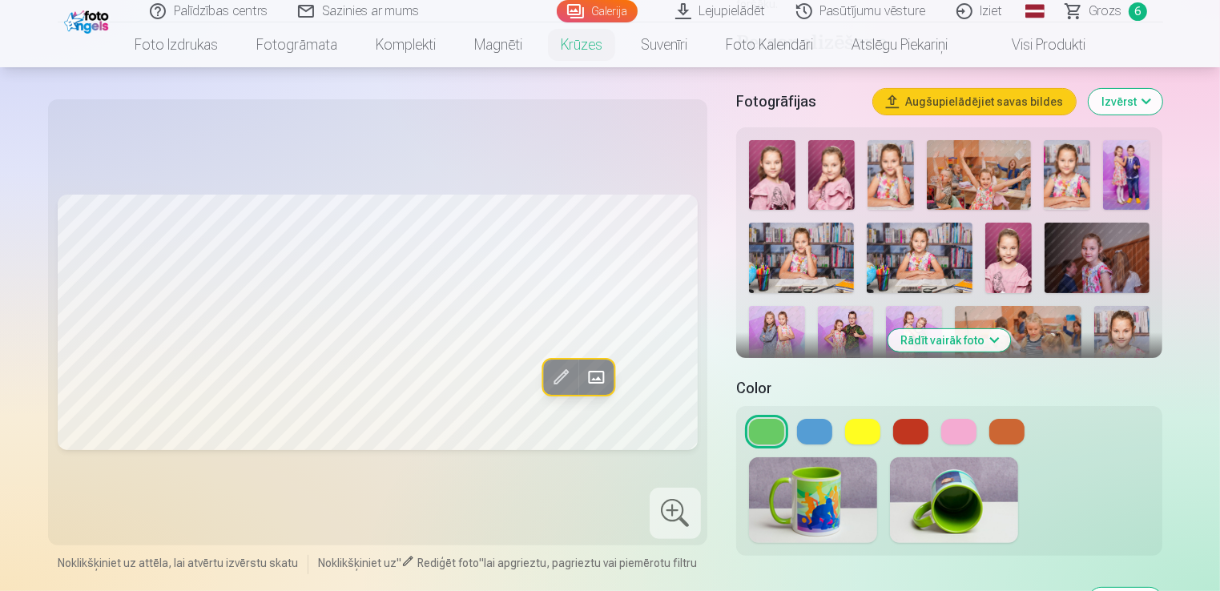
scroll to position [288, 0]
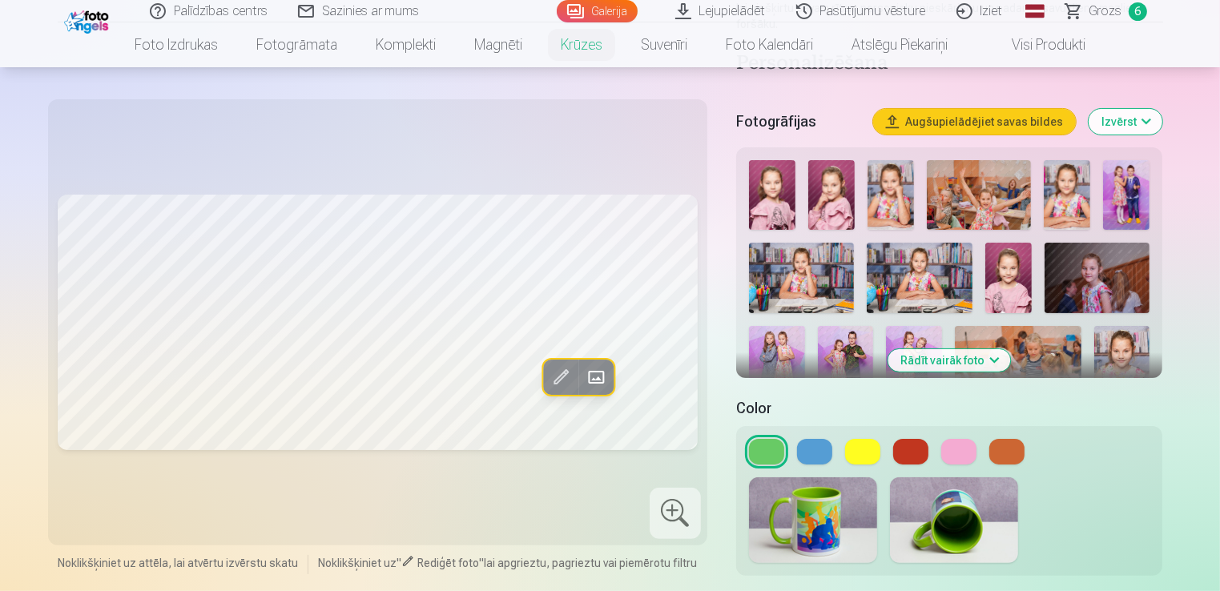
click at [974, 172] on img at bounding box center [979, 195] width 105 height 70
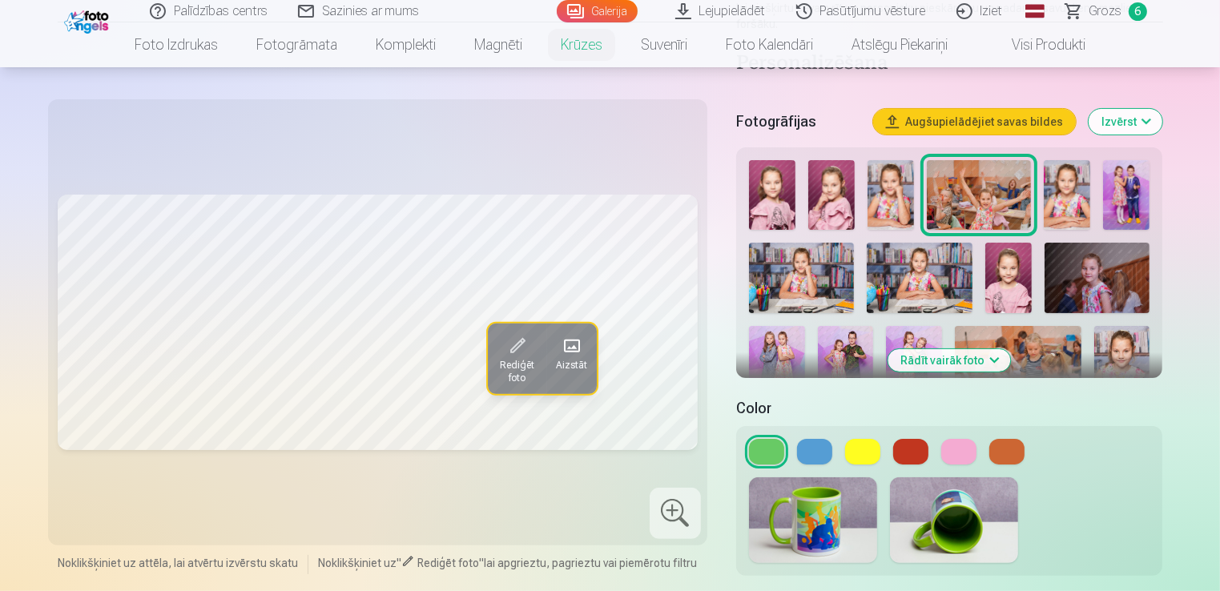
click at [962, 439] on button at bounding box center [958, 452] width 35 height 26
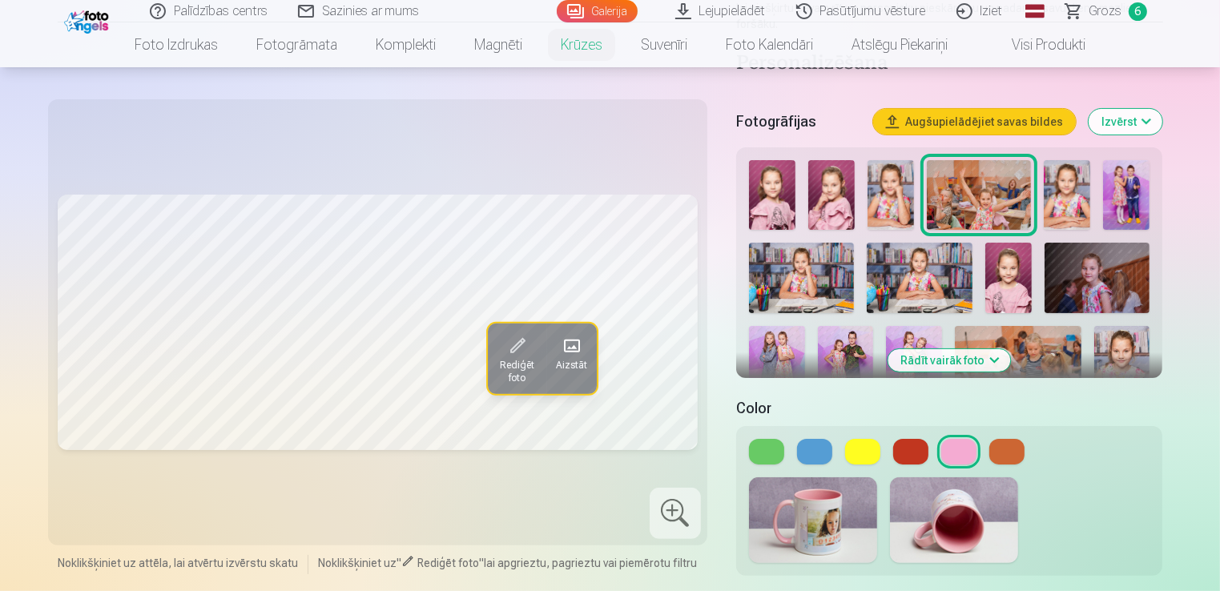
click at [579, 348] on span at bounding box center [571, 346] width 26 height 26
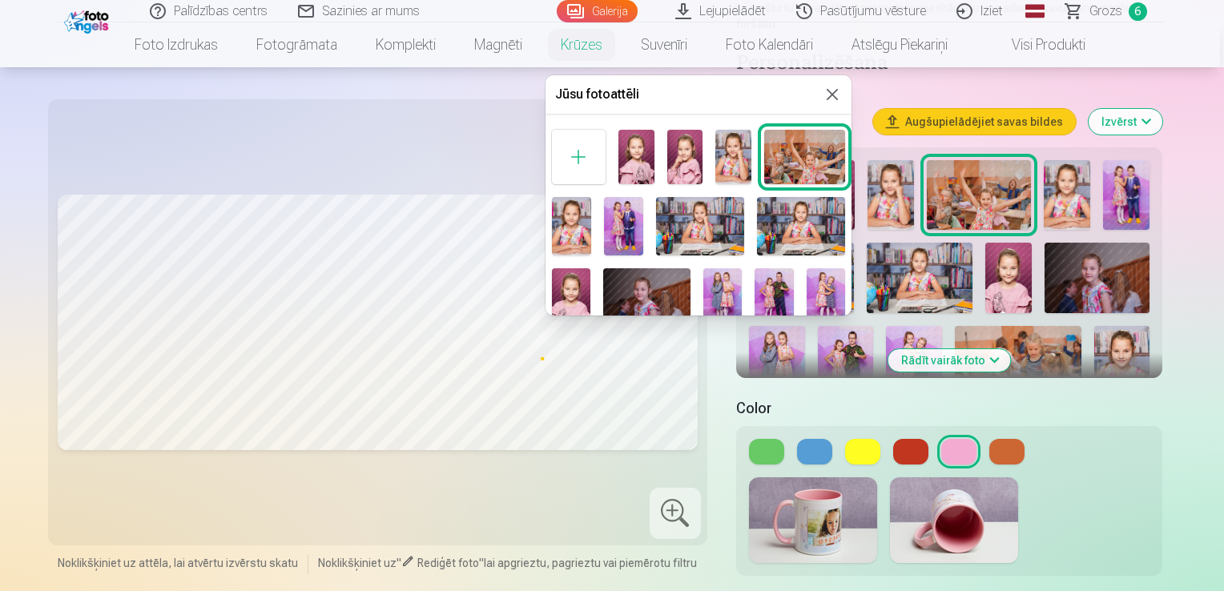
click at [827, 91] on button at bounding box center [832, 94] width 19 height 19
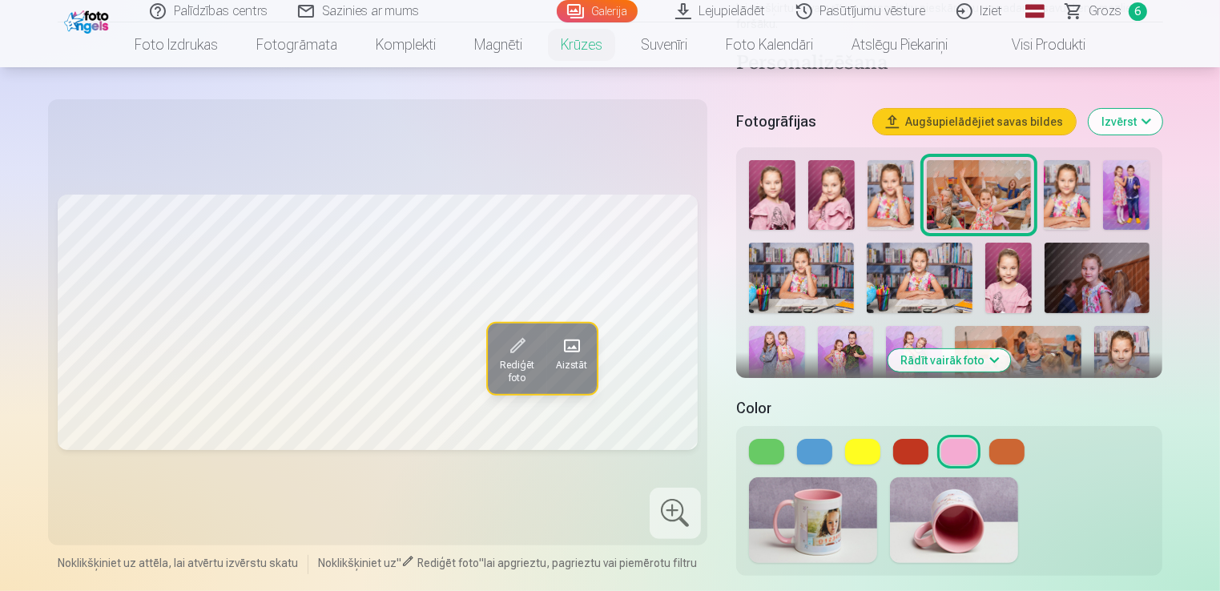
click at [855, 439] on button at bounding box center [862, 452] width 35 height 26
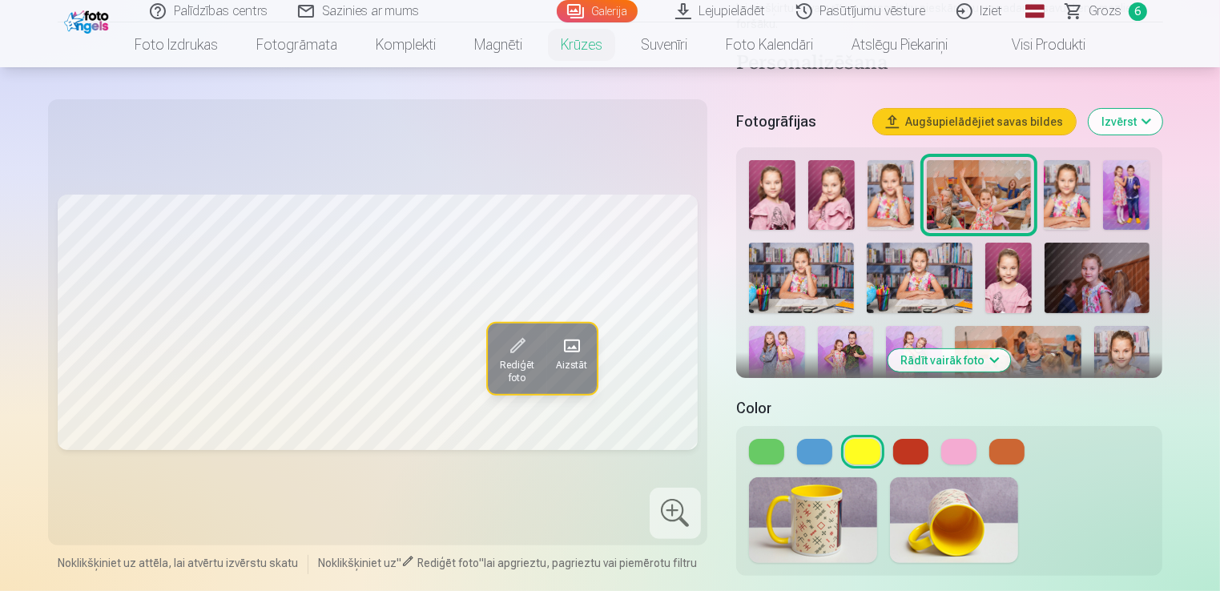
click at [1000, 439] on button at bounding box center [1006, 452] width 35 height 26
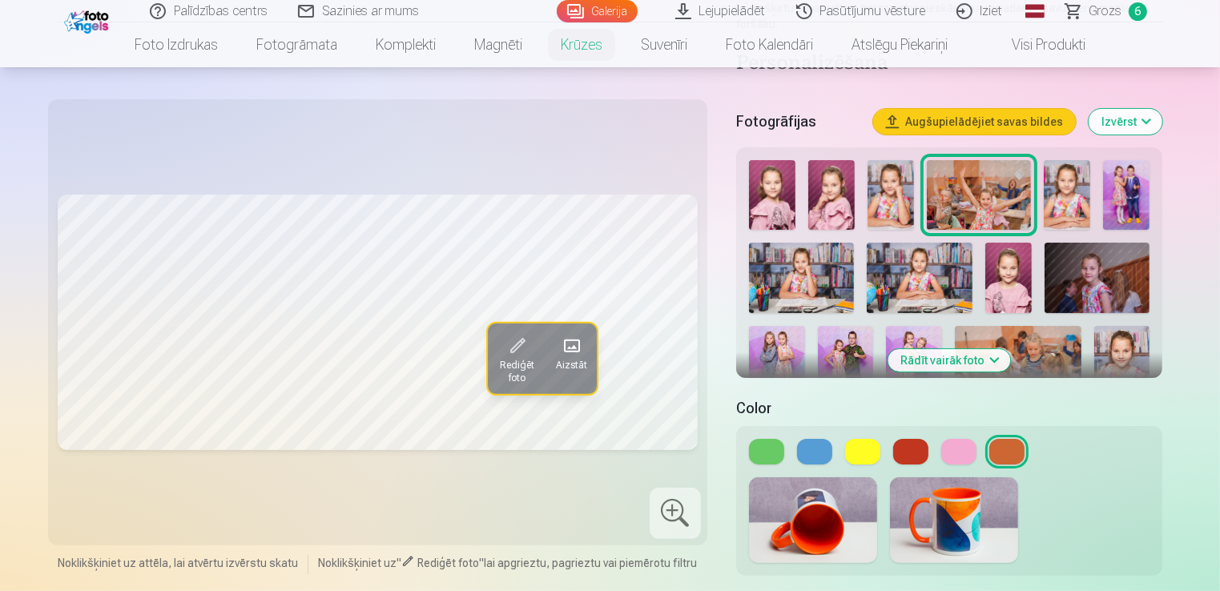
click at [766, 439] on button at bounding box center [766, 452] width 35 height 26
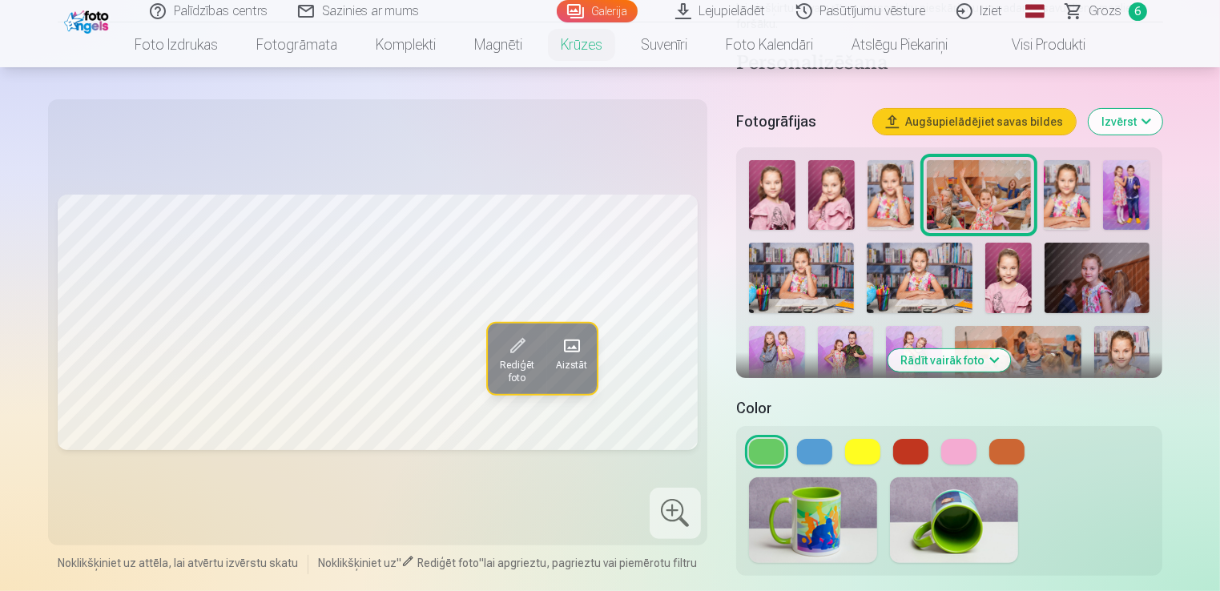
click at [833, 173] on img at bounding box center [831, 195] width 46 height 70
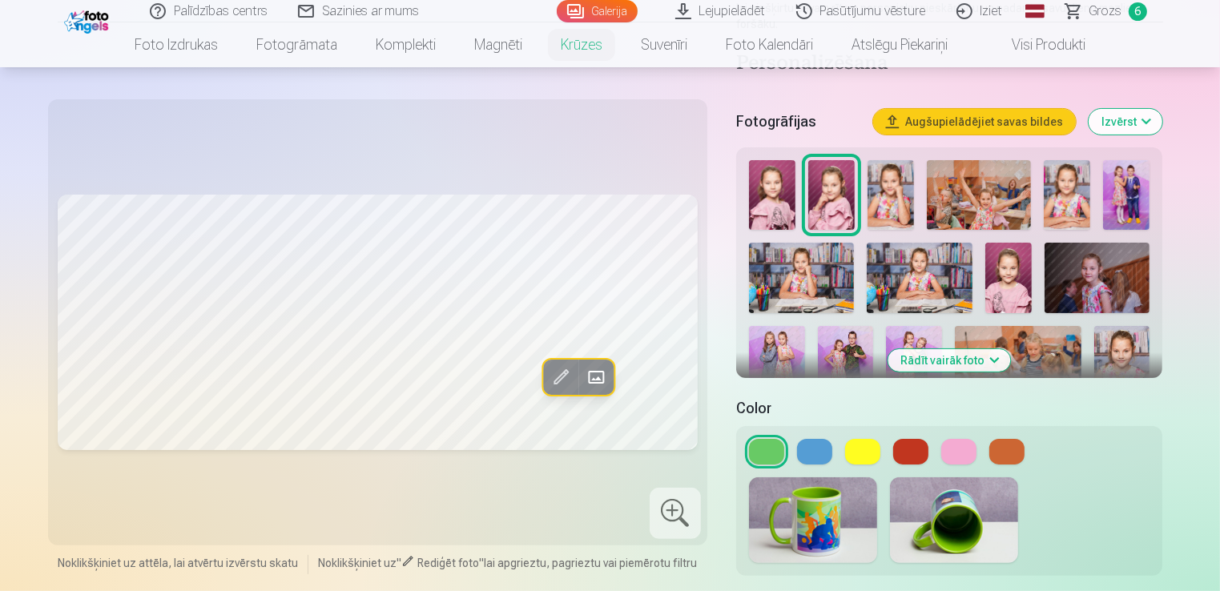
click at [942, 349] on button "Rādīt vairāk foto" at bounding box center [949, 360] width 123 height 22
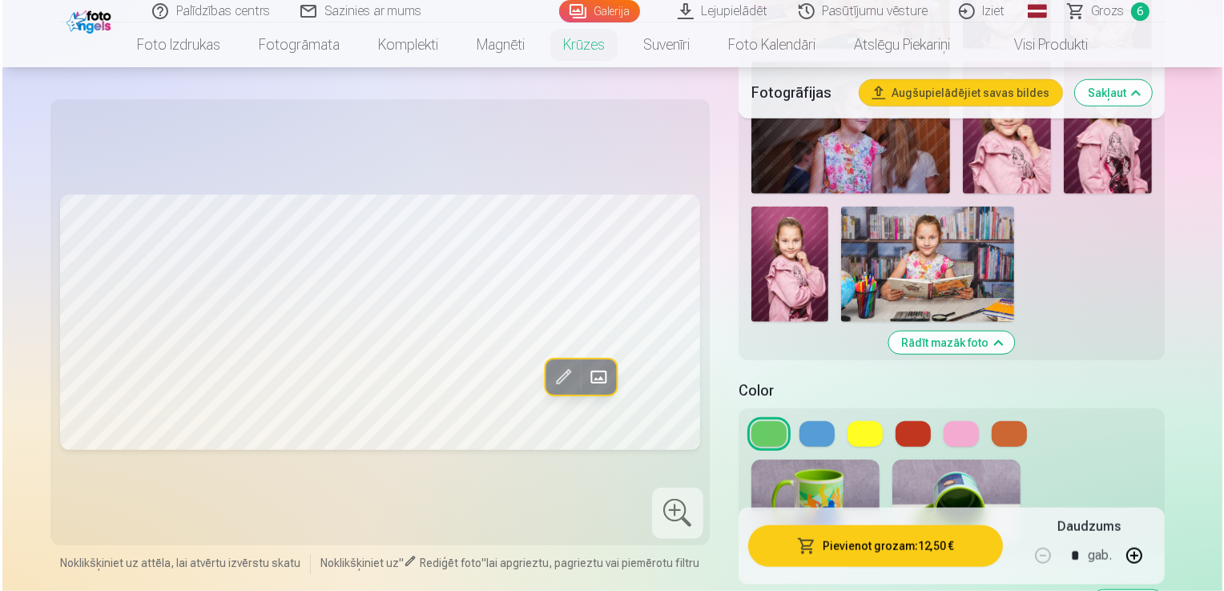
scroll to position [1506, 0]
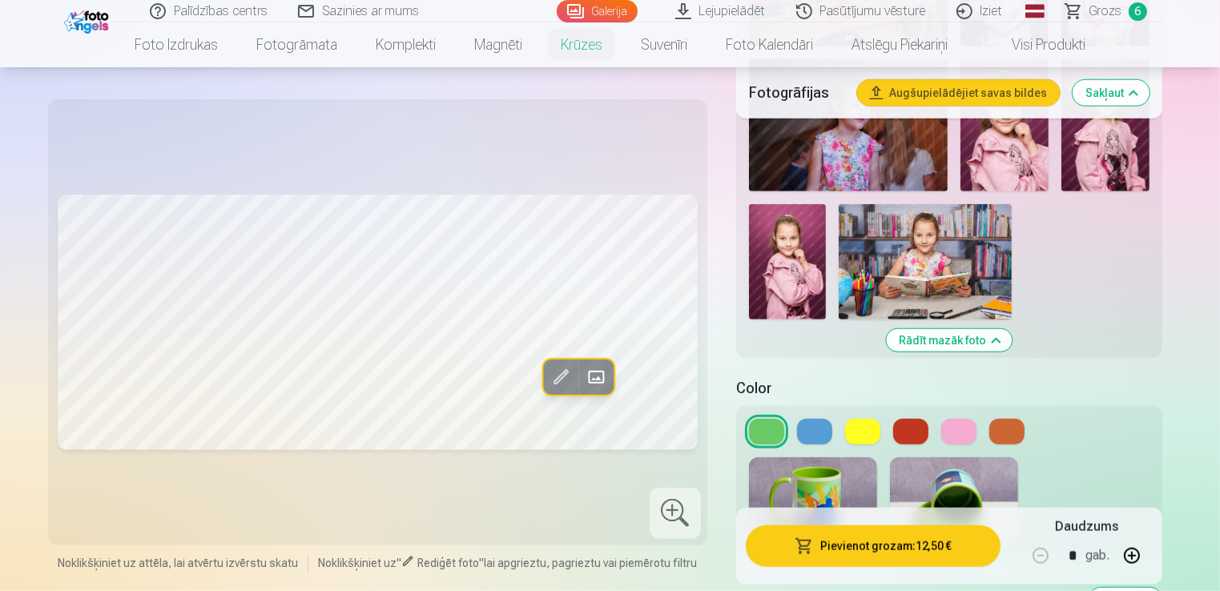
click at [928, 263] on img at bounding box center [925, 261] width 173 height 115
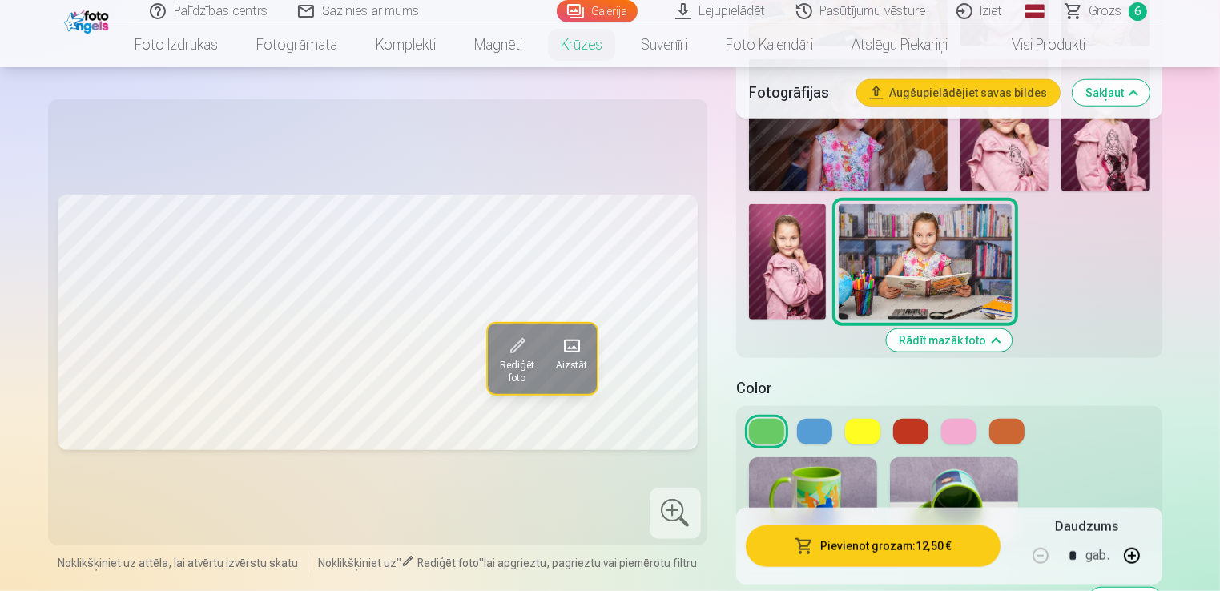
click at [929, 547] on button "Pievienot grozam : 12,50 €" at bounding box center [873, 546] width 255 height 42
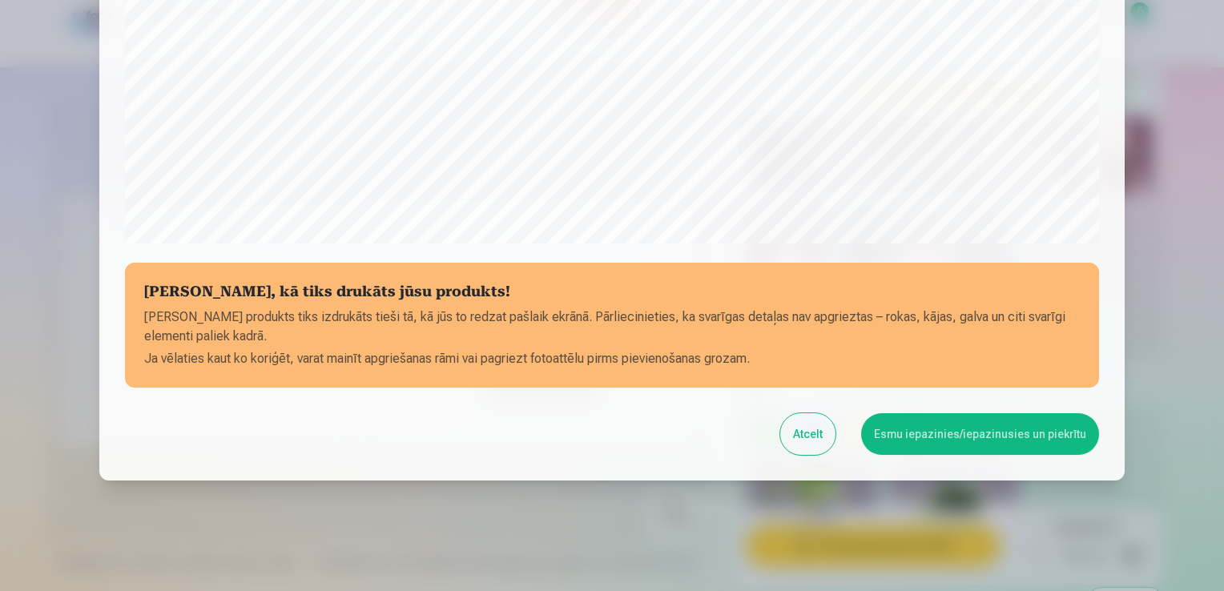
scroll to position [561, 0]
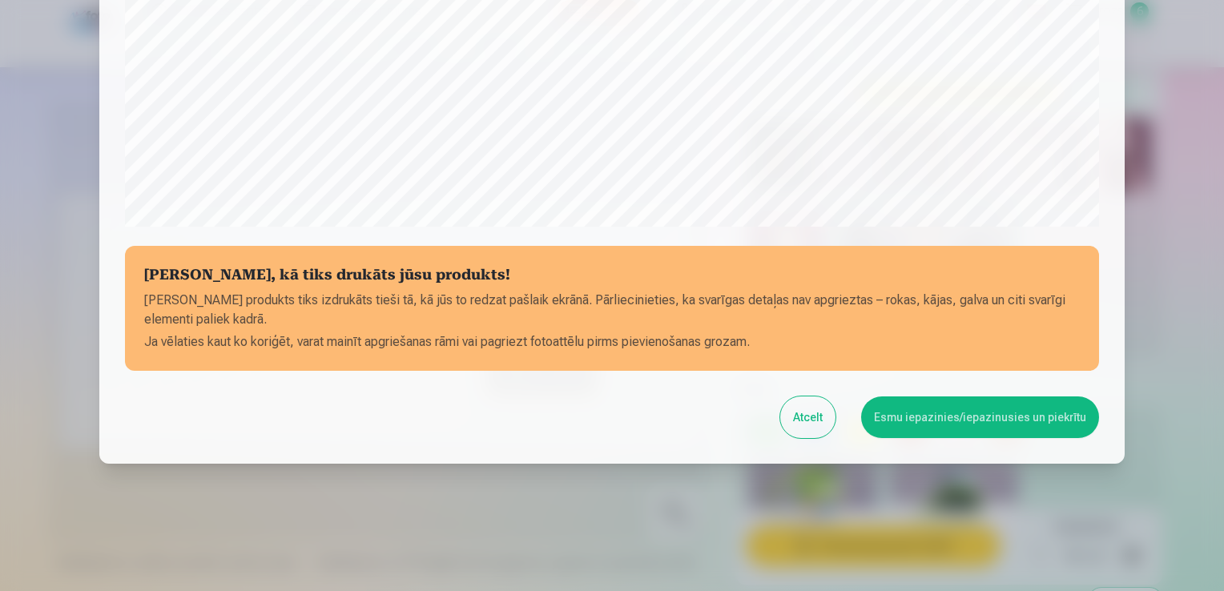
click at [988, 418] on button "Esmu iepazinies/iepazinusies un piekrītu" at bounding box center [980, 417] width 238 height 42
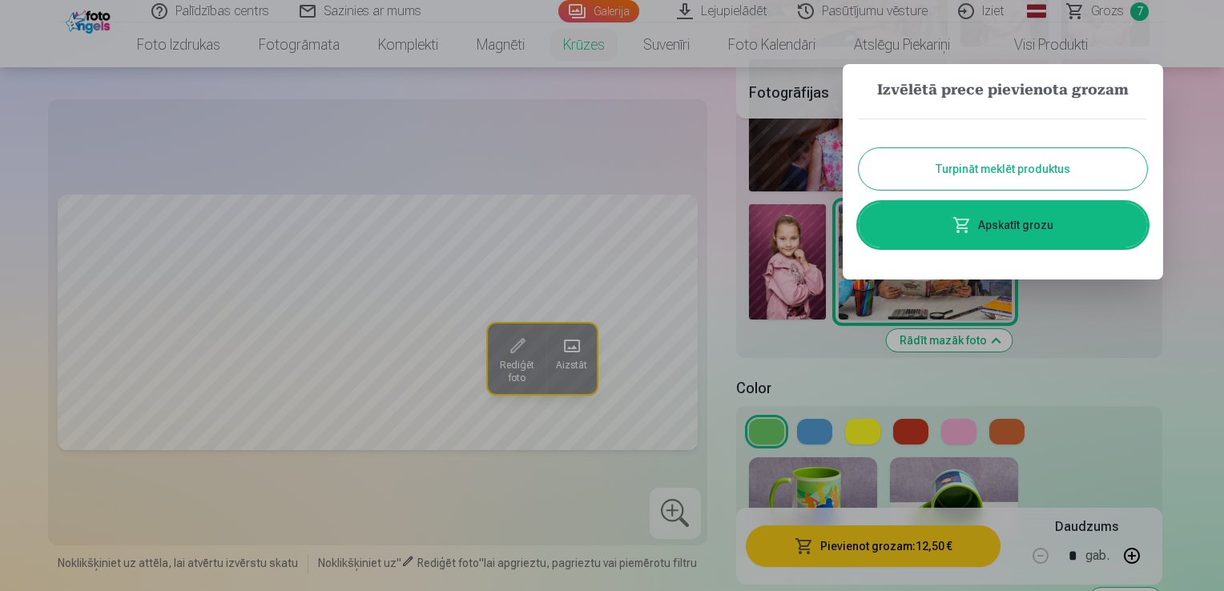
click at [1025, 221] on link "Apskatīt grozu" at bounding box center [1003, 225] width 288 height 45
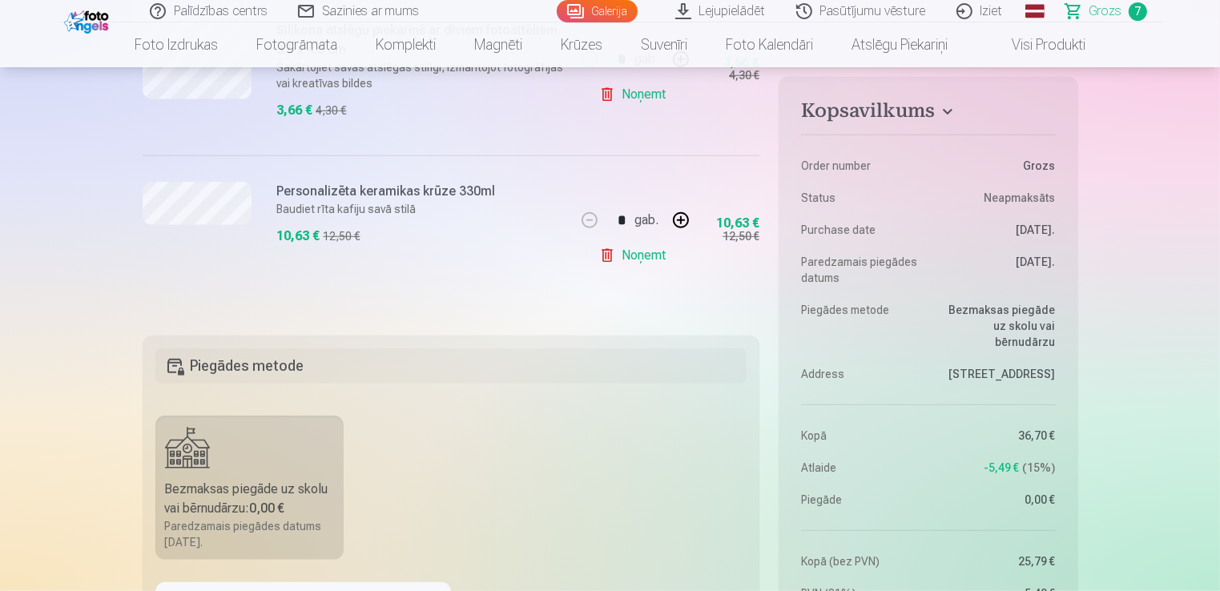
scroll to position [1442, 0]
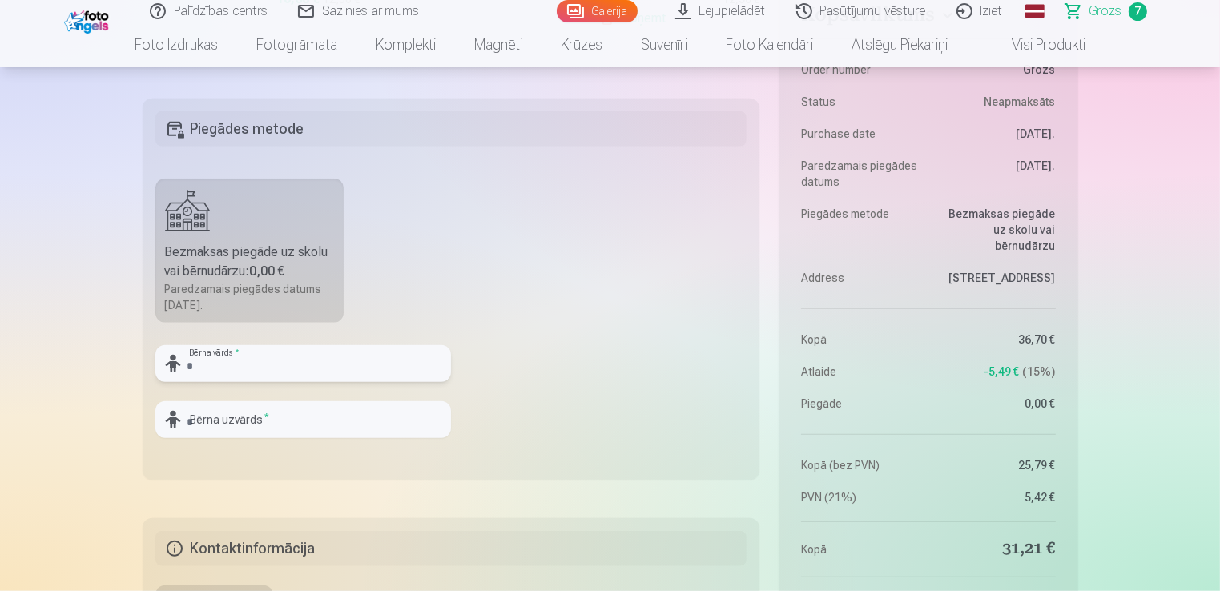
click at [199, 363] on input "text" at bounding box center [303, 363] width 296 height 37
click at [211, 363] on input "**" at bounding box center [303, 363] width 296 height 37
click at [256, 364] on input "**" at bounding box center [303, 363] width 296 height 37
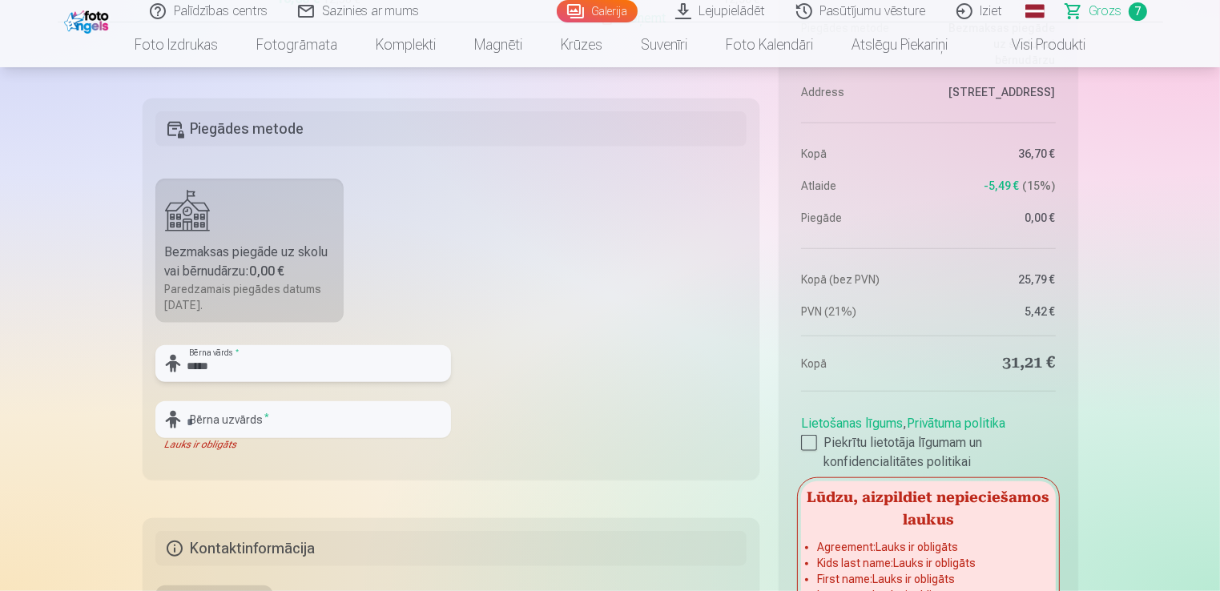
type input "******"
type input "*********"
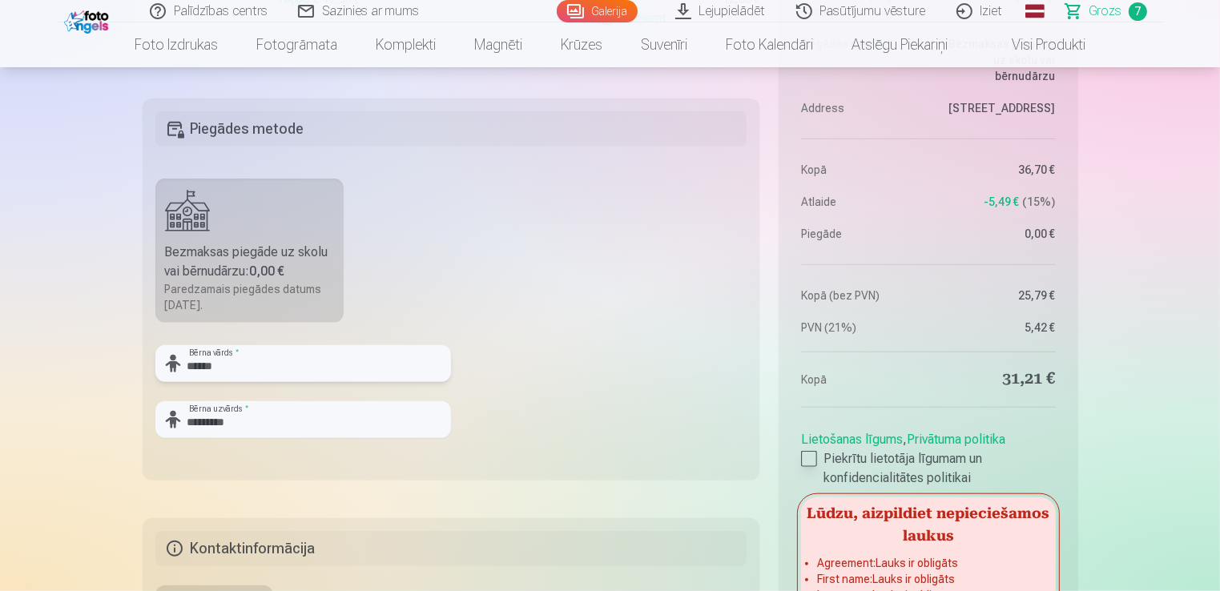
type input "******"
click at [807, 460] on div at bounding box center [809, 459] width 16 height 16
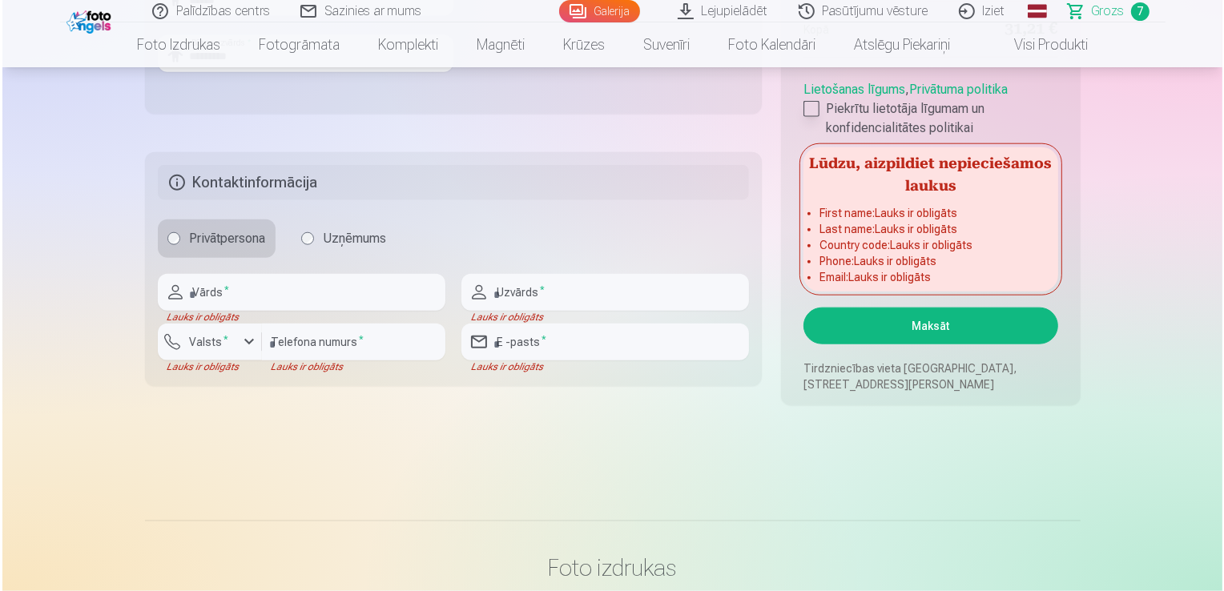
scroll to position [1826, 0]
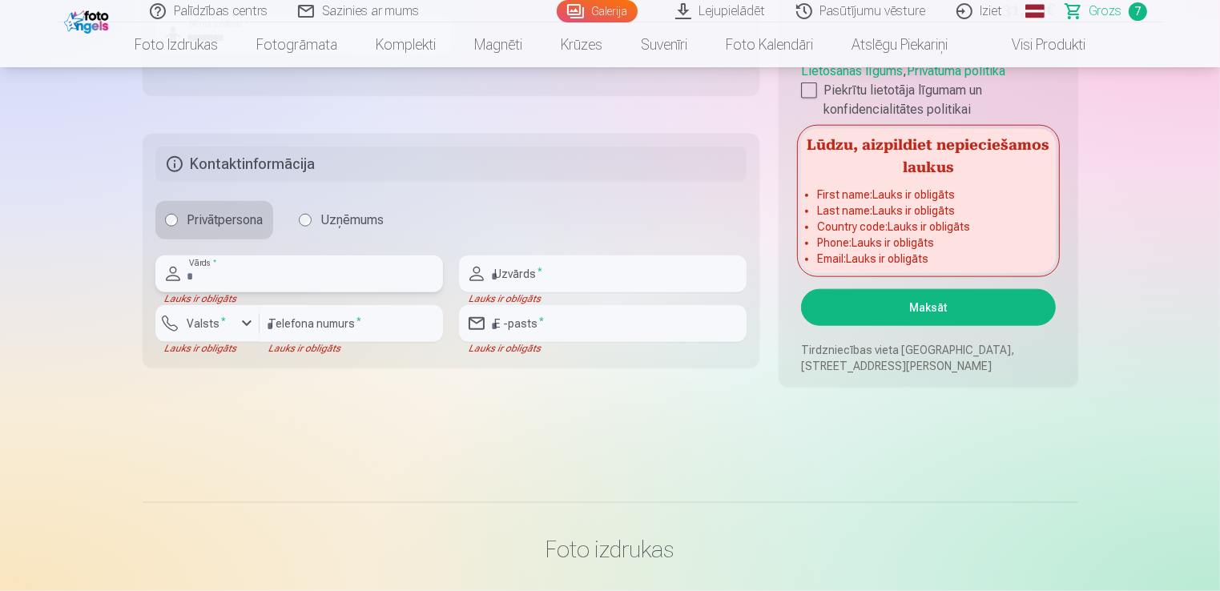
click at [252, 272] on input "text" at bounding box center [299, 273] width 288 height 37
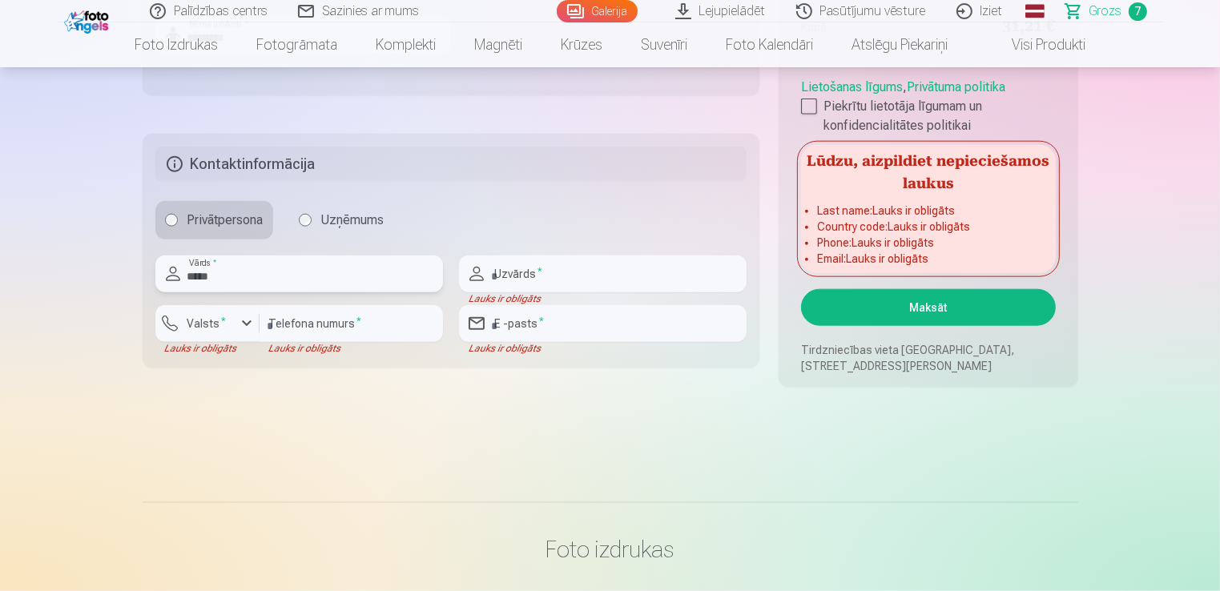
type input "*****"
type input "******"
type input "********"
type input "**********"
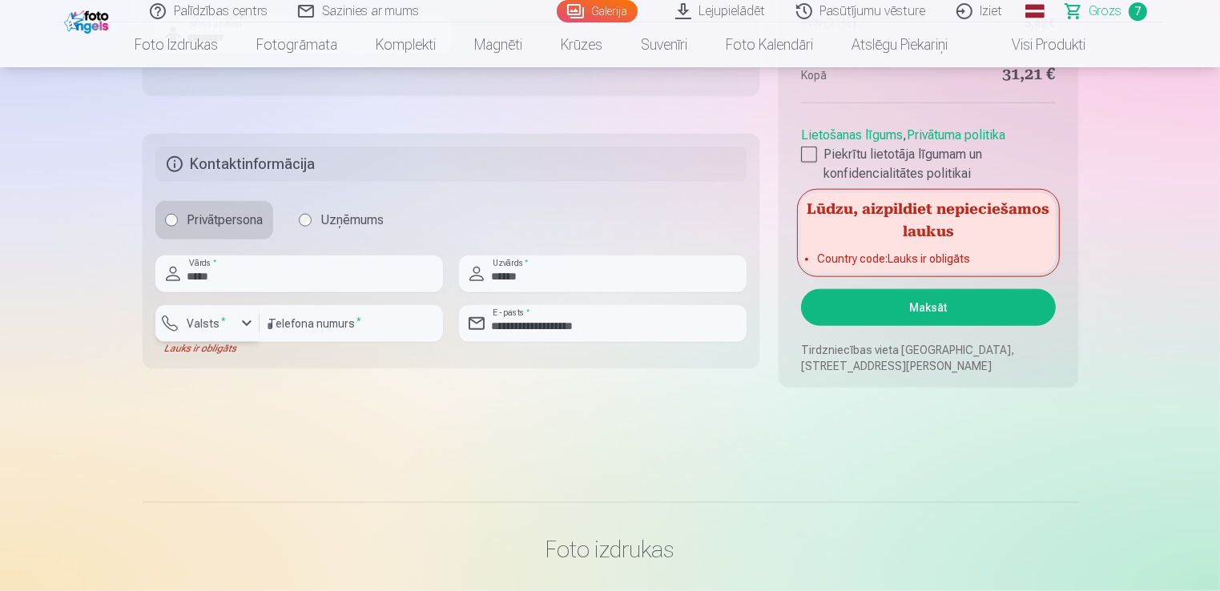
click at [246, 322] on div "button" at bounding box center [246, 323] width 19 height 19
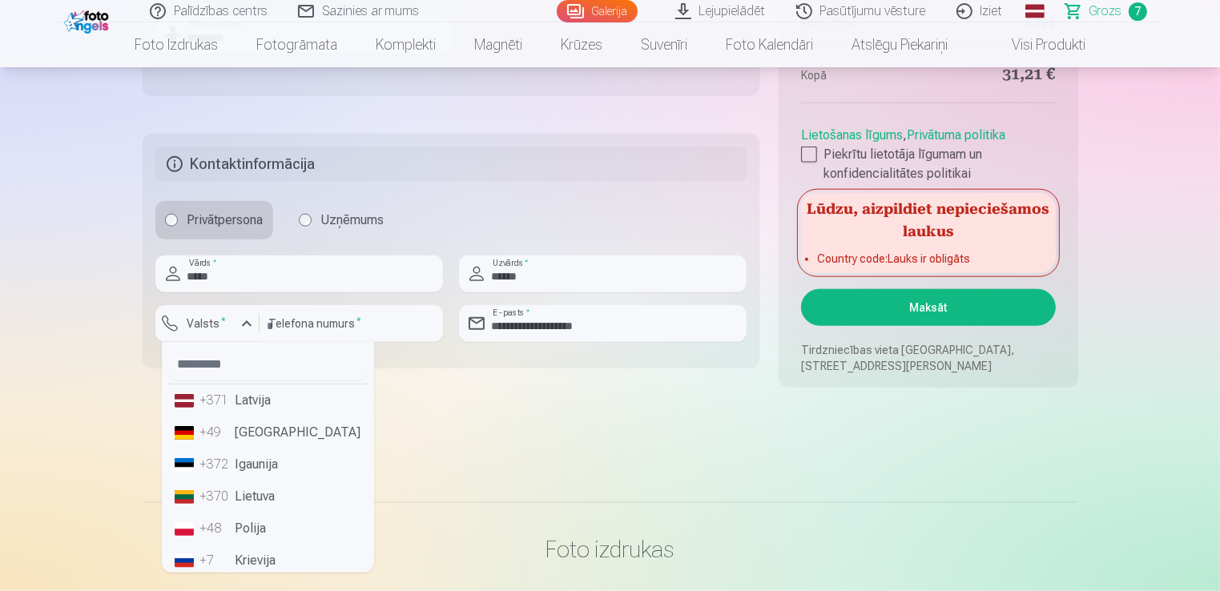
click at [253, 388] on li "+371 Latvija" at bounding box center [267, 400] width 199 height 32
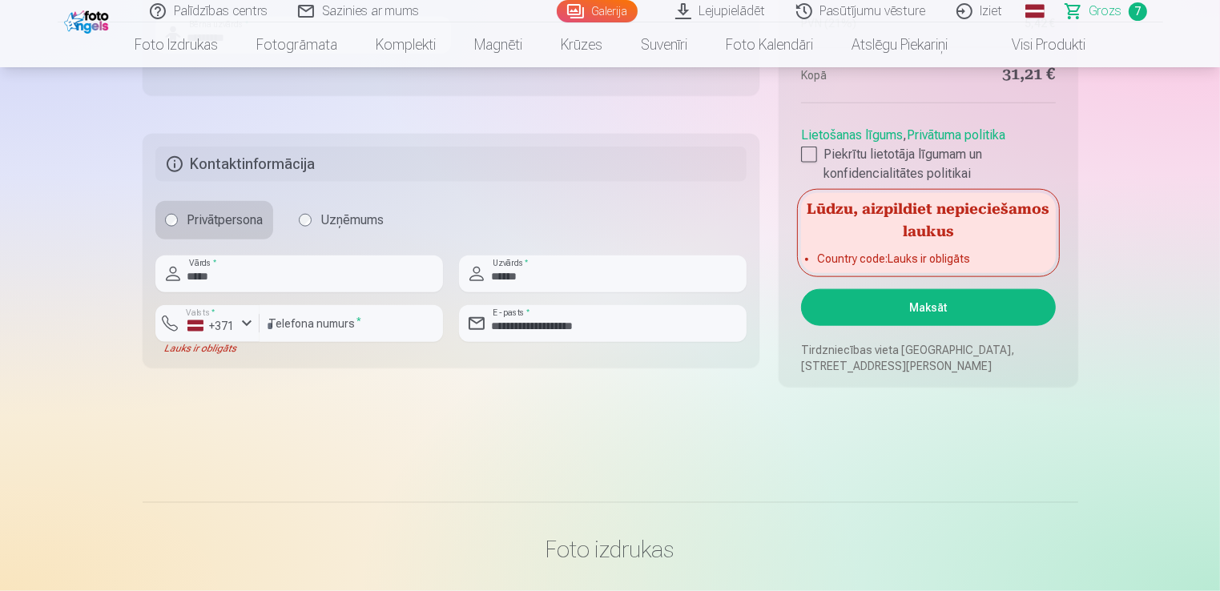
click at [838, 307] on button "Maksāt" at bounding box center [928, 307] width 254 height 37
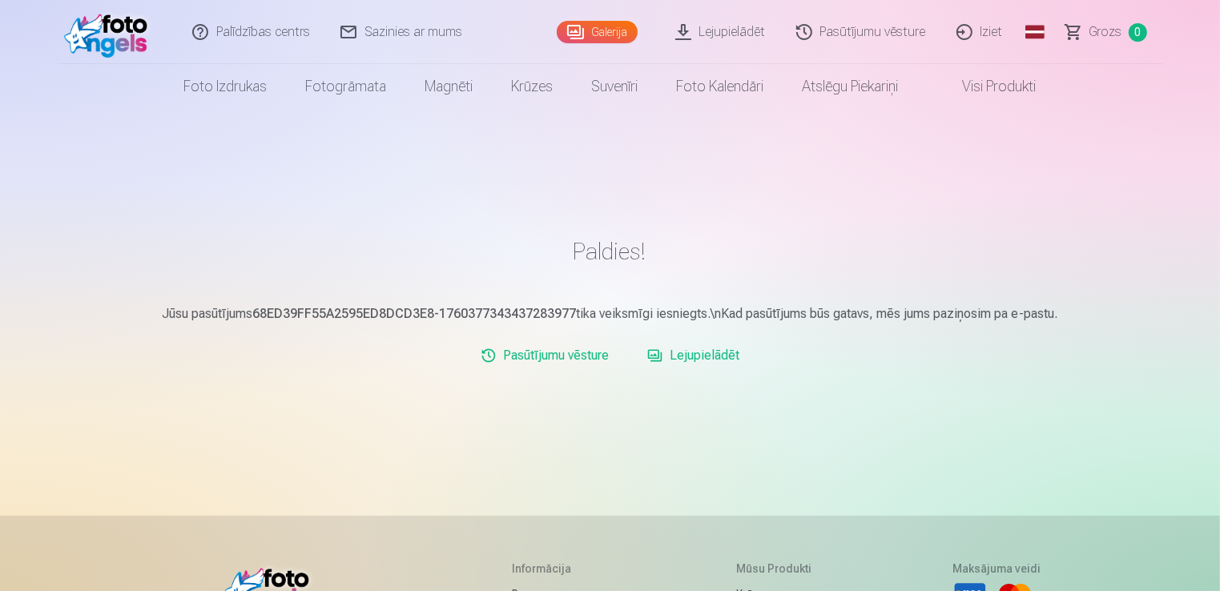
click at [997, 27] on link "Iziet" at bounding box center [980, 32] width 77 height 64
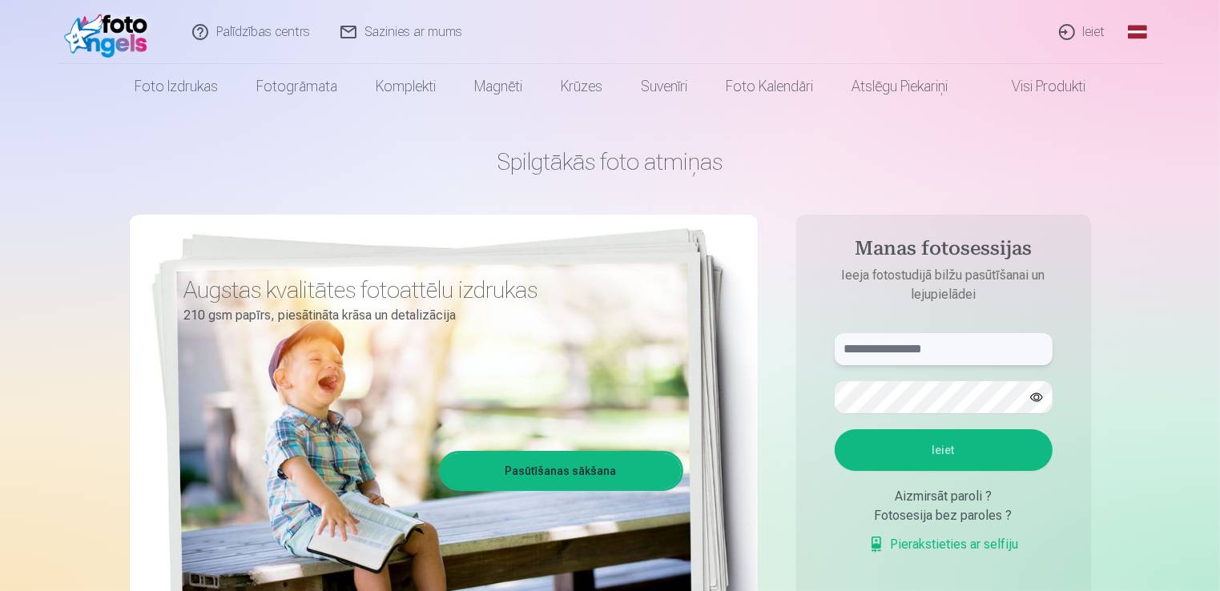
type input "**********"
click at [942, 341] on input "**********" at bounding box center [944, 349] width 218 height 32
